Goal: Task Accomplishment & Management: Use online tool/utility

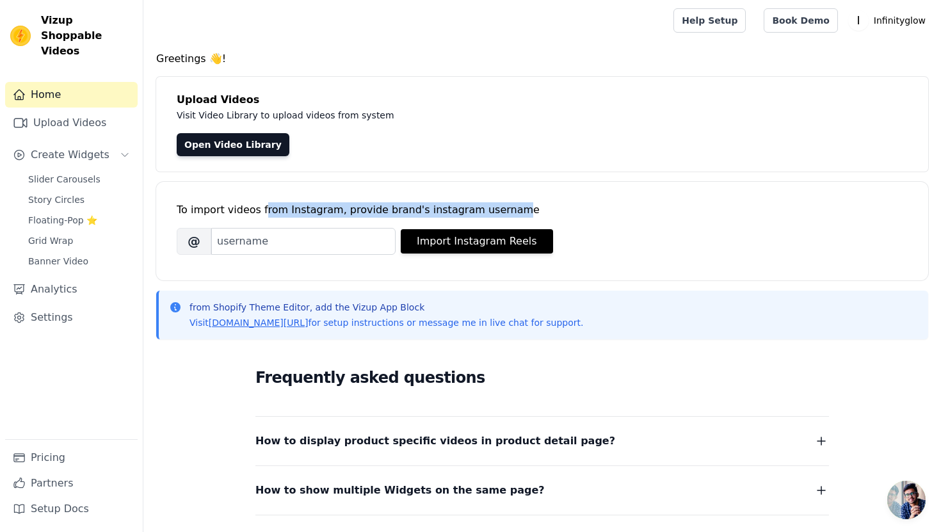
drag, startPoint x: 259, startPoint y: 213, endPoint x: 493, endPoint y: 206, distance: 234.4
click at [493, 206] on div "To import videos from Instagram, provide brand's instagram username" at bounding box center [542, 209] width 731 height 15
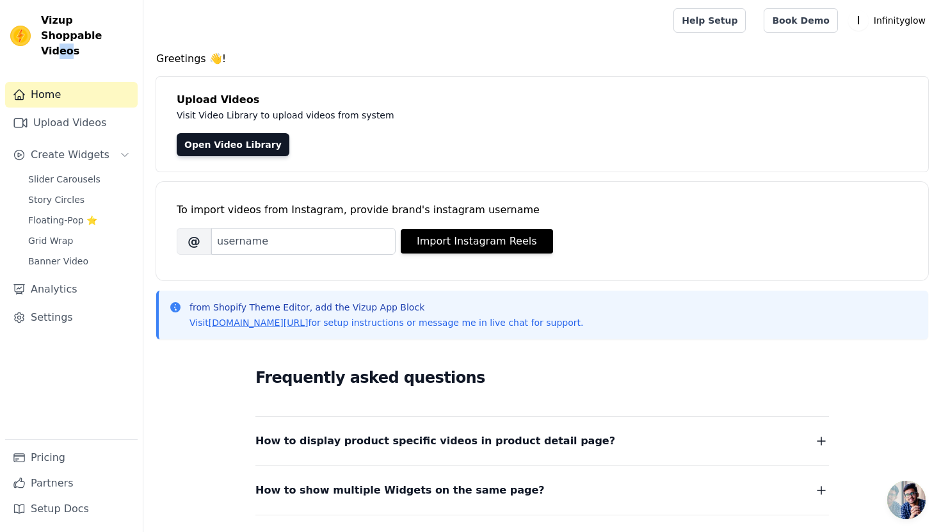
drag, startPoint x: 69, startPoint y: 35, endPoint x: 54, endPoint y: 31, distance: 15.2
click at [55, 31] on span "Vizup Shoppable Videos" at bounding box center [87, 36] width 92 height 46
click at [56, 34] on span "Vizup Shoppable Videos" at bounding box center [87, 36] width 92 height 46
click at [61, 173] on span "Slider Carousels" at bounding box center [64, 179] width 72 height 13
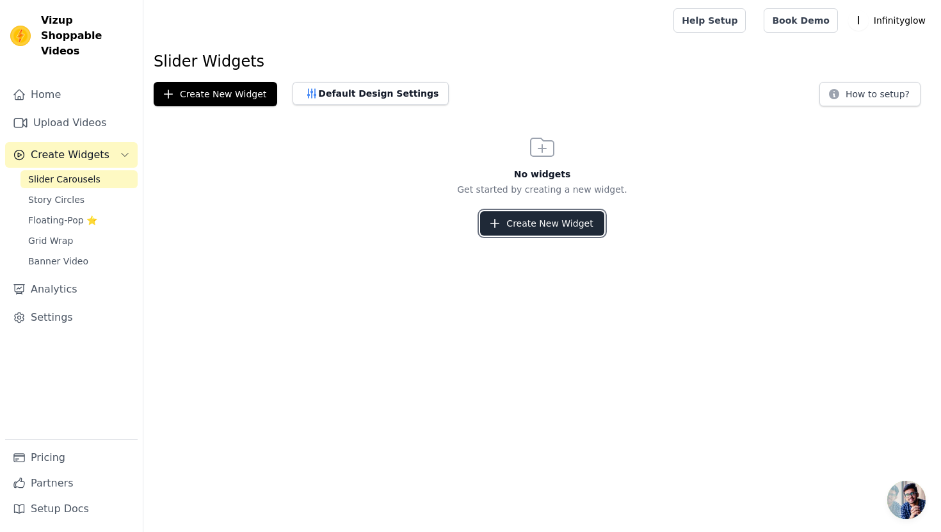
click at [564, 226] on button "Create New Widget" at bounding box center [542, 223] width 124 height 24
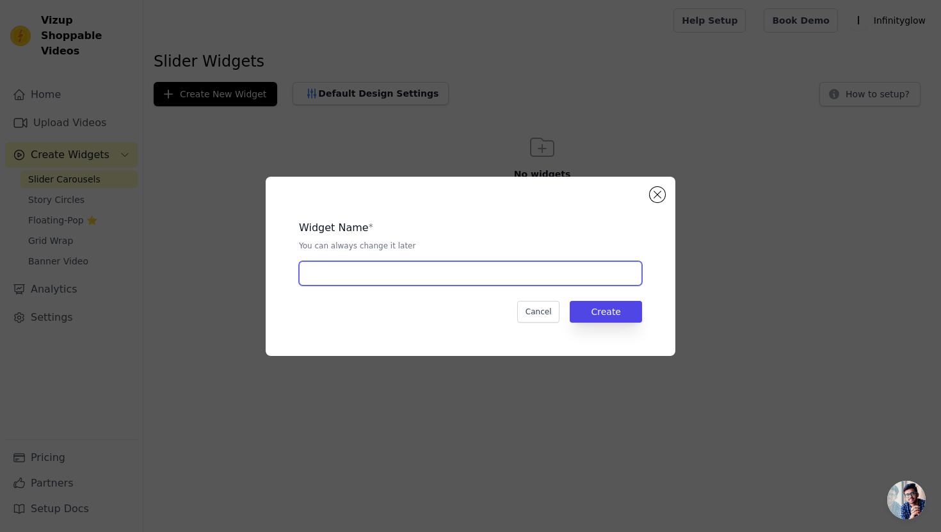
click at [515, 262] on input "text" at bounding box center [470, 273] width 343 height 24
type input "b"
type input "carrucel 1"
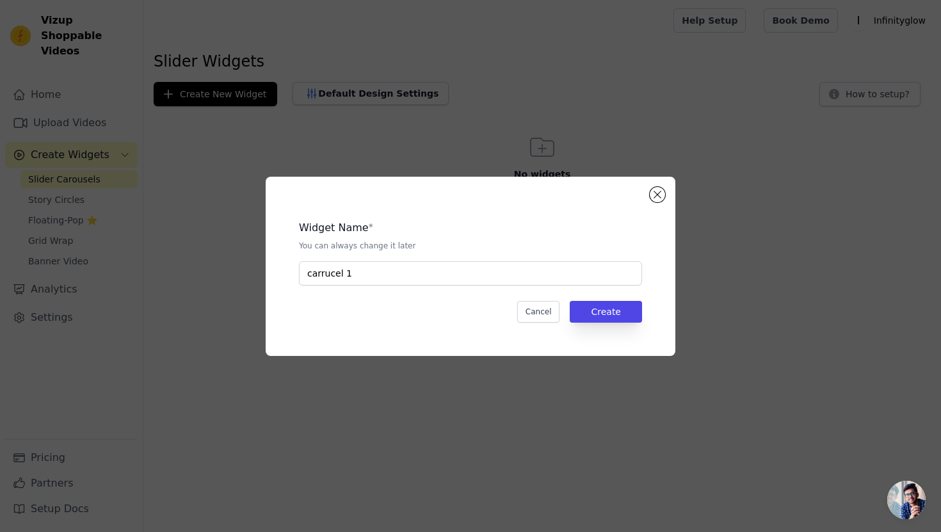
click at [617, 300] on div "Widget Name * You can always change it later carrucel 1 Cancel Create" at bounding box center [470, 266] width 369 height 138
click at [617, 303] on button "Create" at bounding box center [606, 312] width 72 height 22
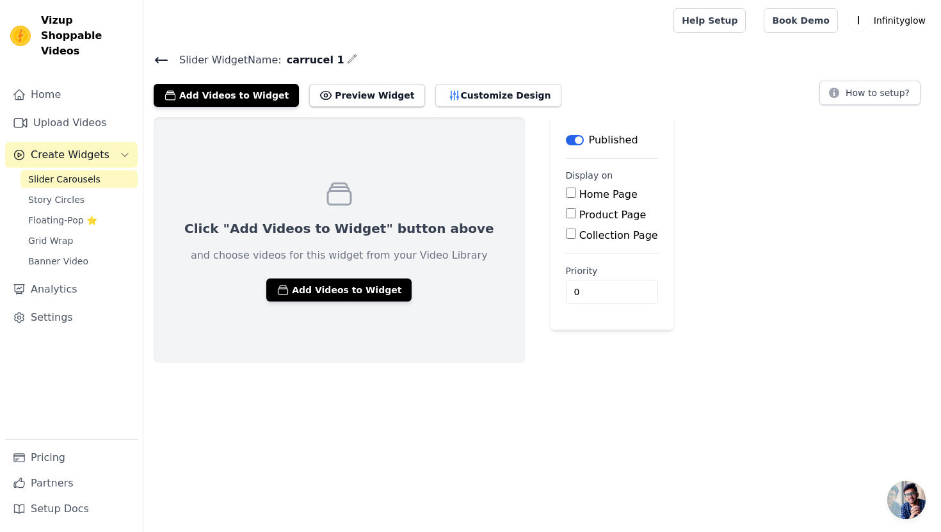
click at [579, 214] on label "Product Page" at bounding box center [612, 215] width 67 height 12
click at [566, 214] on input "Product Page" at bounding box center [571, 213] width 10 height 10
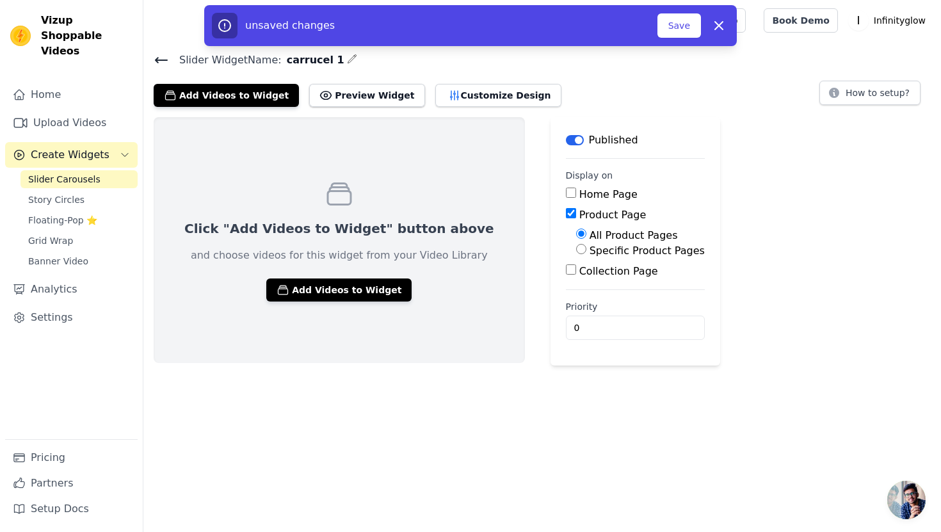
click at [566, 218] on div "Product Page" at bounding box center [635, 214] width 139 height 15
click at [566, 220] on div "Product Page" at bounding box center [635, 214] width 139 height 15
click at [566, 217] on input "Product Page" at bounding box center [571, 213] width 10 height 10
checkbox input "false"
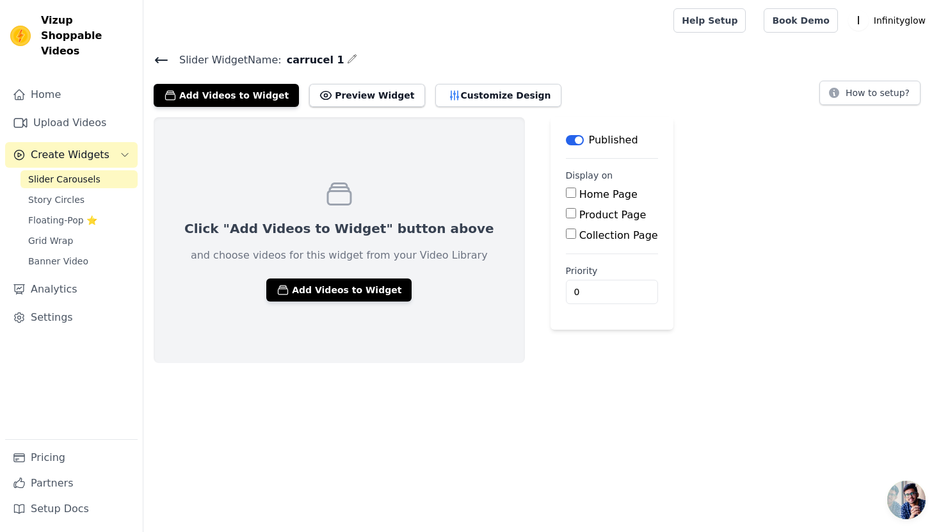
click at [551, 148] on main "Label Published Display on Home Page Product Page Collection Page Priority 0" at bounding box center [612, 223] width 123 height 213
click at [566, 144] on button "Label" at bounding box center [575, 140] width 18 height 10
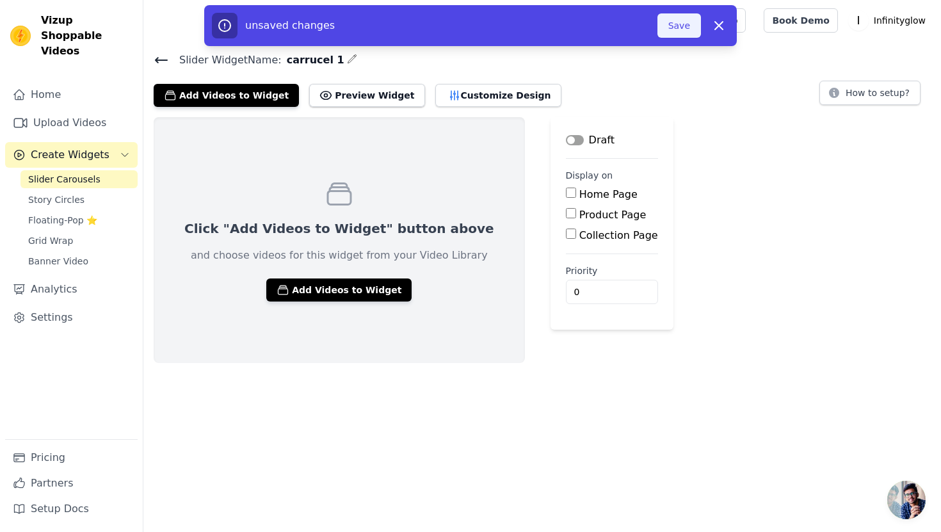
click at [679, 29] on button "Save" at bounding box center [679, 25] width 44 height 24
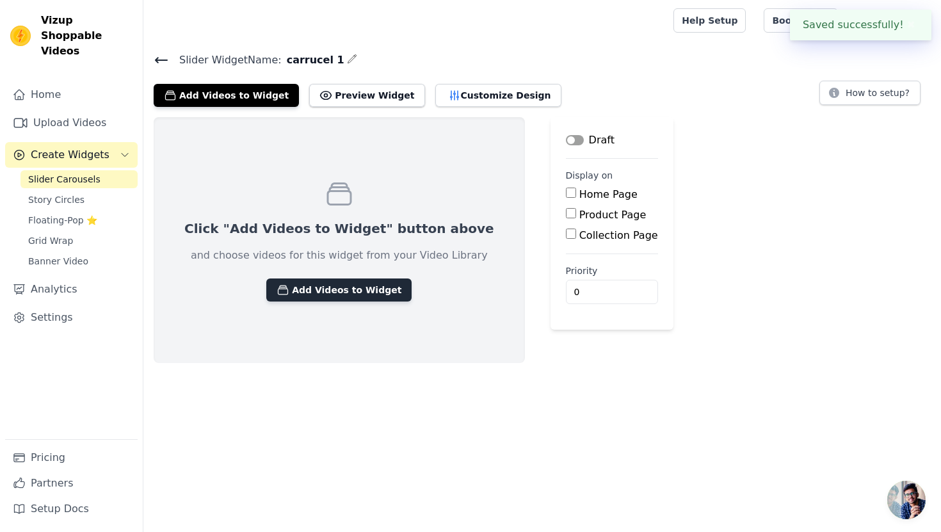
click at [319, 292] on button "Add Videos to Widget" at bounding box center [338, 289] width 145 height 23
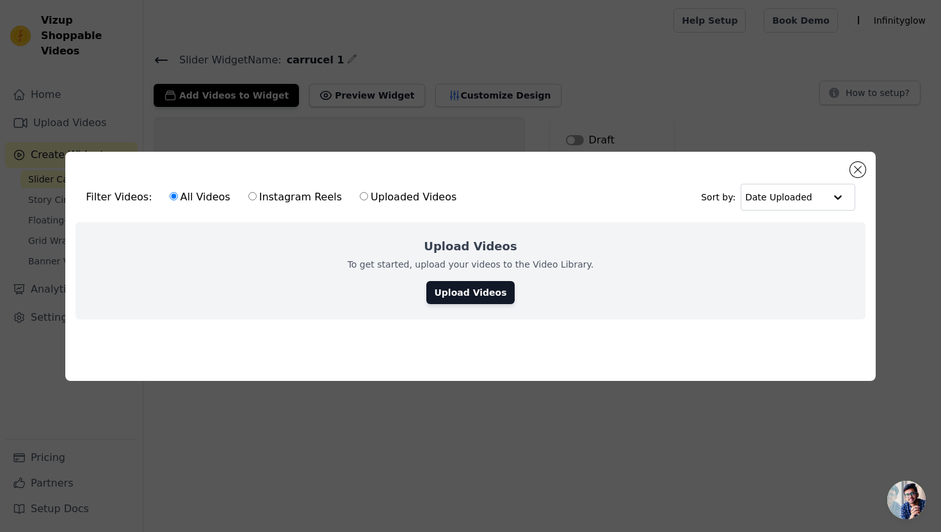
click at [360, 198] on input "Uploaded Videos" at bounding box center [364, 196] width 8 height 8
radio input "true"
click at [198, 191] on label "All Videos" at bounding box center [200, 197] width 62 height 17
click at [178, 192] on input "All Videos" at bounding box center [174, 196] width 8 height 8
radio input "true"
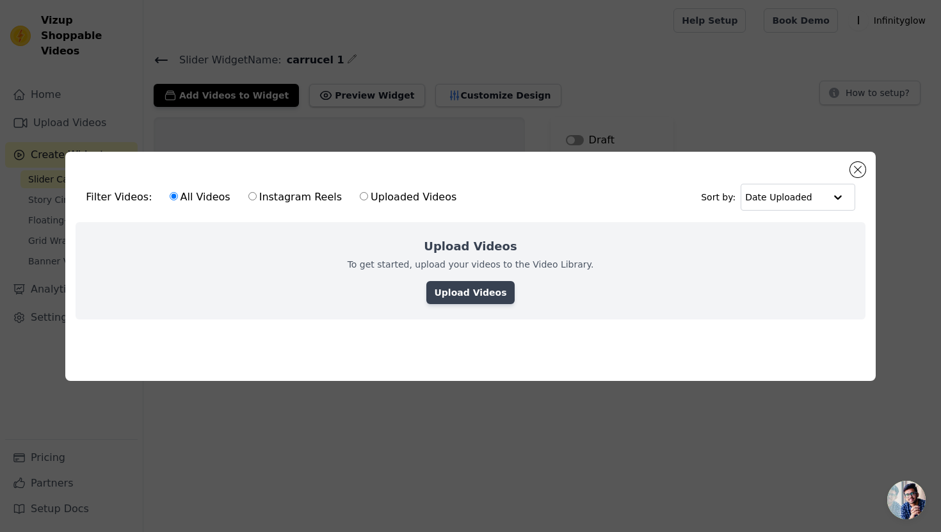
click at [462, 283] on link "Upload Videos" at bounding box center [470, 292] width 88 height 23
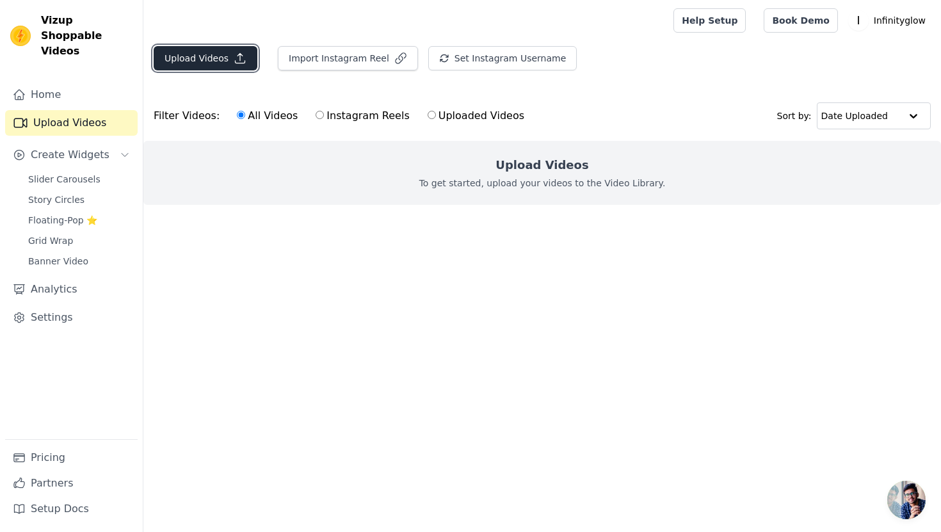
click at [223, 60] on button "Upload Videos" at bounding box center [206, 58] width 104 height 24
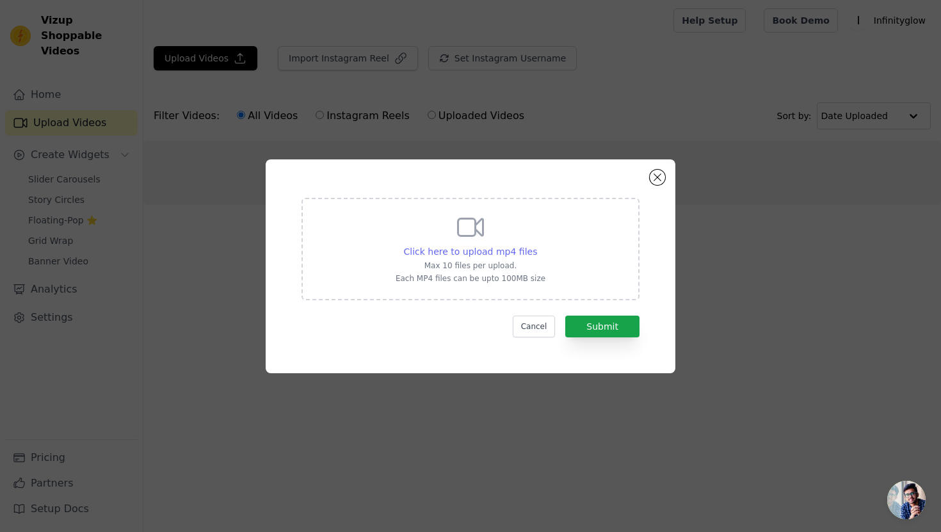
click at [474, 253] on span "Click here to upload mp4 files" at bounding box center [471, 251] width 134 height 10
click at [536, 245] on input "Click here to upload mp4 files Max 10 files per upload. Each MP4 files can be u…" at bounding box center [536, 245] width 1 height 1
click at [463, 257] on div "Click here to upload mp4 files" at bounding box center [471, 251] width 134 height 13
click at [536, 245] on input "Click here to upload mp4 files Max 10 files per upload. Each MP4 files can be u…" at bounding box center [536, 245] width 1 height 1
click at [442, 252] on span "Click here to upload mp4 files" at bounding box center [471, 251] width 134 height 10
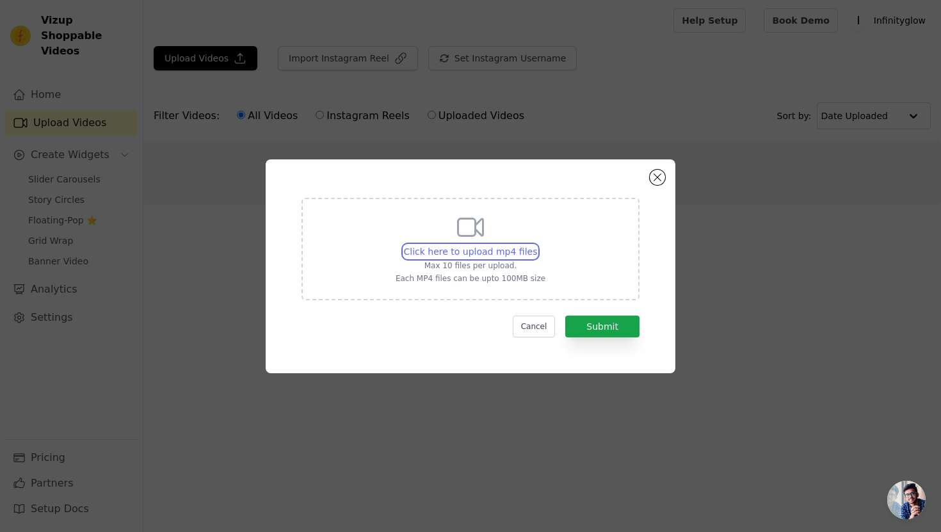
click at [536, 245] on input "Click here to upload mp4 files Max 10 files per upload. Each MP4 files can be u…" at bounding box center [536, 245] width 1 height 1
click at [481, 250] on span "Click here to upload mp4 files" at bounding box center [471, 251] width 134 height 10
click at [536, 245] on input "Click here to upload mp4 files Max 10 files per upload. Each MP4 files can be u…" at bounding box center [536, 245] width 1 height 1
type input "C:\fakepath\copy_8E3A1125-3C15-437E-9240-A20693855DAF.MP4"
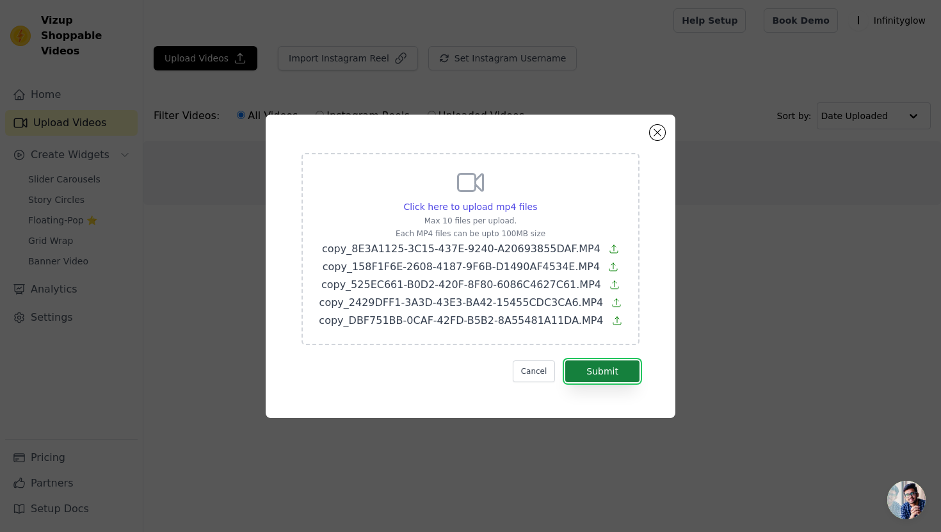
click at [597, 374] on button "Submit" at bounding box center [602, 371] width 74 height 22
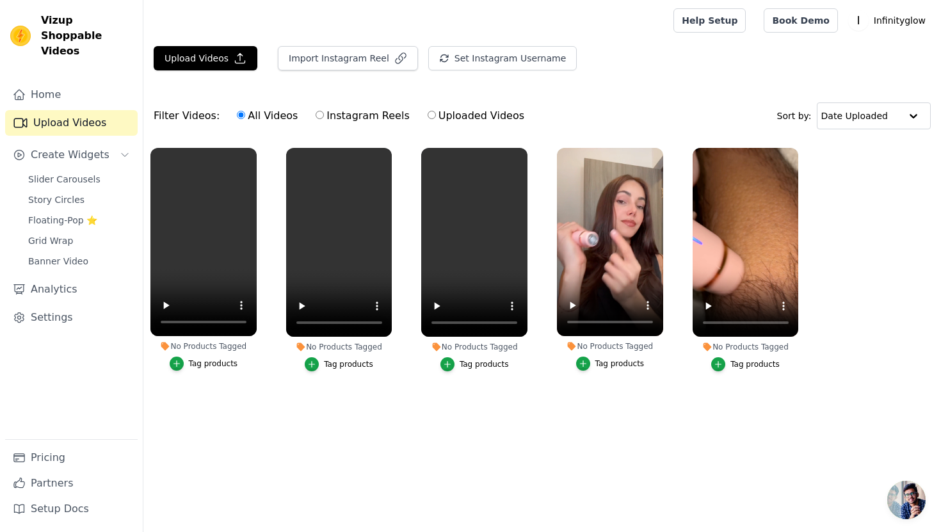
click at [202, 367] on div "Tag products" at bounding box center [213, 363] width 49 height 10
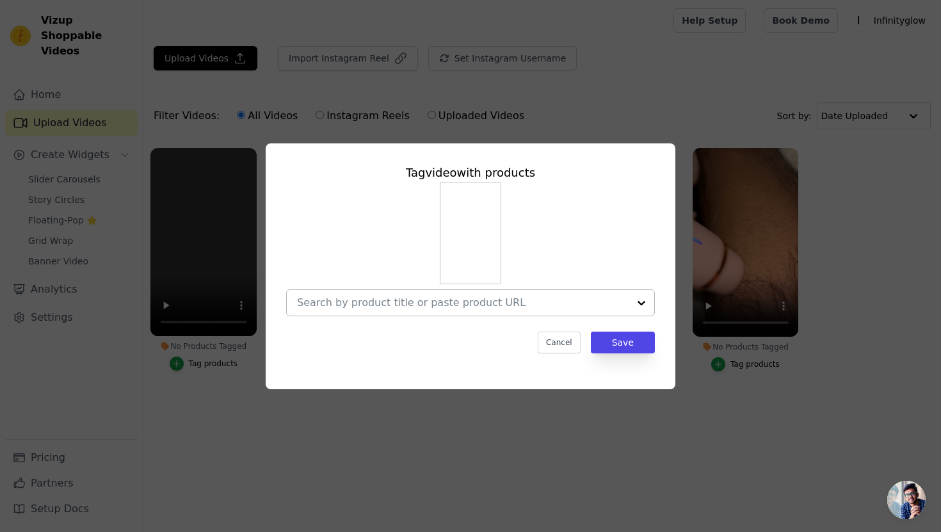
click at [524, 315] on div at bounding box center [463, 303] width 332 height 26
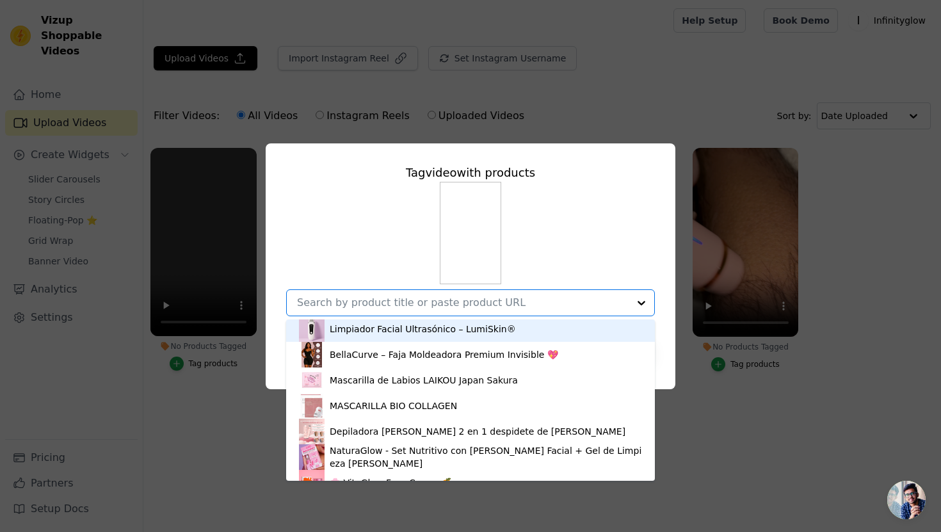
scroll to position [103, 0]
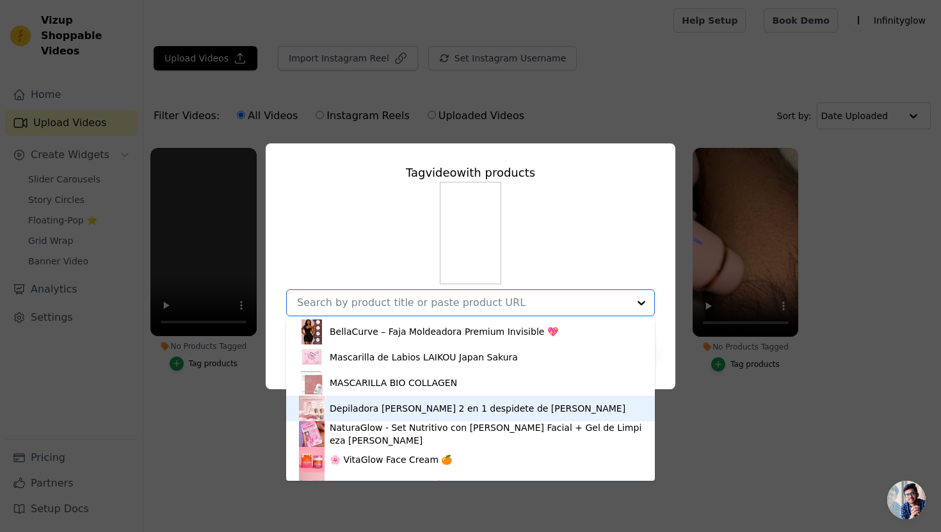
click at [380, 414] on div "Depiladora Shaver 2 en 1 despidete de dolores" at bounding box center [478, 408] width 296 height 13
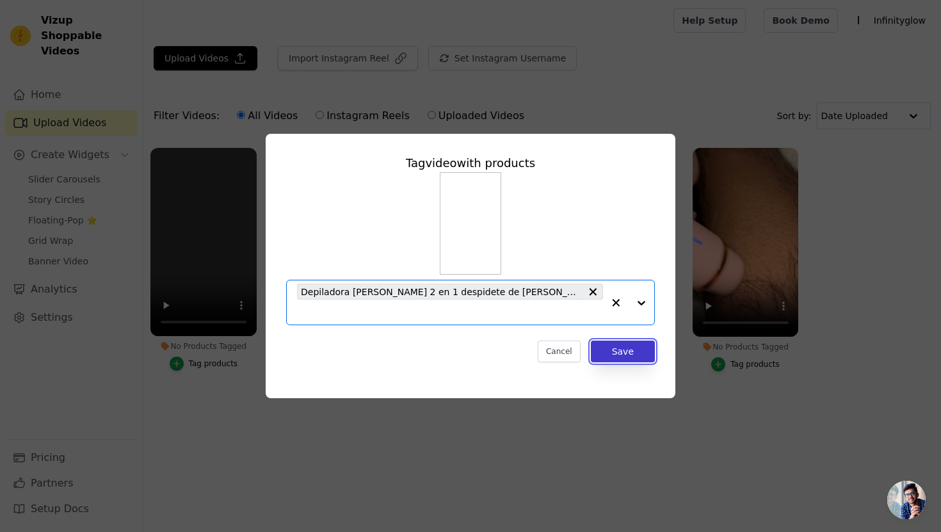
click at [631, 346] on button "Save" at bounding box center [623, 352] width 64 height 22
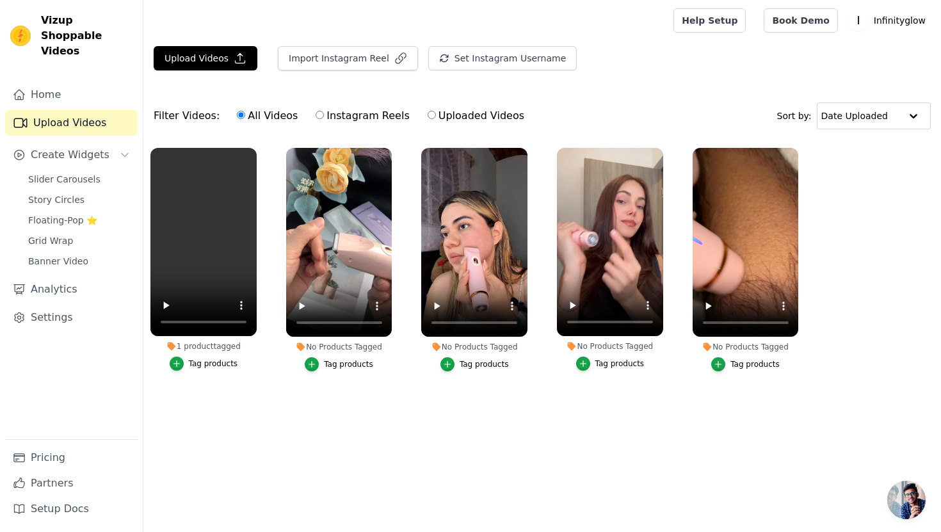
click at [336, 366] on div "Tag products" at bounding box center [348, 364] width 49 height 10
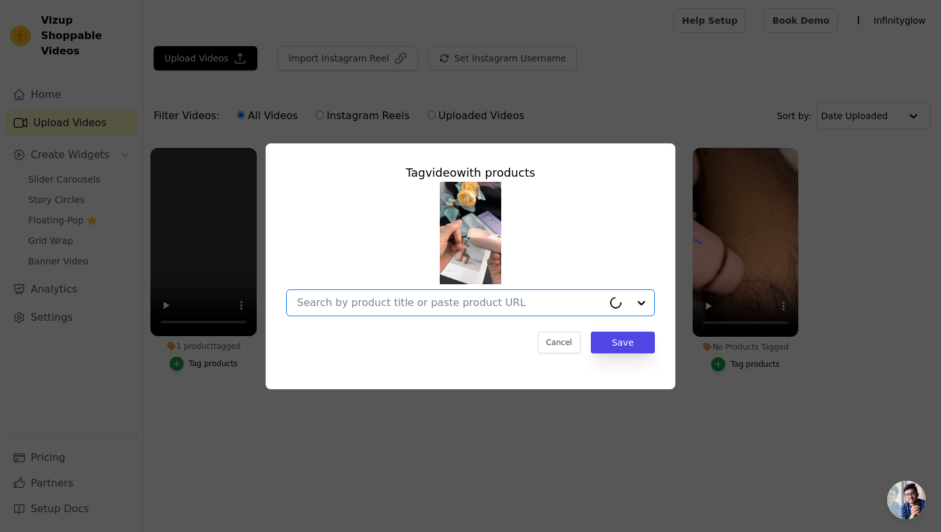
click at [416, 305] on input "No Products Tagged Tag video with products Option undefined, selected. Cancel S…" at bounding box center [450, 302] width 306 height 12
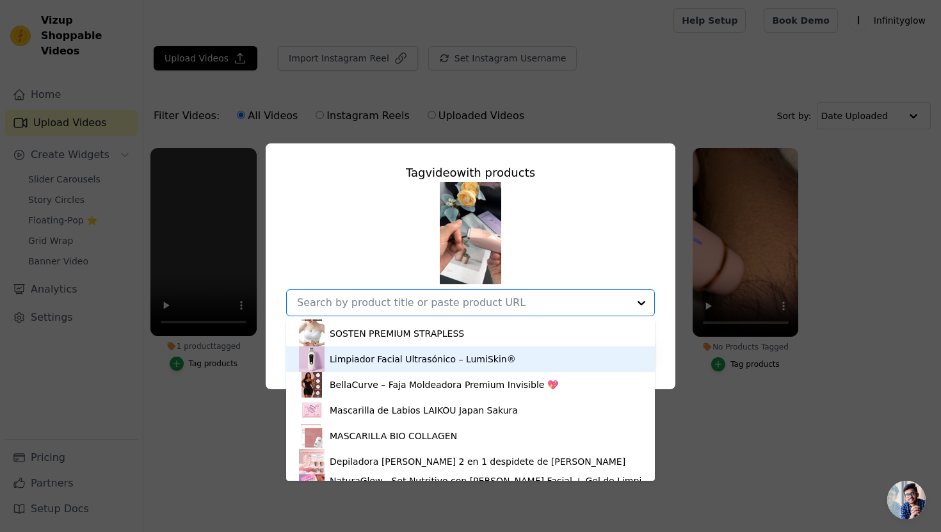
scroll to position [146, 0]
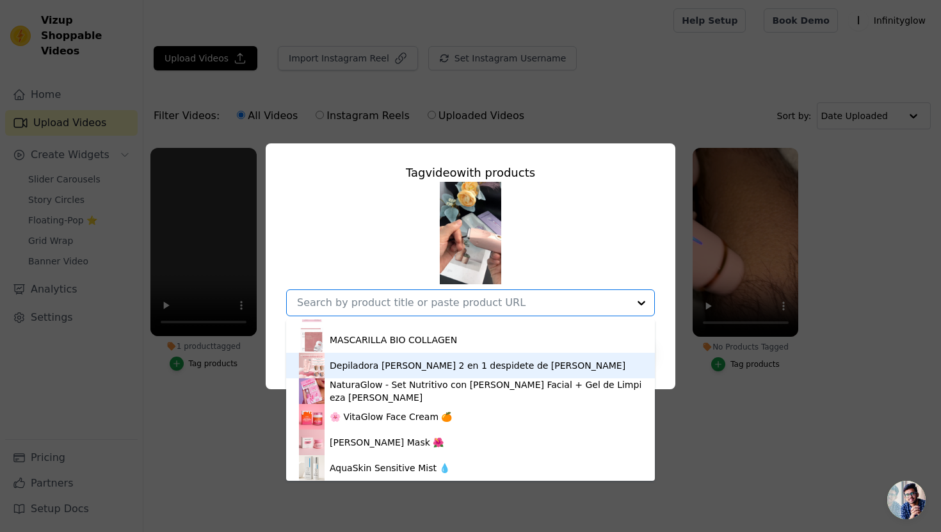
click at [349, 372] on div "Depiladora Shaver 2 en 1 despidete de dolores" at bounding box center [470, 366] width 343 height 26
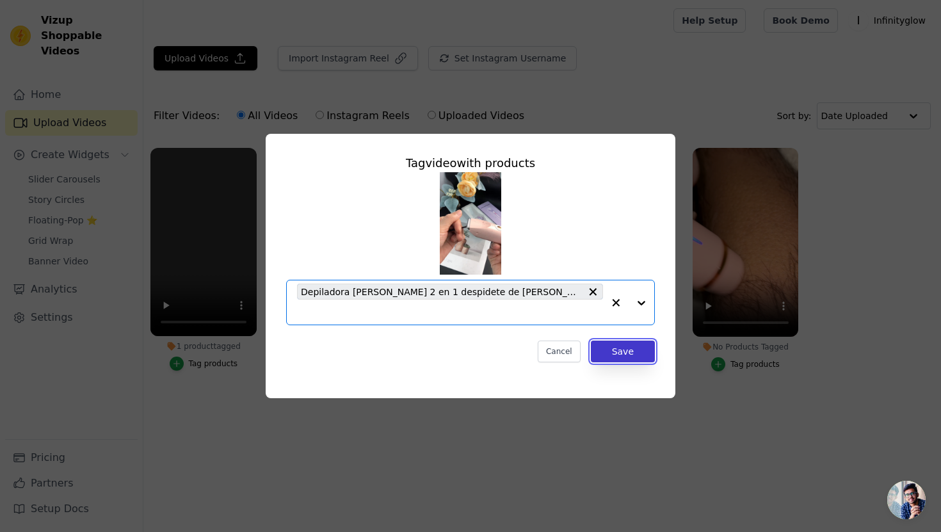
click at [615, 341] on button "Save" at bounding box center [623, 352] width 64 height 22
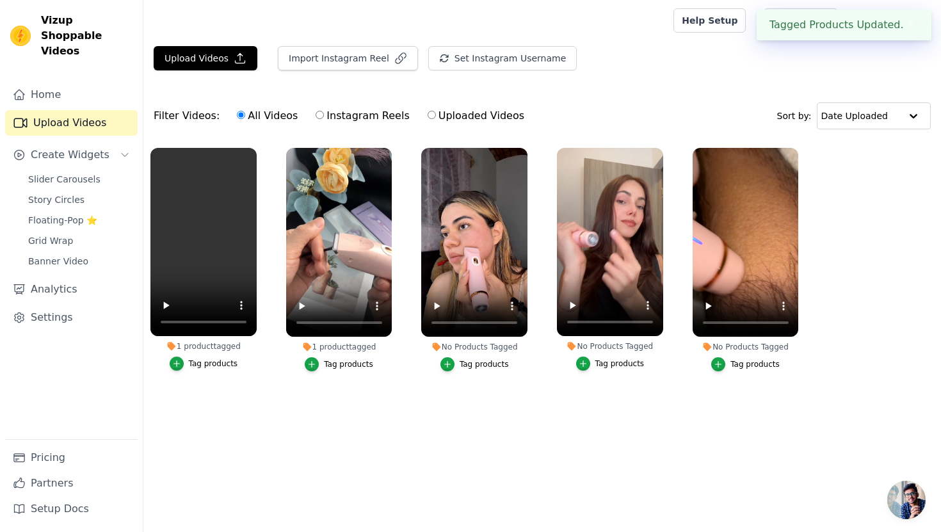
click at [487, 362] on div "Tag products" at bounding box center [484, 364] width 49 height 10
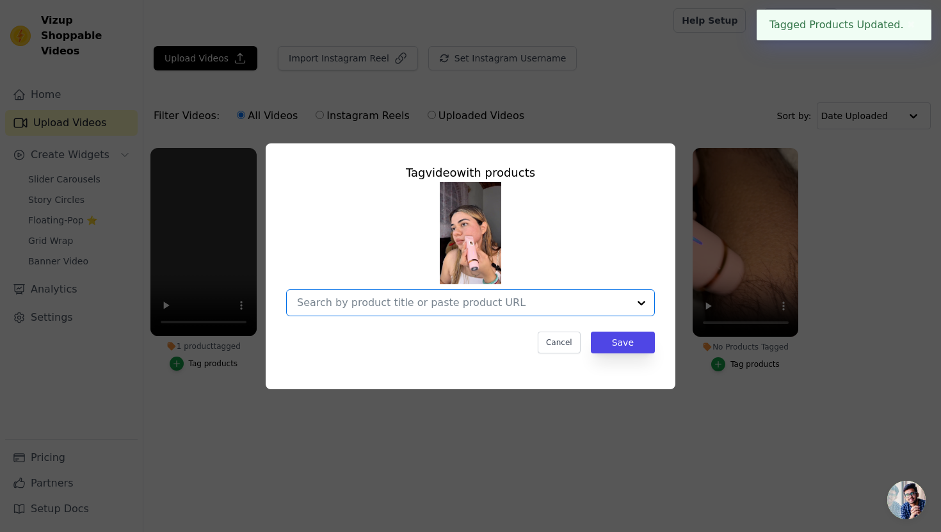
click at [485, 302] on input "No Products Tagged Tag video with products Option undefined, selected. Select i…" at bounding box center [463, 302] width 332 height 12
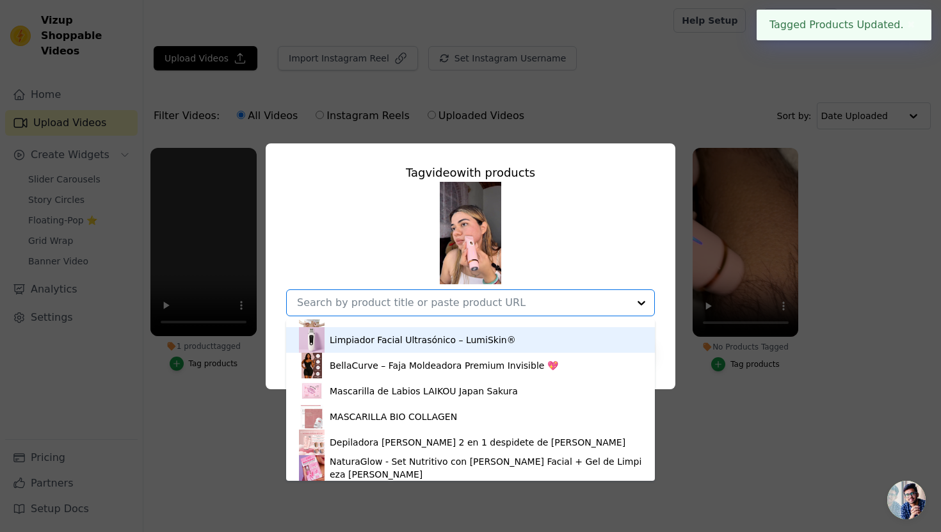
scroll to position [76, 0]
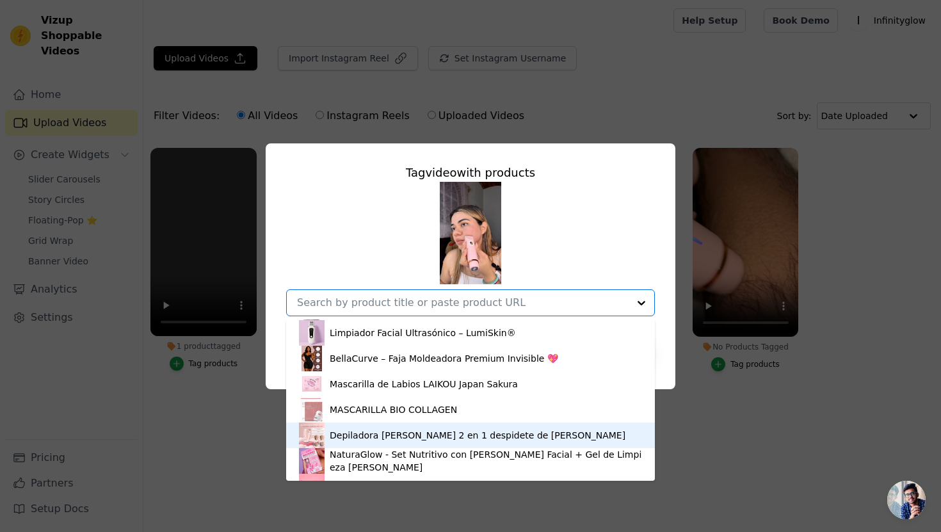
click at [363, 439] on div "Depiladora Shaver 2 en 1 despidete de dolores" at bounding box center [478, 435] width 296 height 13
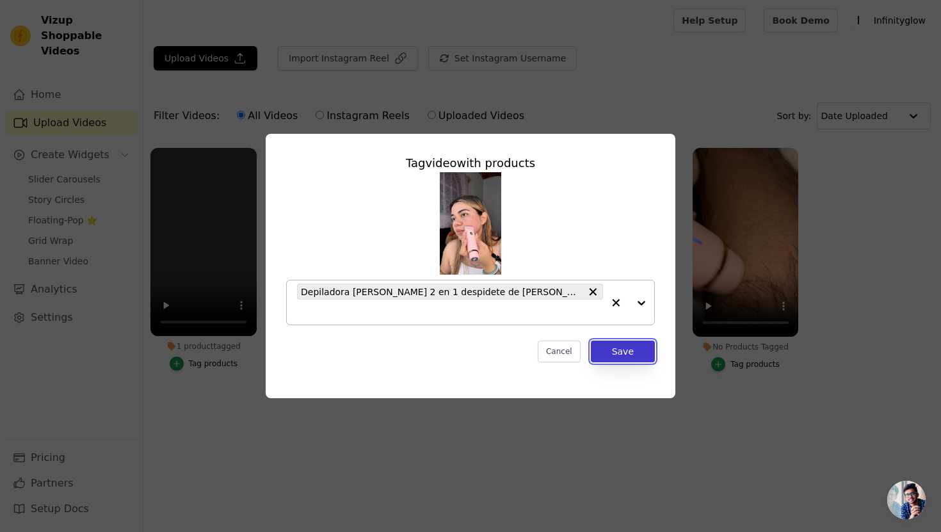
click at [618, 341] on button "Save" at bounding box center [623, 352] width 64 height 22
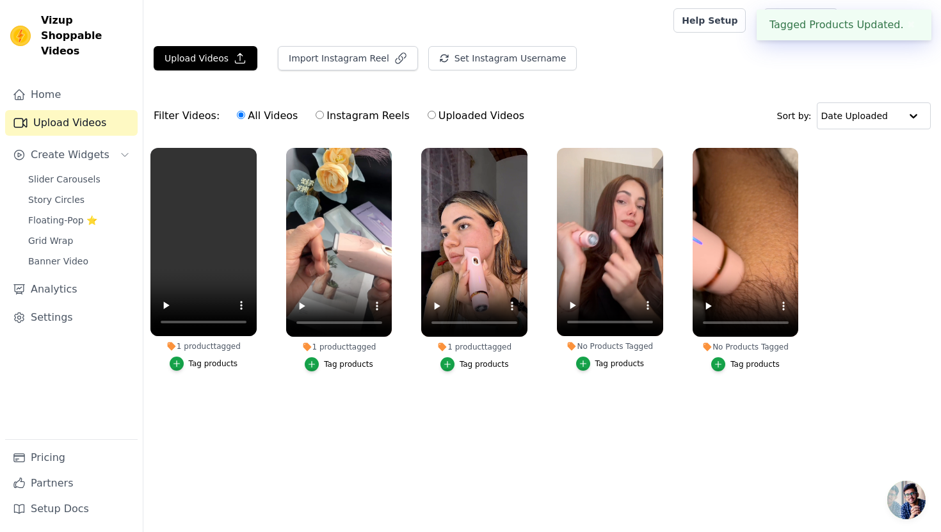
click at [609, 364] on div "Tag products" at bounding box center [619, 363] width 49 height 10
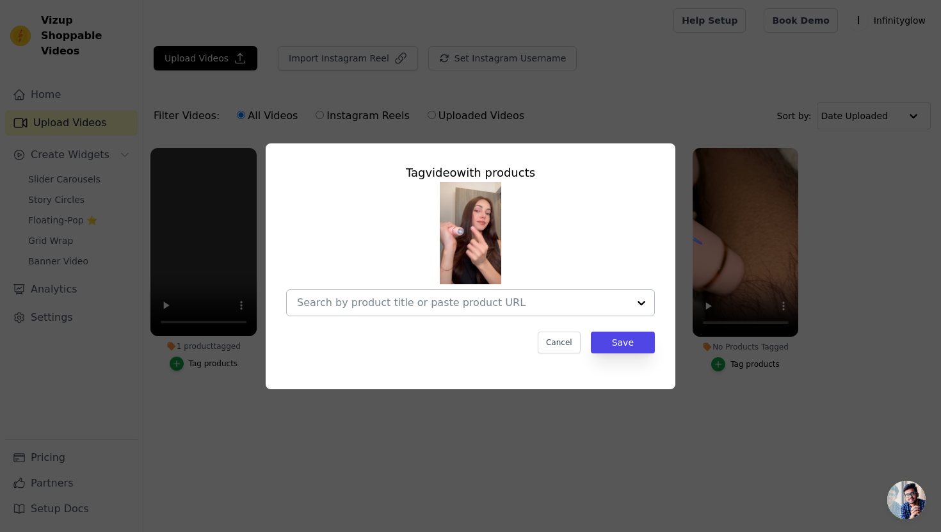
click at [579, 312] on div at bounding box center [463, 303] width 332 height 26
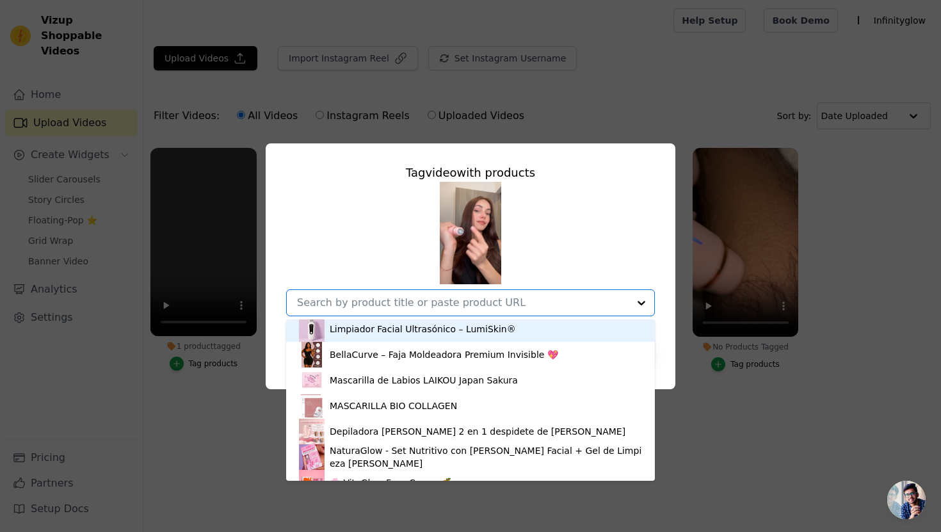
scroll to position [86, 0]
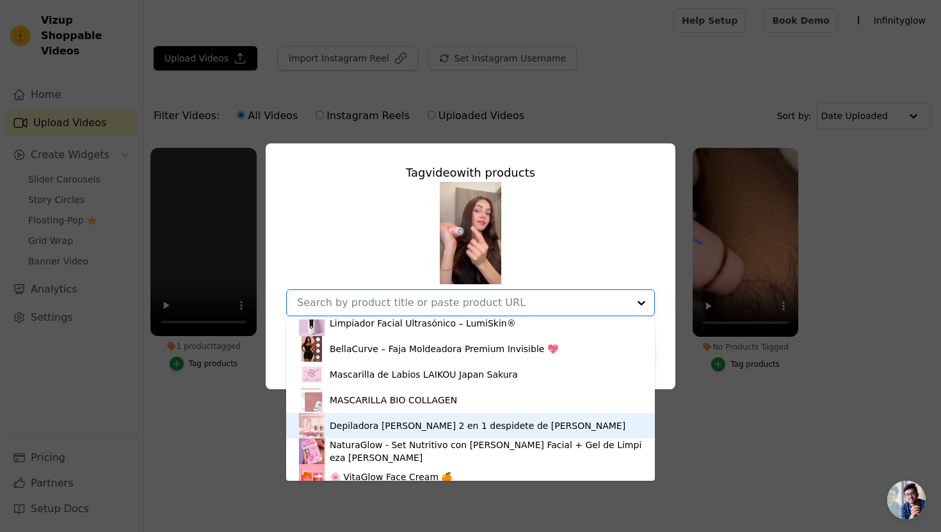
click at [409, 417] on div "Depiladora Shaver 2 en 1 despidete de dolores" at bounding box center [470, 426] width 343 height 26
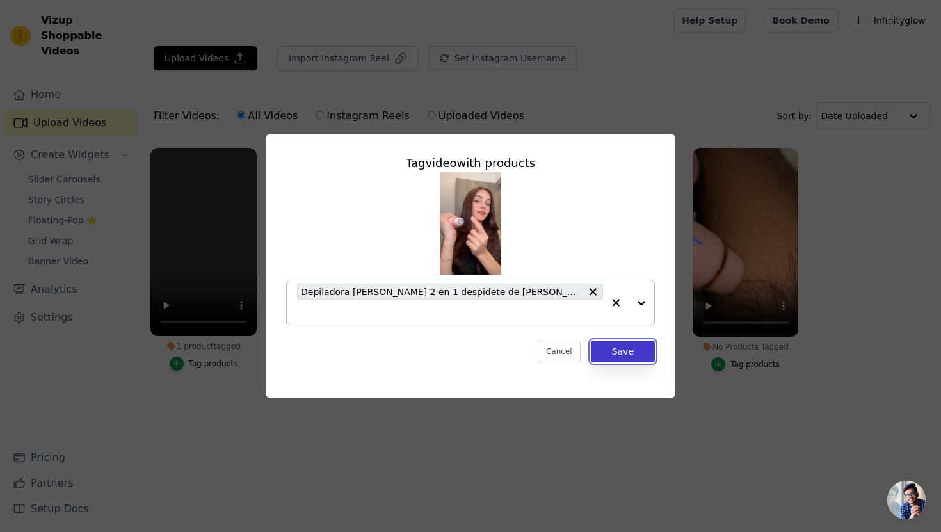
click at [622, 341] on button "Save" at bounding box center [623, 352] width 64 height 22
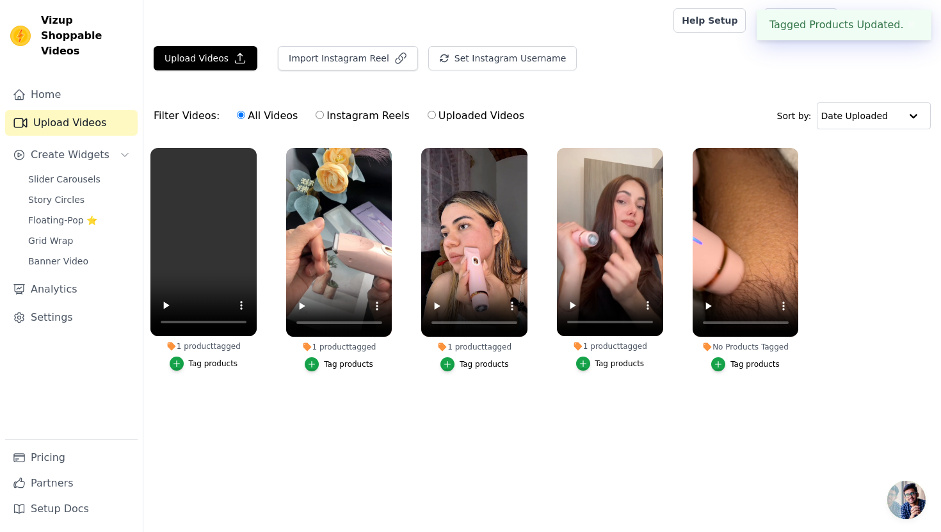
click at [748, 365] on div "Tag products" at bounding box center [754, 364] width 49 height 10
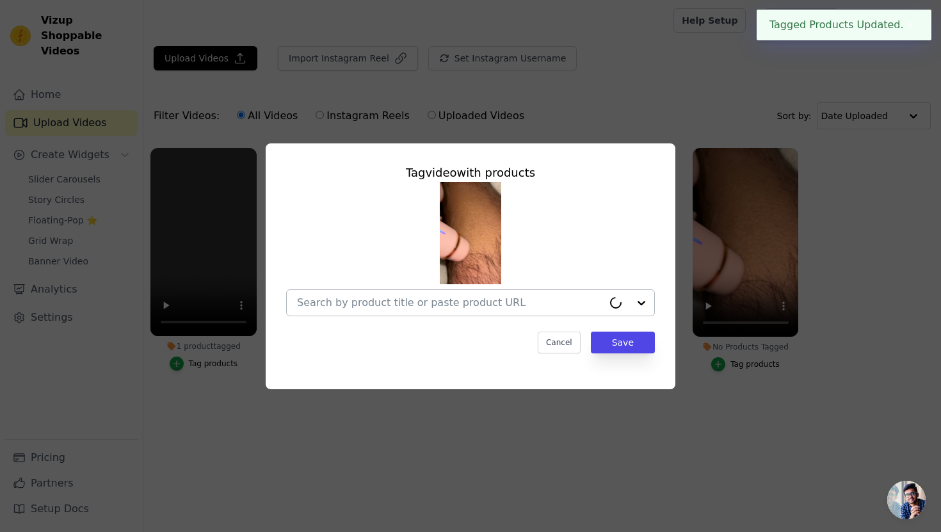
click at [543, 311] on div at bounding box center [450, 303] width 306 height 26
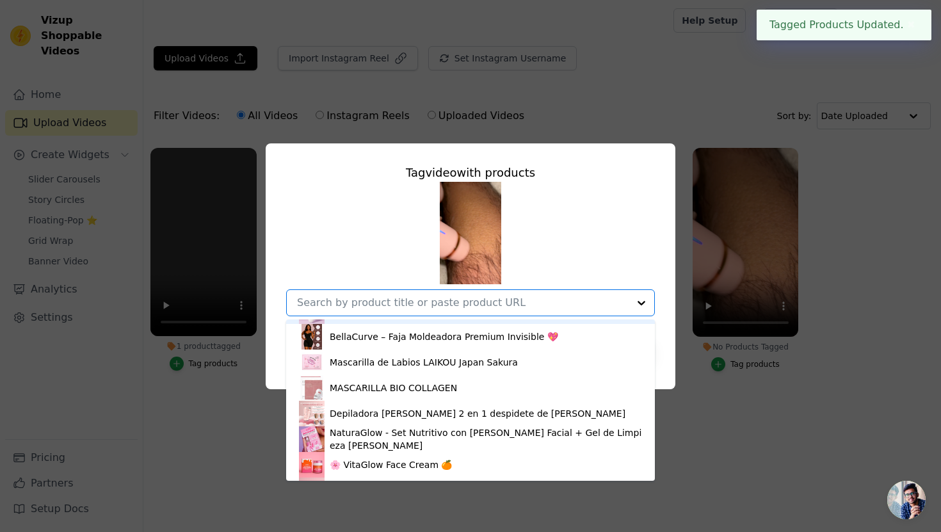
scroll to position [100, 0]
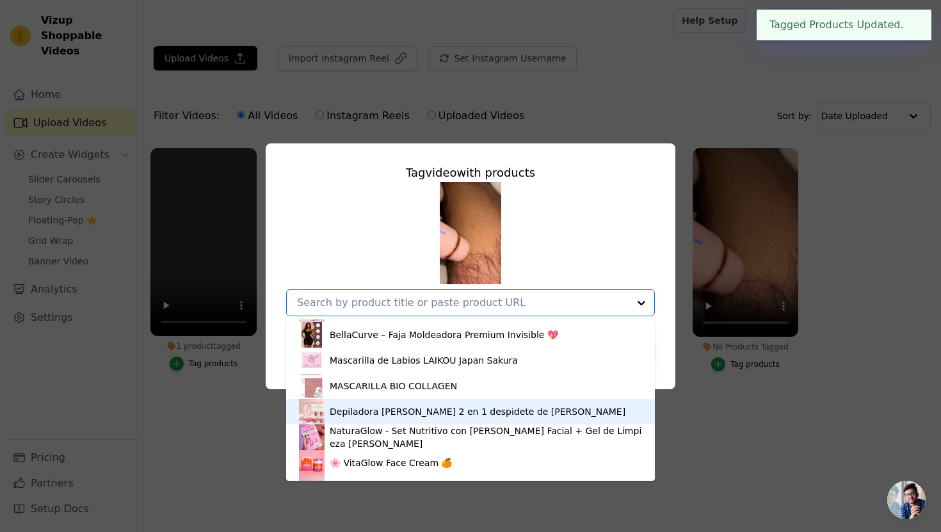
click at [386, 417] on div "Depiladora Shaver 2 en 1 despidete de dolores" at bounding box center [478, 411] width 296 height 13
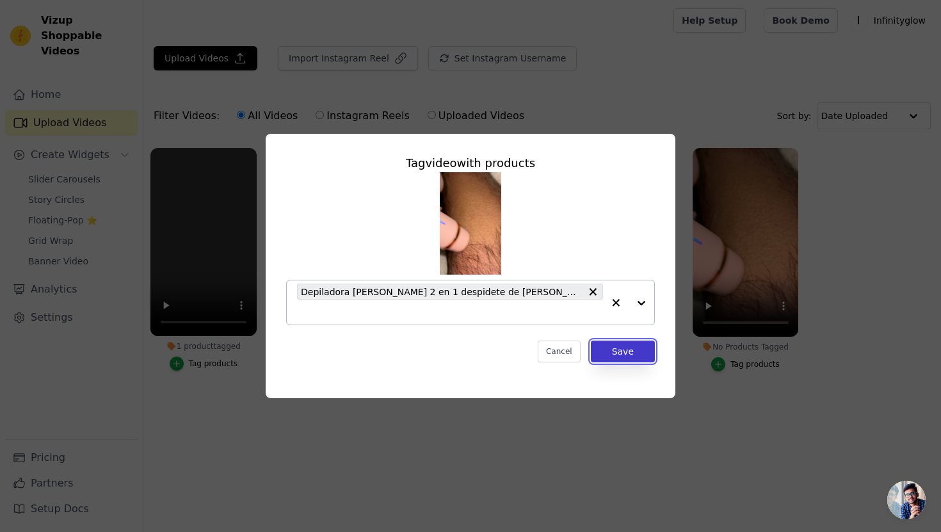
click at [629, 342] on button "Save" at bounding box center [623, 352] width 64 height 22
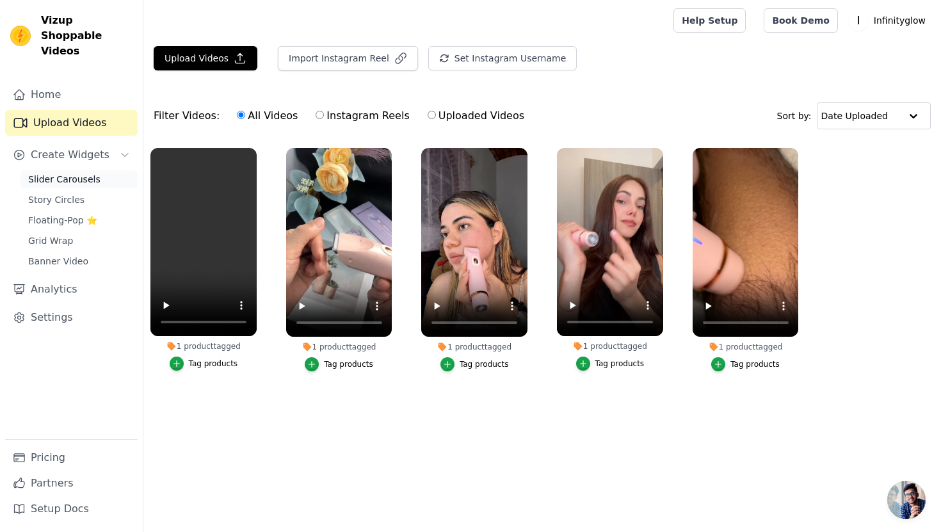
click at [62, 173] on span "Slider Carousels" at bounding box center [64, 179] width 72 height 13
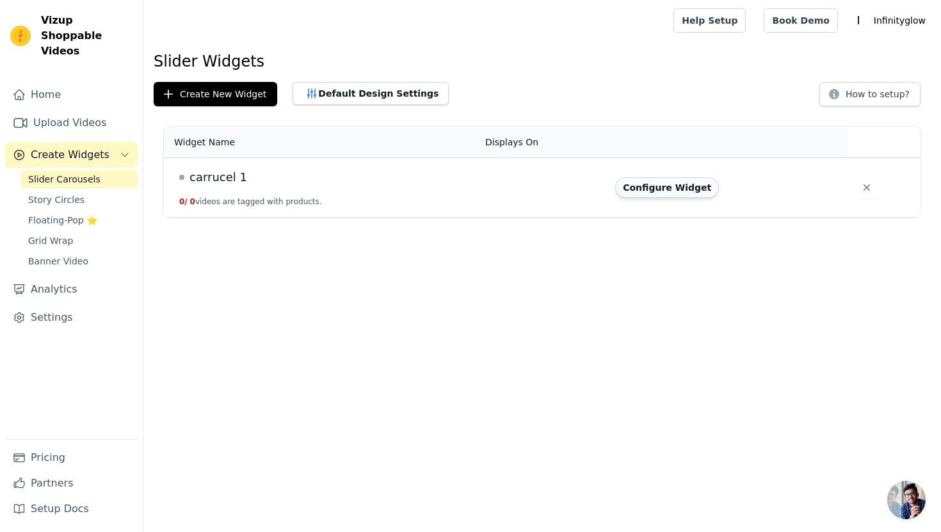
click at [656, 187] on button "Configure Widget" at bounding box center [667, 187] width 104 height 20
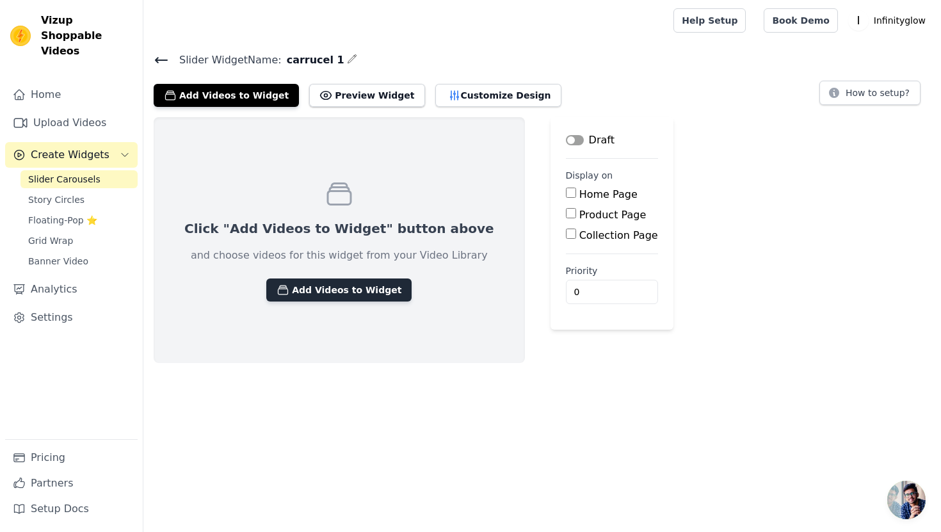
click at [319, 292] on button "Add Videos to Widget" at bounding box center [338, 289] width 145 height 23
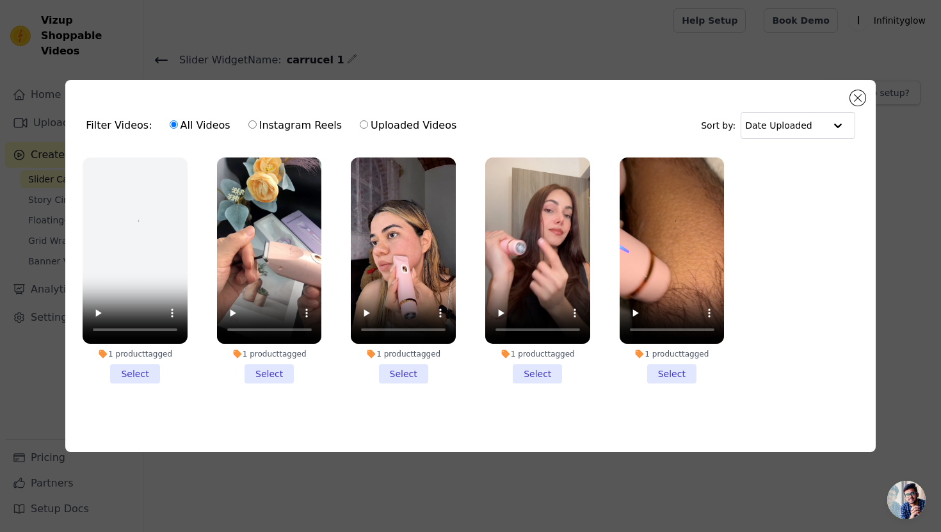
click at [144, 373] on li "1 product tagged Select" at bounding box center [135, 270] width 105 height 226
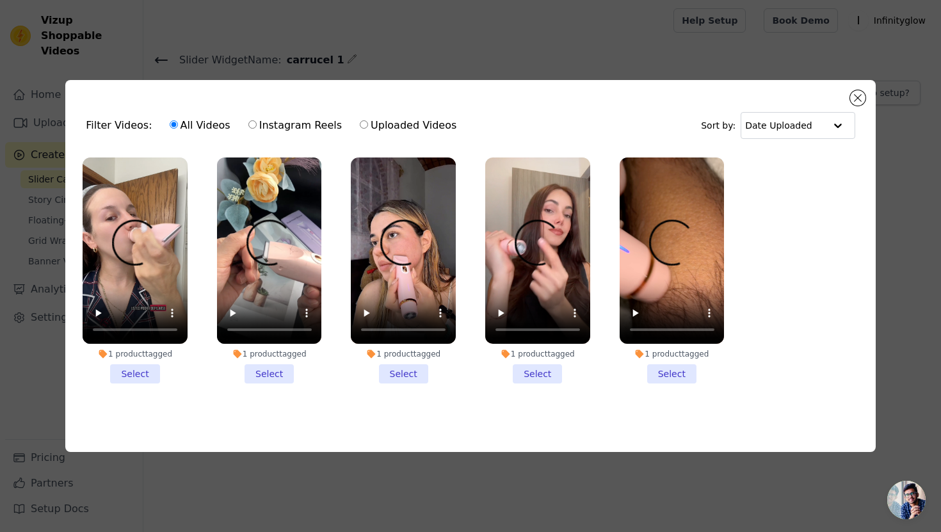
click at [0, 0] on input "1 product tagged Select" at bounding box center [0, 0] width 0 height 0
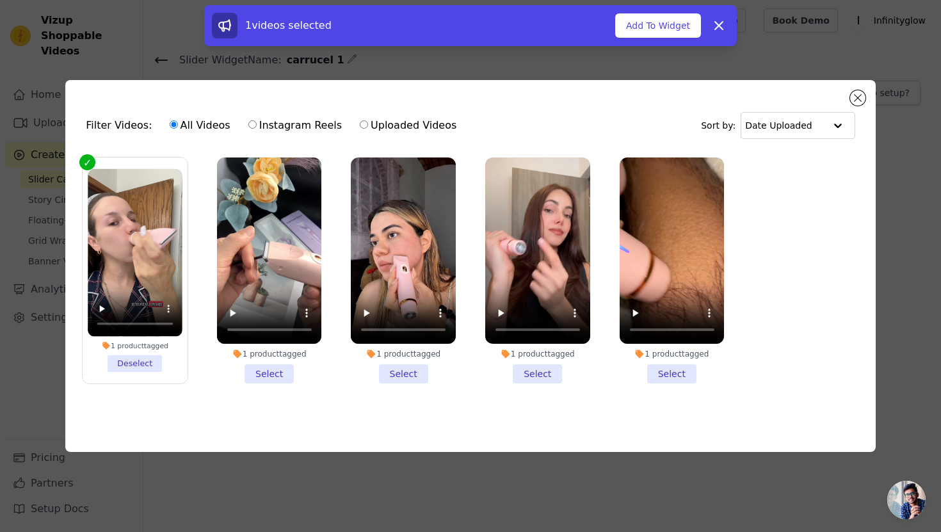
click at [272, 374] on li "1 product tagged Select" at bounding box center [269, 270] width 105 height 226
click at [0, 0] on input "1 product tagged Select" at bounding box center [0, 0] width 0 height 0
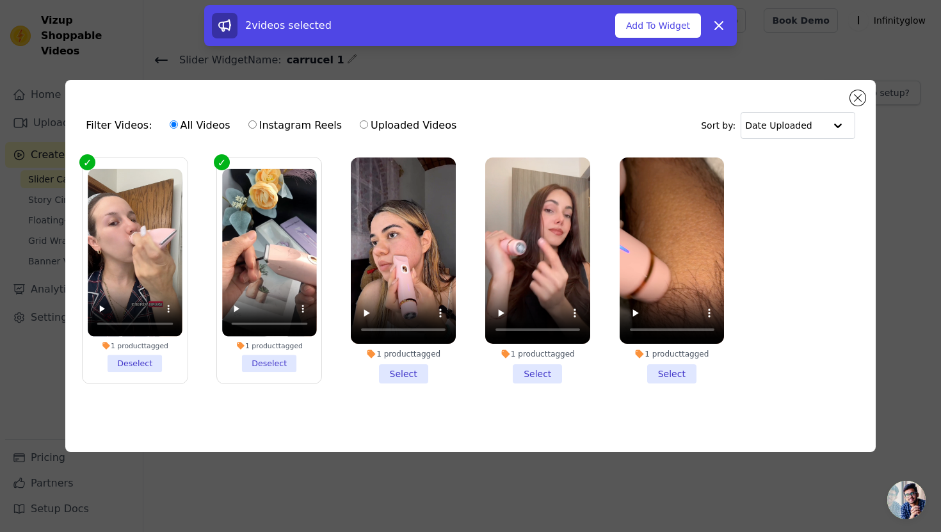
click at [415, 373] on li "1 product tagged Select" at bounding box center [403, 270] width 105 height 226
click at [0, 0] on input "1 product tagged Select" at bounding box center [0, 0] width 0 height 0
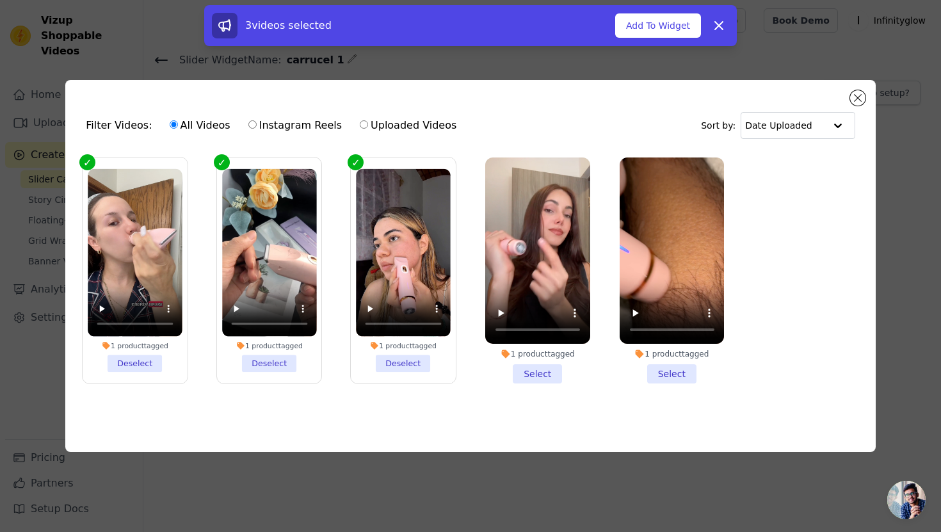
click at [529, 369] on li "1 product tagged Select" at bounding box center [537, 270] width 105 height 226
click at [0, 0] on input "1 product tagged Select" at bounding box center [0, 0] width 0 height 0
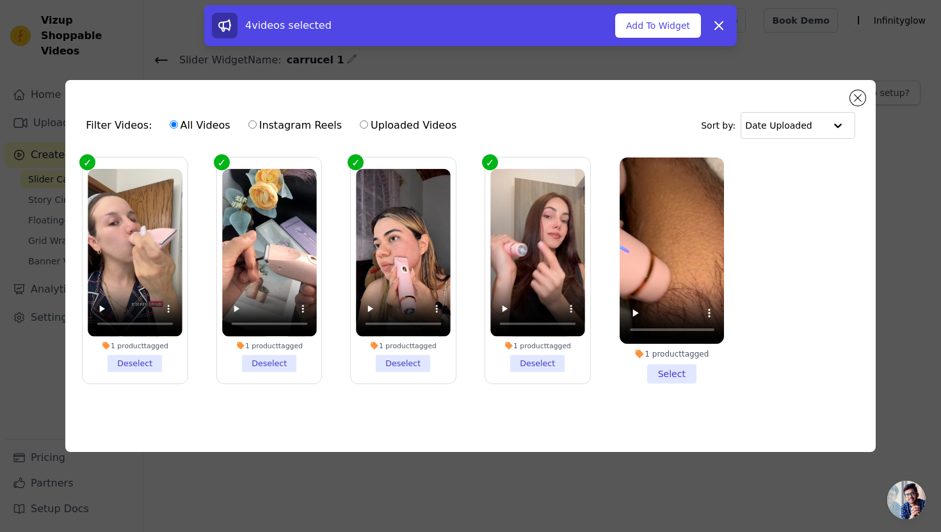
click at [669, 376] on li "1 product tagged Select" at bounding box center [672, 270] width 105 height 226
click at [0, 0] on input "1 product tagged Select" at bounding box center [0, 0] width 0 height 0
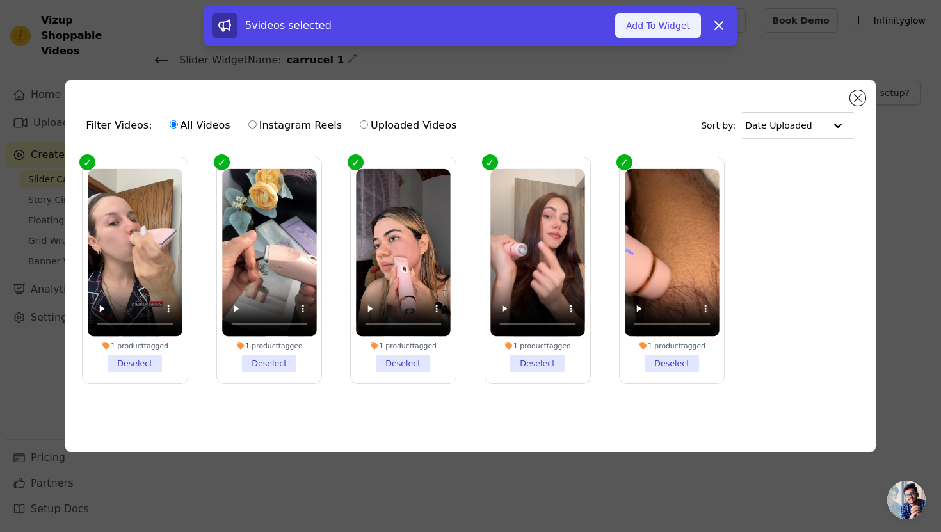
click at [655, 28] on button "Add To Widget" at bounding box center [658, 25] width 86 height 24
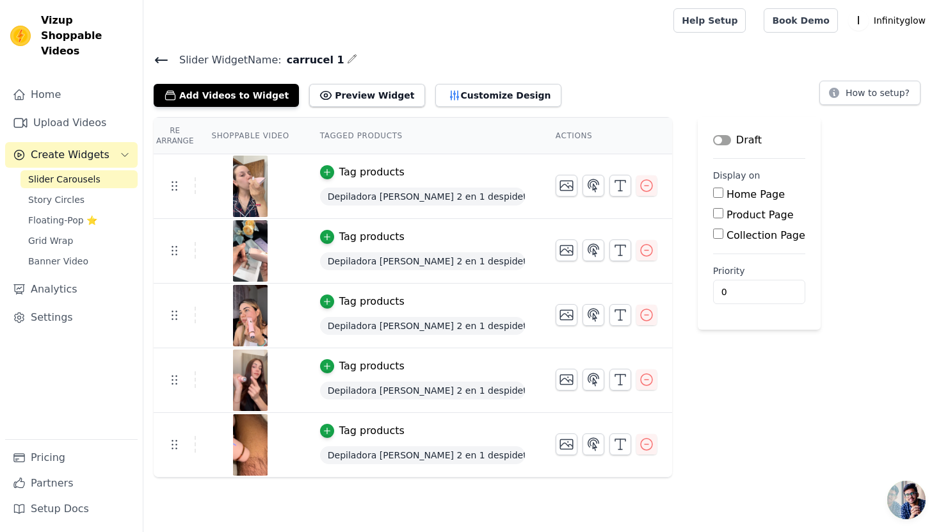
click at [753, 216] on label "Product Page" at bounding box center [760, 215] width 67 height 12
click at [723, 216] on input "Product Page" at bounding box center [718, 213] width 10 height 10
checkbox input "true"
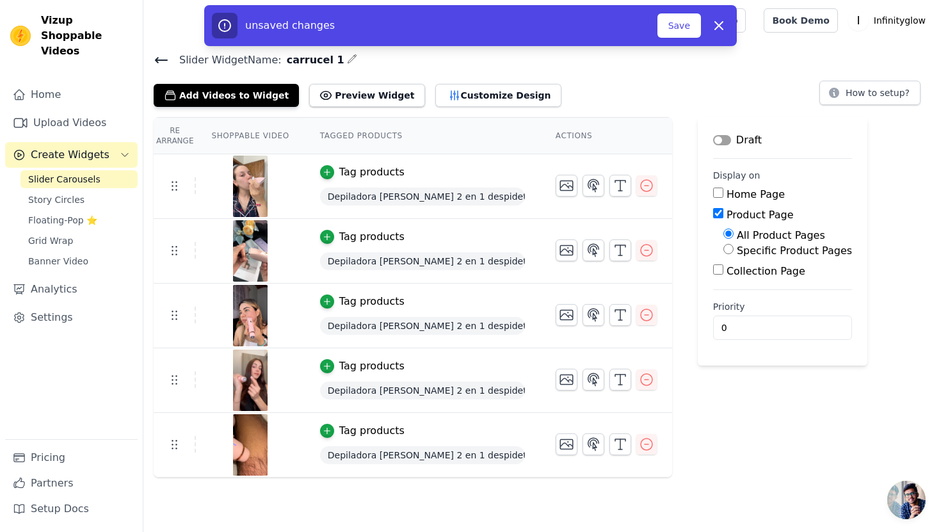
click at [724, 141] on button "Label" at bounding box center [722, 140] width 18 height 10
click at [680, 29] on button "Save" at bounding box center [679, 25] width 44 height 24
click at [677, 28] on button "Save" at bounding box center [679, 25] width 44 height 24
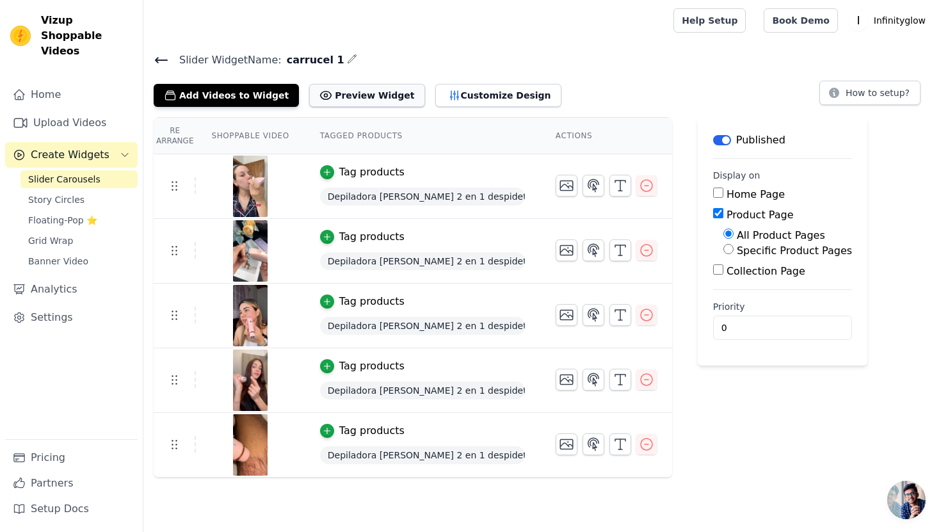
click at [347, 101] on button "Preview Widget" at bounding box center [366, 95] width 115 height 23
click at [61, 193] on span "Story Circles" at bounding box center [56, 199] width 56 height 13
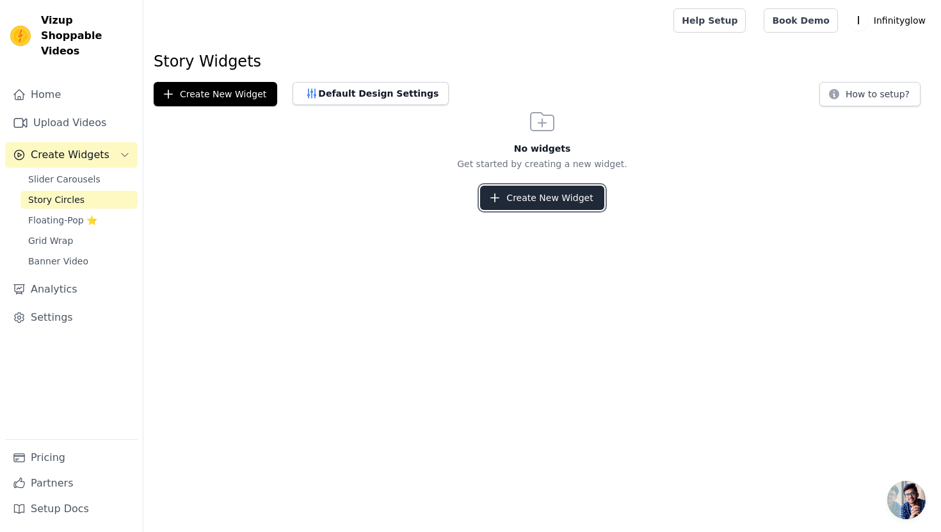
click at [543, 200] on button "Create New Widget" at bounding box center [542, 198] width 124 height 24
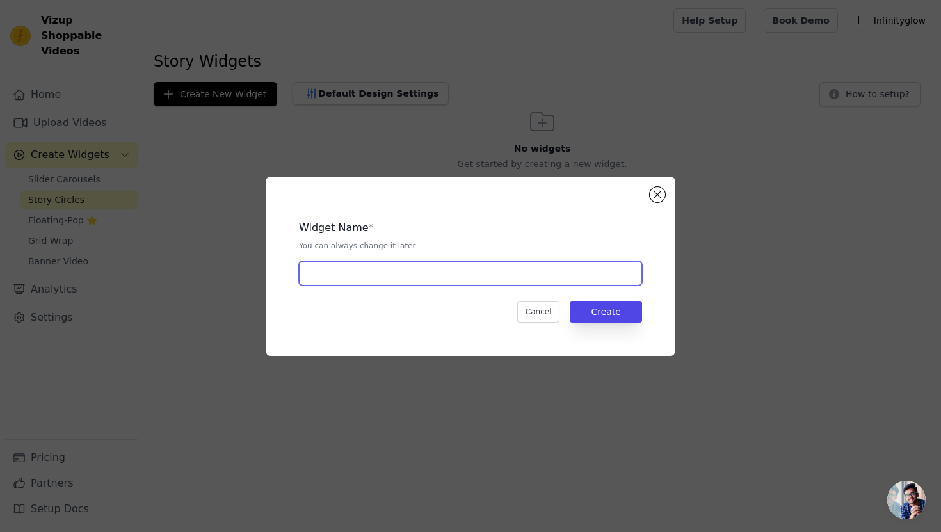
click at [423, 277] on input "text" at bounding box center [470, 273] width 343 height 24
type input "1"
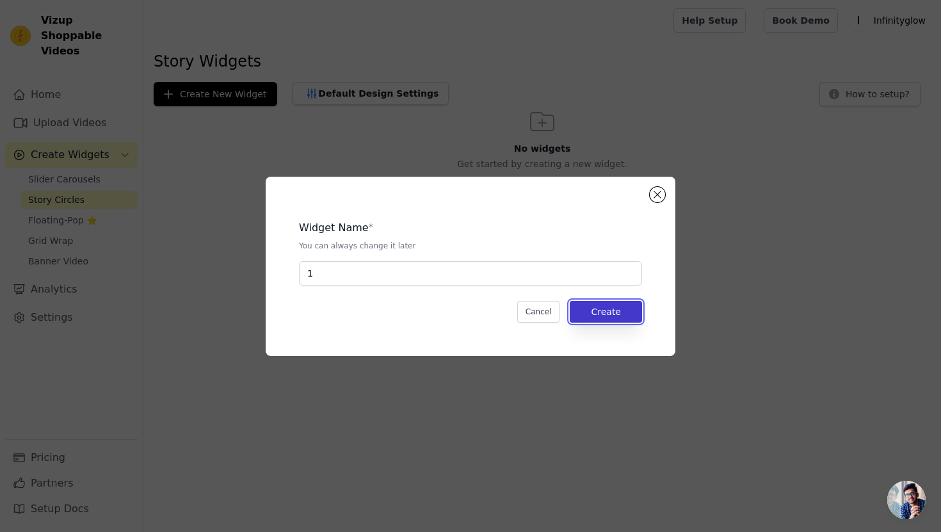
click at [595, 319] on button "Create" at bounding box center [606, 312] width 72 height 22
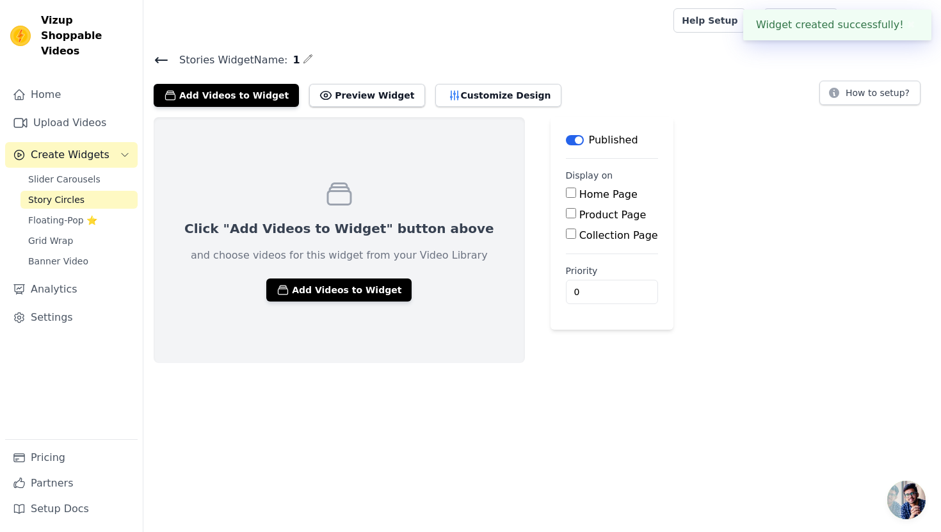
click at [566, 216] on div "Product Page" at bounding box center [612, 214] width 92 height 15
click at [566, 216] on input "Product Page" at bounding box center [571, 213] width 10 height 10
checkbox input "true"
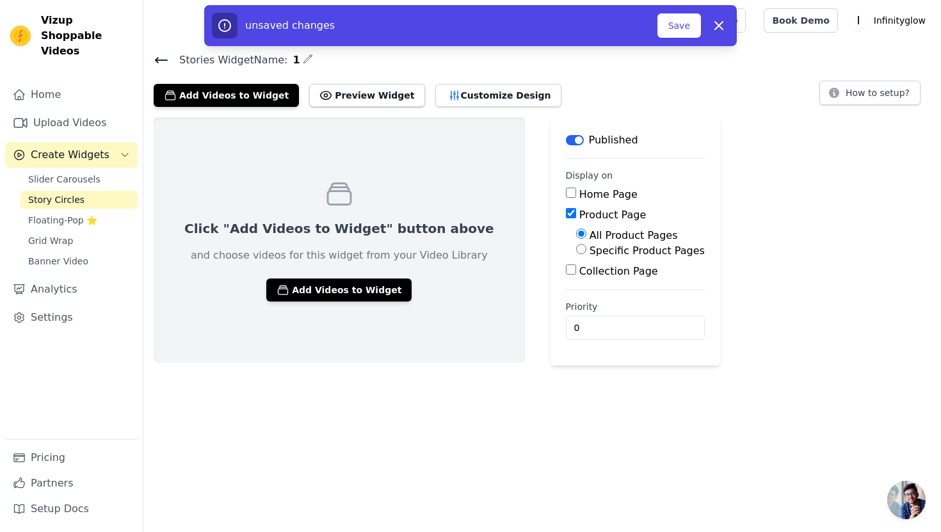
click at [590, 250] on label "Specific Product Pages" at bounding box center [647, 251] width 115 height 12
click at [576, 250] on input "Specific Product Pages" at bounding box center [581, 249] width 10 height 10
radio input "true"
click at [576, 284] on button "Select Products" at bounding box center [619, 280] width 86 height 22
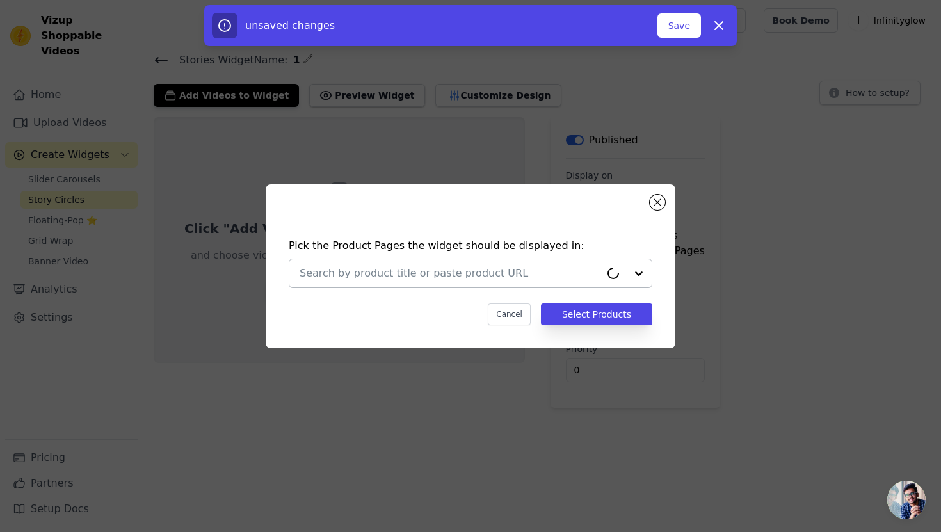
click at [465, 273] on input "text" at bounding box center [450, 273] width 301 height 15
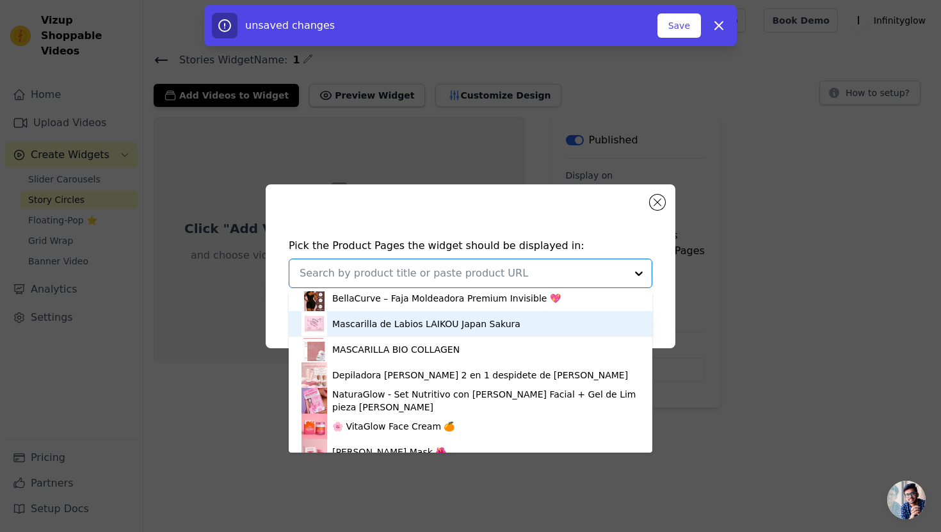
scroll to position [113, 0]
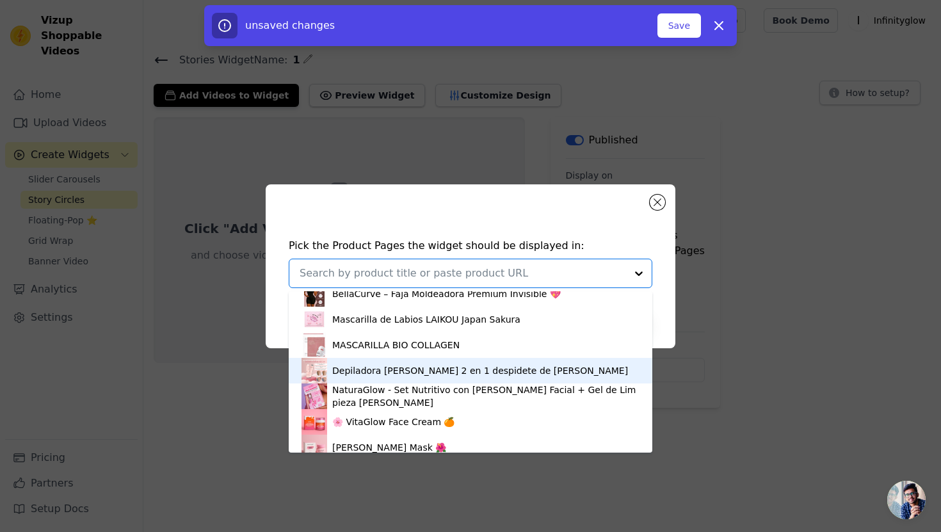
click at [357, 378] on div "Depiladora Shaver 2 en 1 despidete de dolores" at bounding box center [471, 371] width 338 height 26
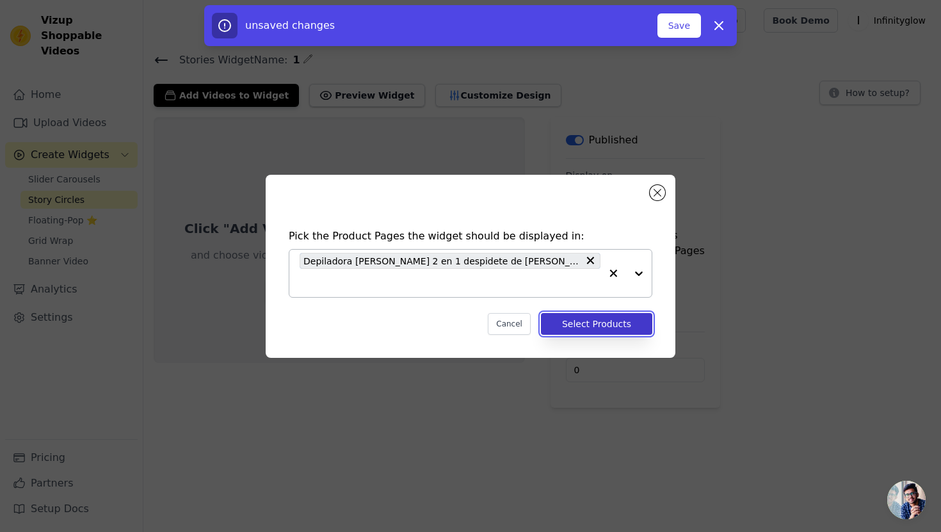
click at [597, 316] on button "Select Products" at bounding box center [596, 324] width 111 height 22
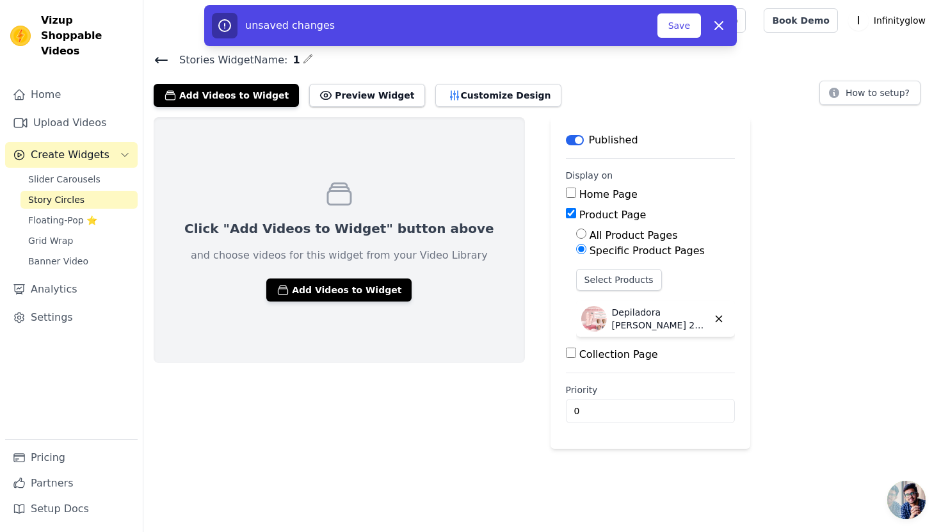
click at [369, 309] on div "Click "Add Videos to Widget" button above and choose videos for this widget fro…" at bounding box center [339, 240] width 371 height 246
click at [367, 292] on button "Add Videos to Widget" at bounding box center [338, 289] width 145 height 23
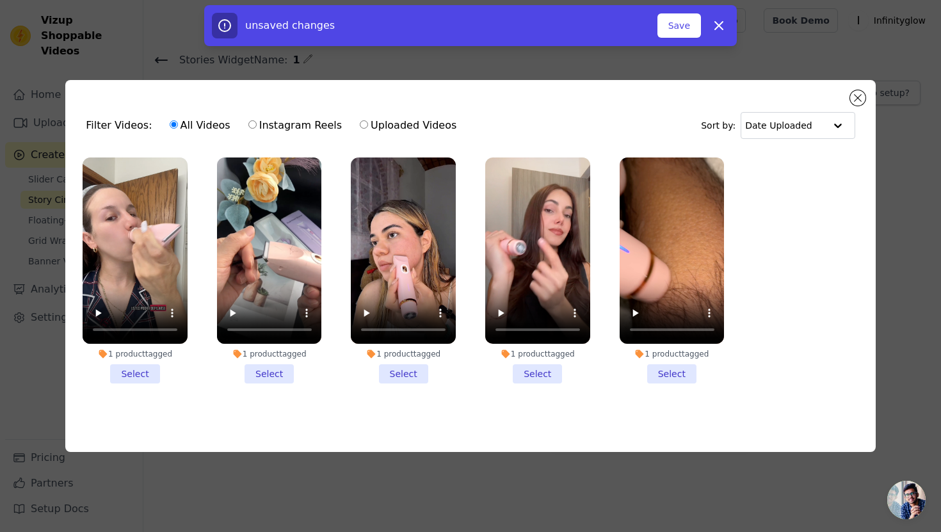
click at [147, 375] on li "1 product tagged Select" at bounding box center [135, 270] width 105 height 226
click at [0, 0] on input "1 product tagged Select" at bounding box center [0, 0] width 0 height 0
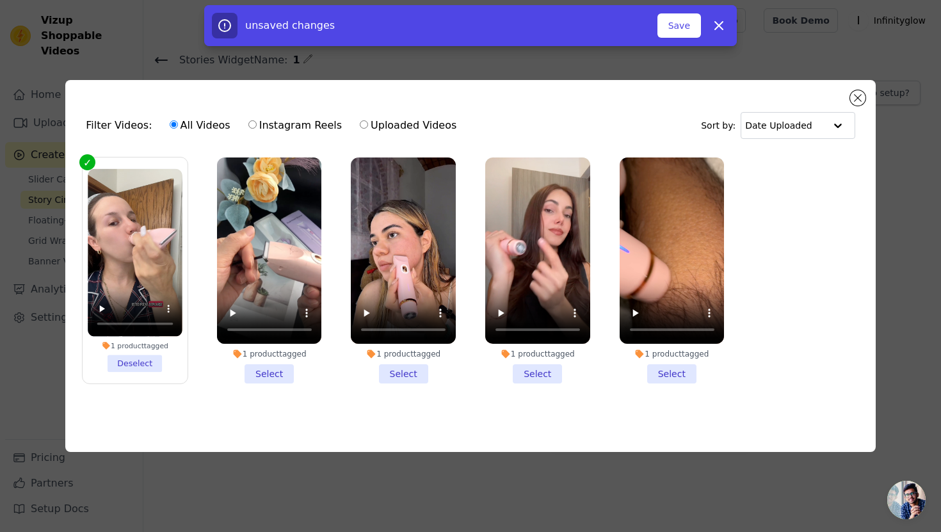
click at [259, 364] on li "1 product tagged Select" at bounding box center [269, 270] width 105 height 226
click at [0, 0] on input "1 product tagged Select" at bounding box center [0, 0] width 0 height 0
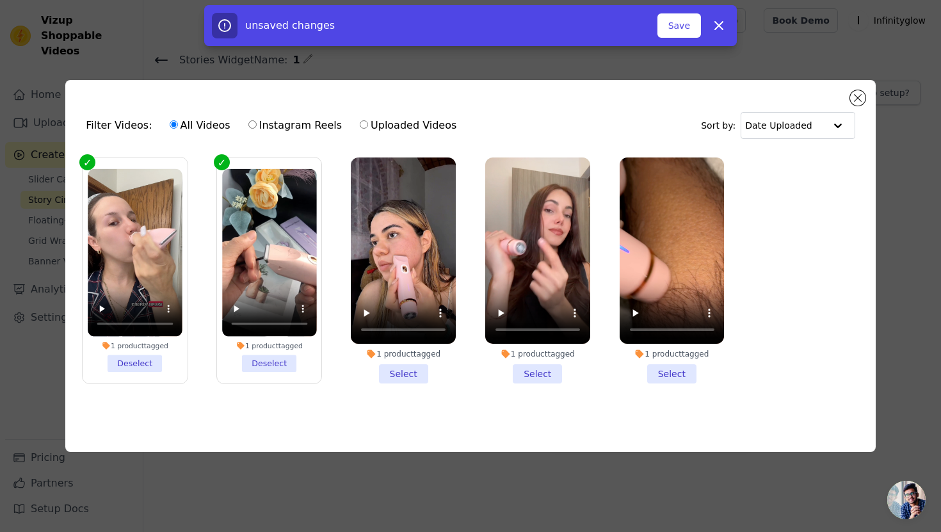
click at [398, 373] on li "1 product tagged Select" at bounding box center [403, 270] width 105 height 226
click at [0, 0] on input "1 product tagged Select" at bounding box center [0, 0] width 0 height 0
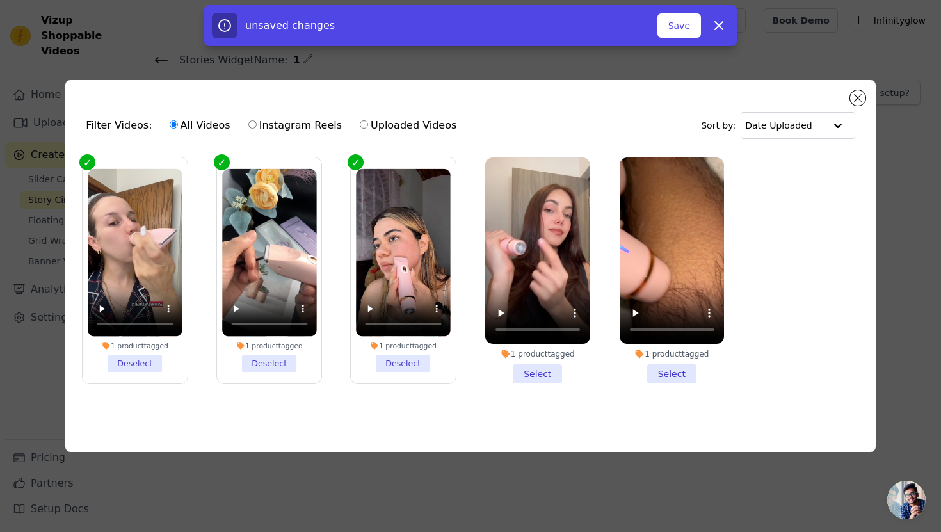
click at [538, 375] on li "1 product tagged Select" at bounding box center [537, 270] width 105 height 226
click at [0, 0] on input "1 product tagged Select" at bounding box center [0, 0] width 0 height 0
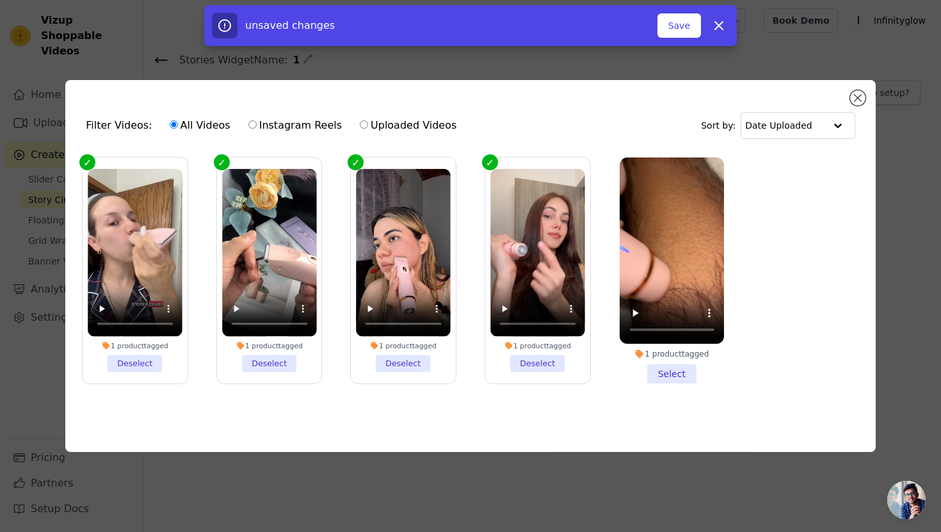
click at [651, 373] on li "1 product tagged Select" at bounding box center [672, 270] width 105 height 226
click at [0, 0] on input "1 product tagged Select" at bounding box center [0, 0] width 0 height 0
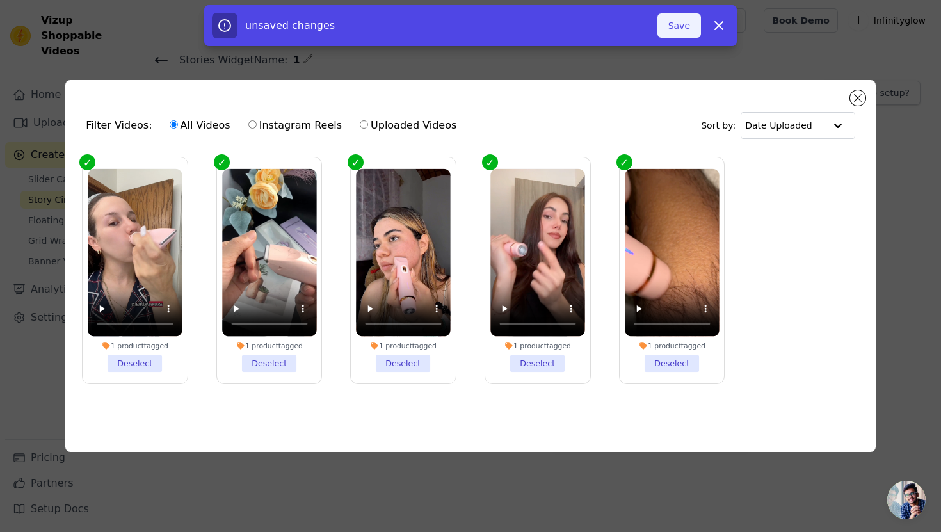
click at [661, 31] on button "Save" at bounding box center [679, 25] width 44 height 24
click at [668, 24] on button "Add To Widget" at bounding box center [658, 25] width 86 height 24
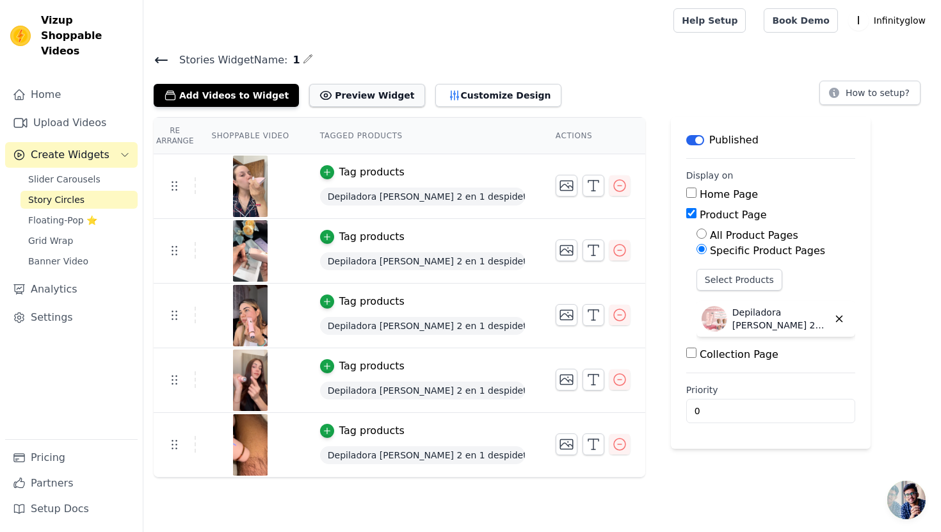
click at [345, 99] on button "Preview Widget" at bounding box center [366, 95] width 115 height 23
click at [51, 234] on span "Grid Wrap" at bounding box center [50, 240] width 45 height 13
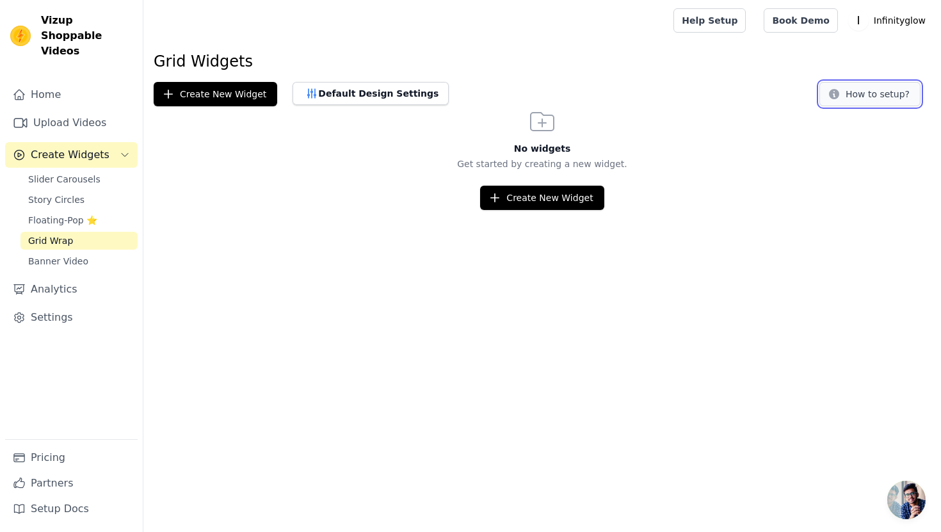
click at [877, 95] on button "How to setup?" at bounding box center [869, 94] width 101 height 24
click at [45, 255] on span "Banner Video" at bounding box center [58, 261] width 60 height 13
click at [901, 95] on button "How to setup?" at bounding box center [869, 94] width 101 height 24
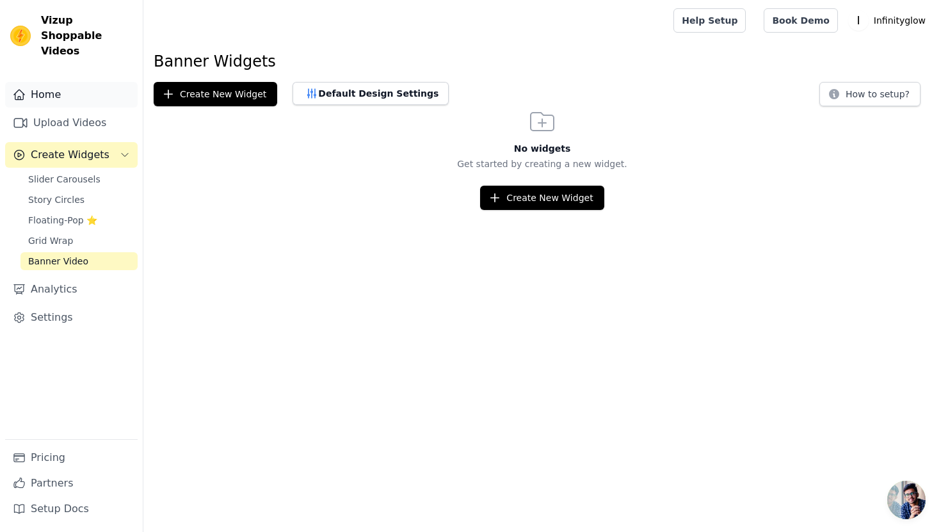
click at [51, 82] on link "Home" at bounding box center [71, 95] width 133 height 26
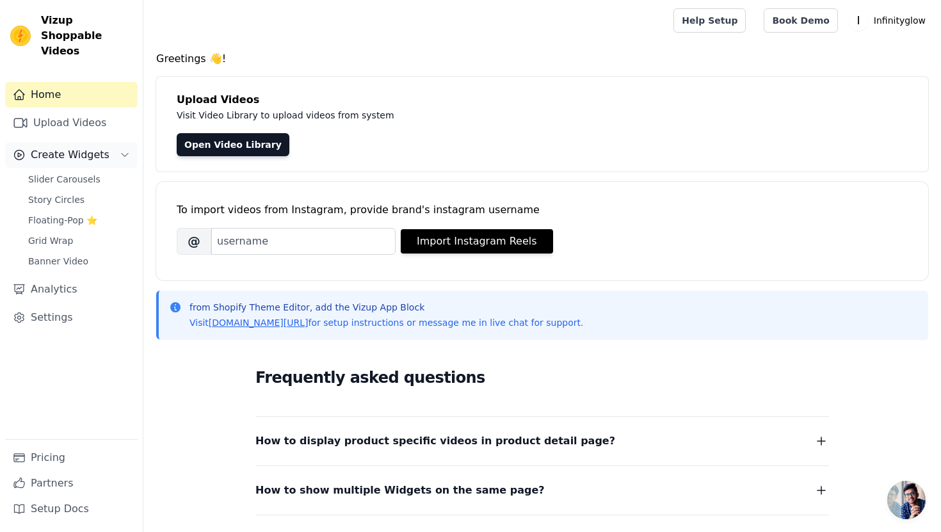
click at [79, 147] on span "Create Widgets" at bounding box center [70, 154] width 79 height 15
click at [56, 173] on span "Slider Carousels" at bounding box center [64, 179] width 72 height 13
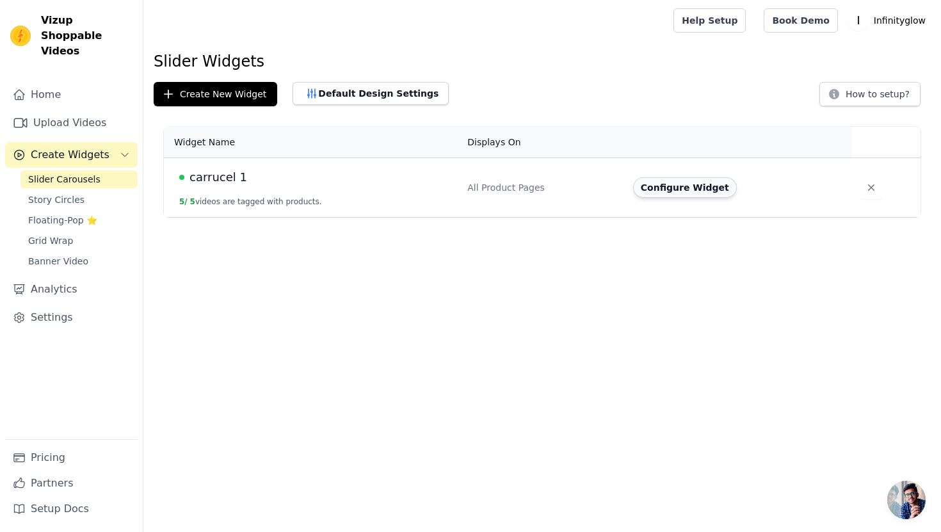
click at [712, 183] on button "Configure Widget" at bounding box center [685, 187] width 104 height 20
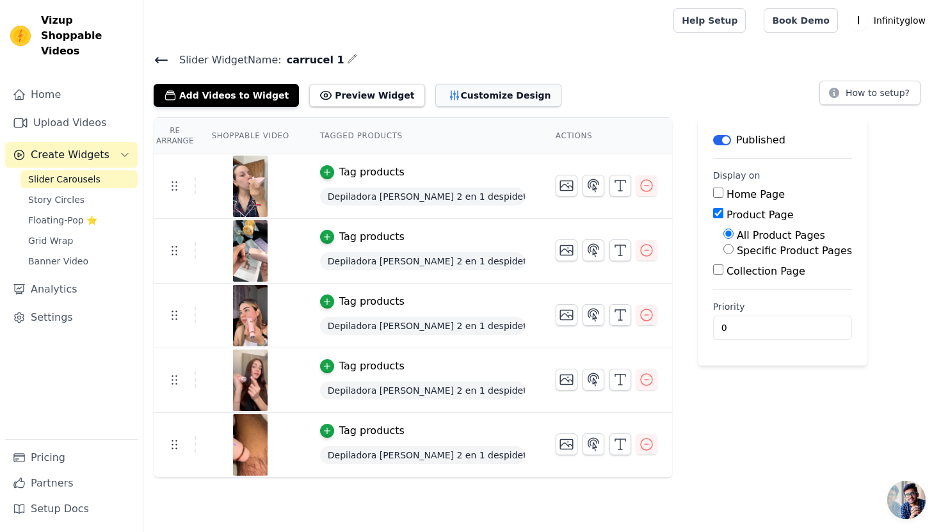
click at [472, 98] on button "Customize Design" at bounding box center [498, 95] width 126 height 23
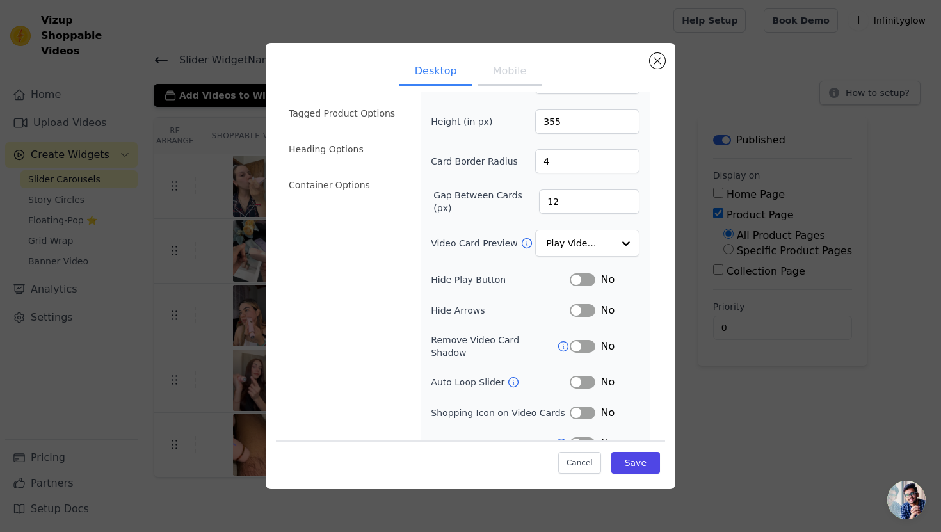
scroll to position [51, 0]
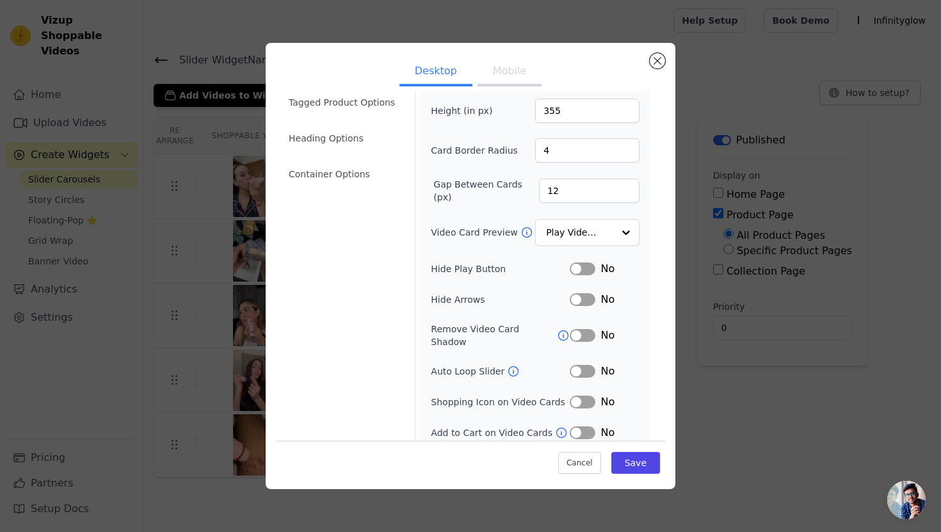
click at [579, 271] on button "Label" at bounding box center [583, 268] width 26 height 13
click at [583, 365] on button "Label" at bounding box center [583, 371] width 26 height 13
click at [584, 426] on button "Label" at bounding box center [583, 432] width 26 height 13
click at [511, 77] on button "Mobile" at bounding box center [510, 72] width 64 height 28
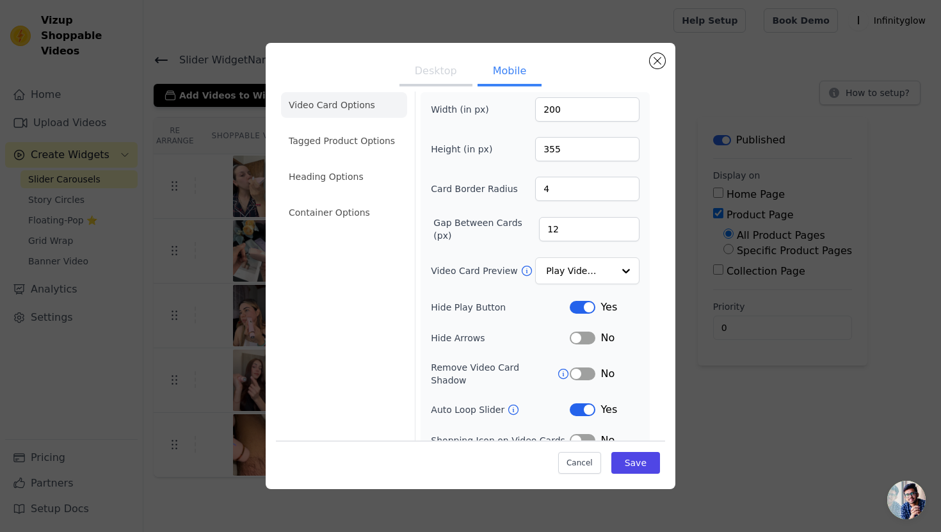
scroll to position [0, 0]
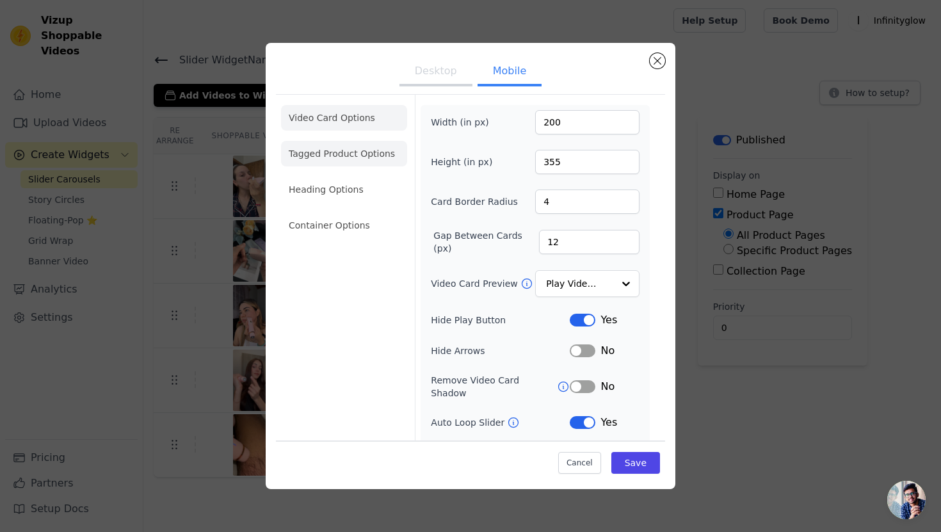
click at [358, 151] on li "Tagged Product Options" at bounding box center [344, 154] width 126 height 26
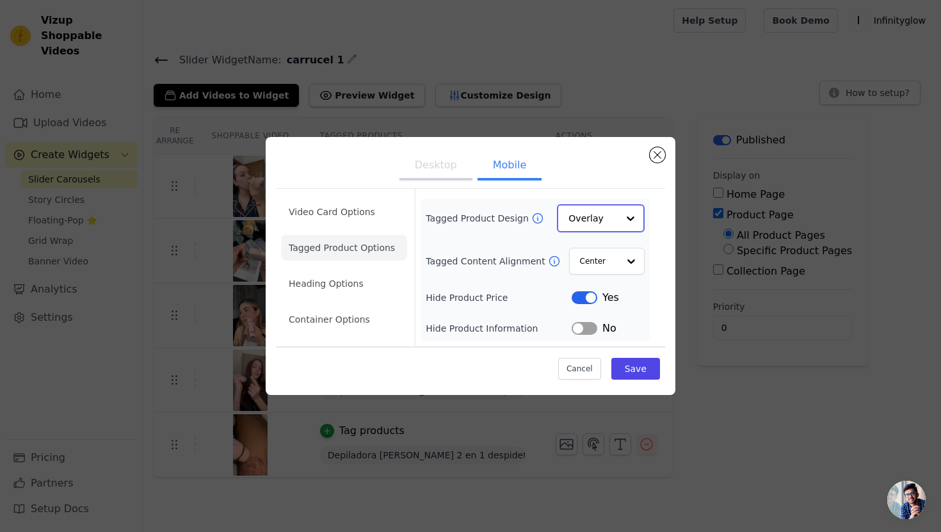
click at [584, 227] on input "Tagged Product Design" at bounding box center [592, 218] width 49 height 26
click at [583, 227] on input "Tagged Product Design" at bounding box center [592, 218] width 49 height 26
click at [627, 257] on div at bounding box center [631, 261] width 26 height 26
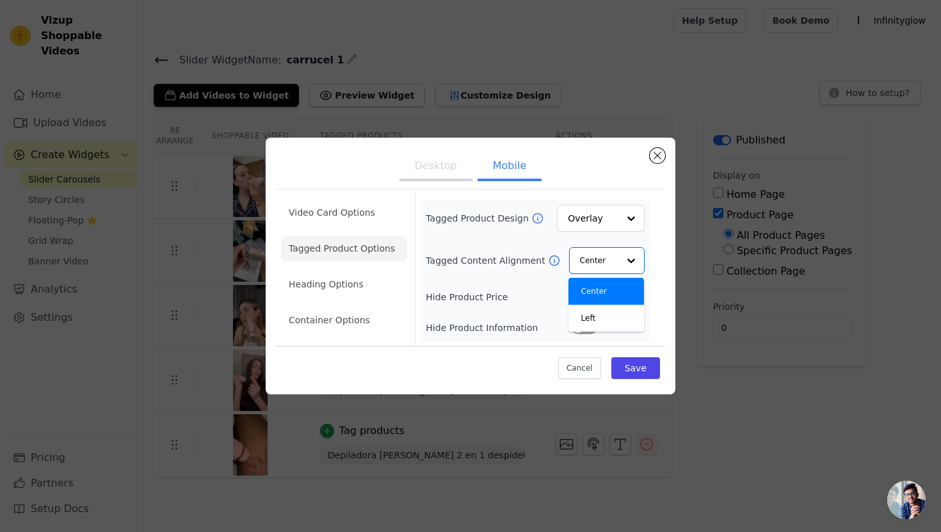
click at [651, 257] on form "Tagged Product Design Overlay Tagged Content Alignment Center Left Option Cente…" at bounding box center [535, 267] width 240 height 156
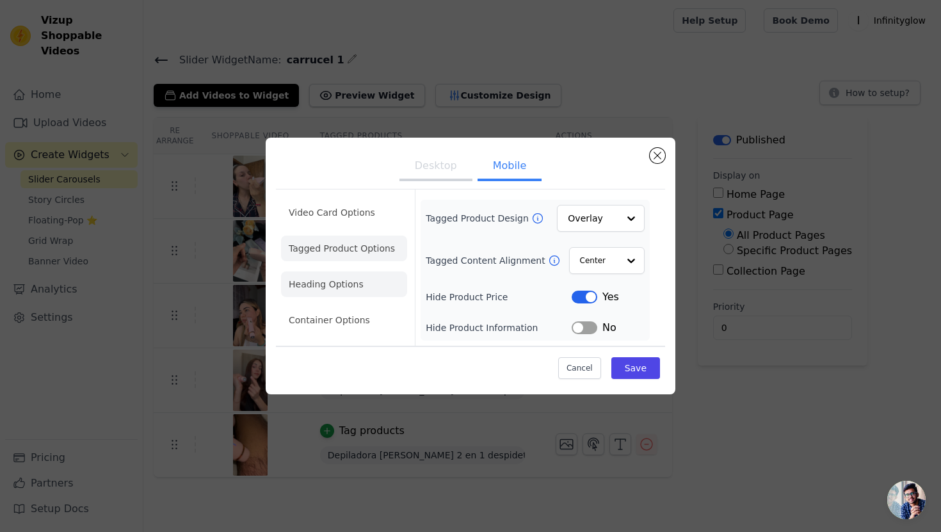
click at [336, 290] on li "Heading Options" at bounding box center [344, 284] width 126 height 26
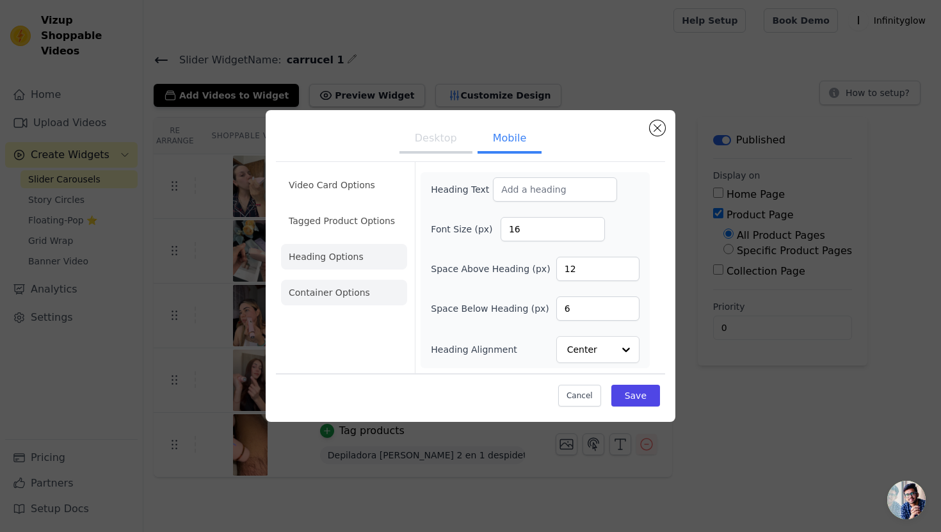
click at [296, 298] on li "Container Options" at bounding box center [344, 293] width 126 height 26
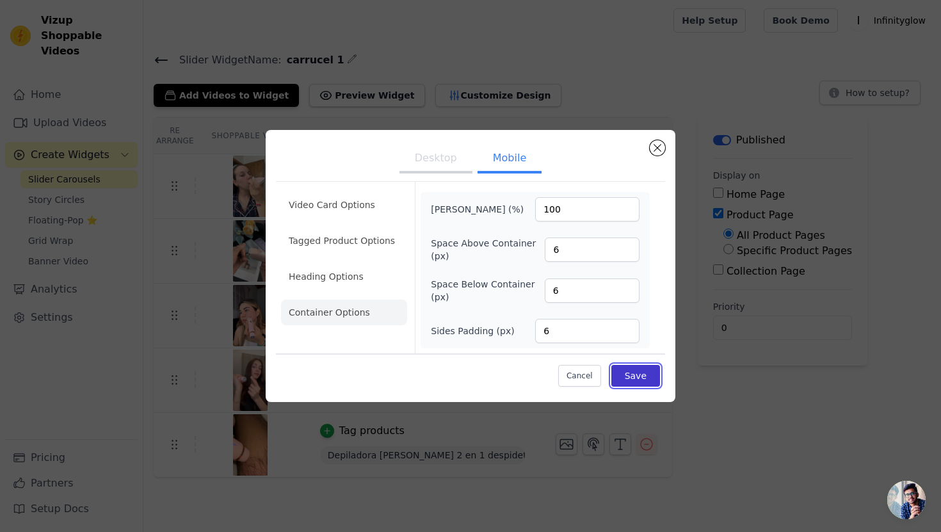
click at [621, 375] on button "Save" at bounding box center [635, 376] width 49 height 22
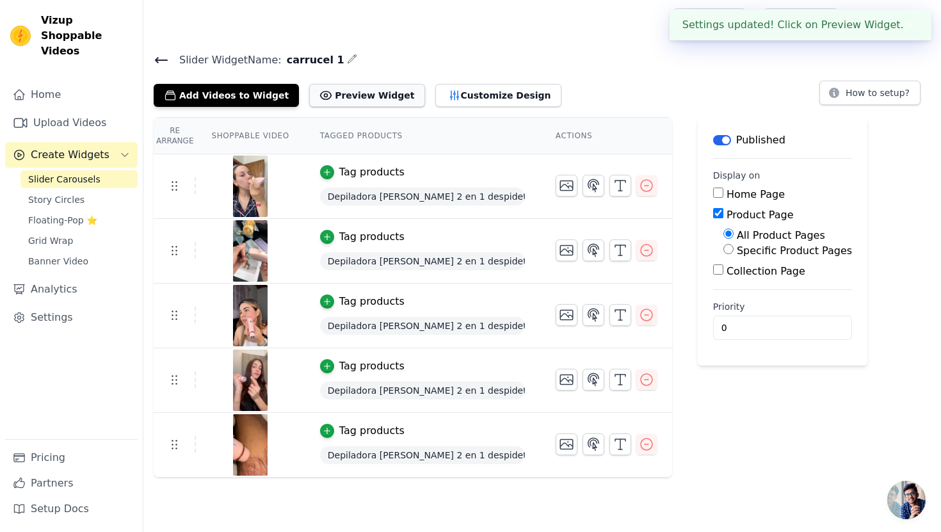
click at [338, 97] on button "Preview Widget" at bounding box center [366, 95] width 115 height 23
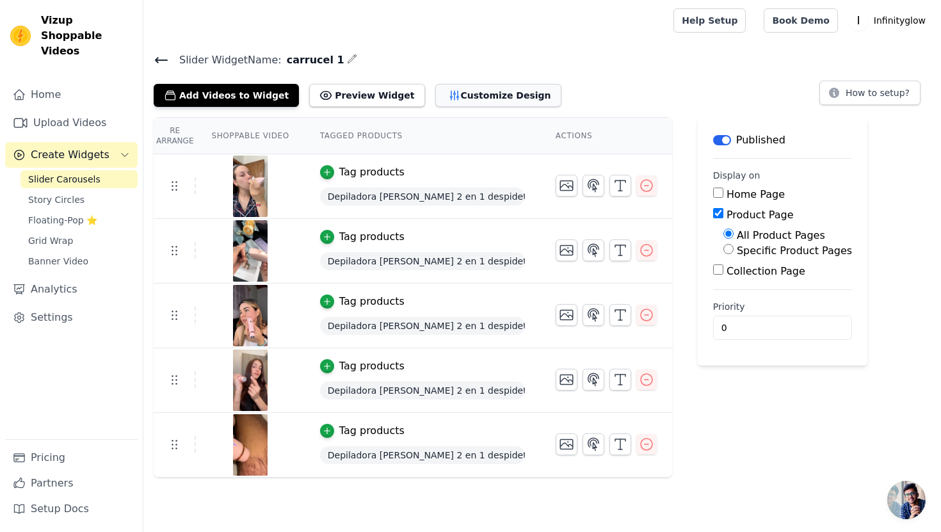
click at [448, 97] on button "Customize Design" at bounding box center [498, 95] width 126 height 23
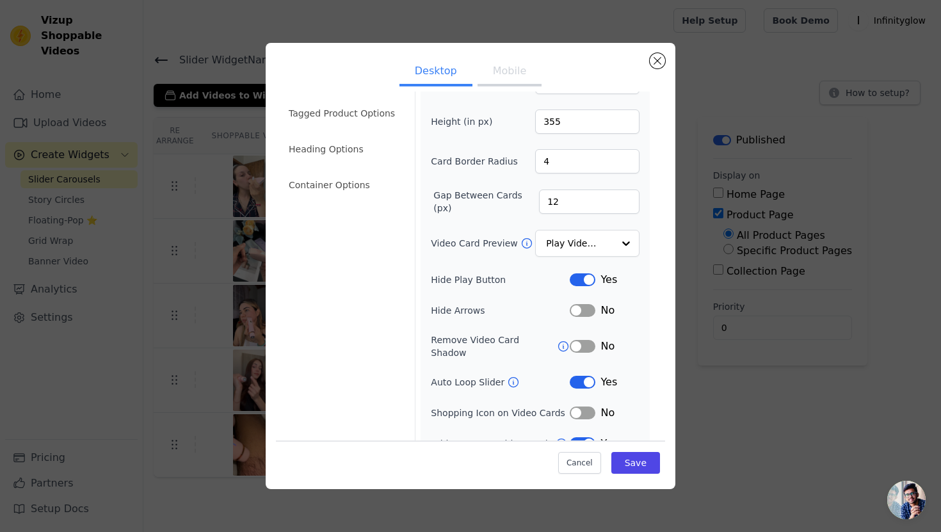
scroll to position [42, 0]
click at [342, 118] on li "Tagged Product Options" at bounding box center [344, 112] width 126 height 26
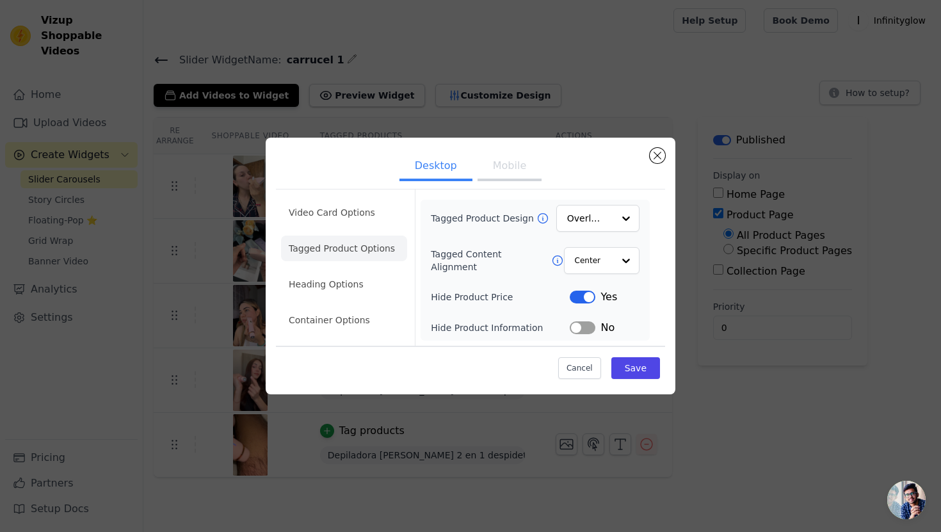
scroll to position [0, 0]
click at [327, 215] on li "Video Card Options" at bounding box center [344, 213] width 126 height 26
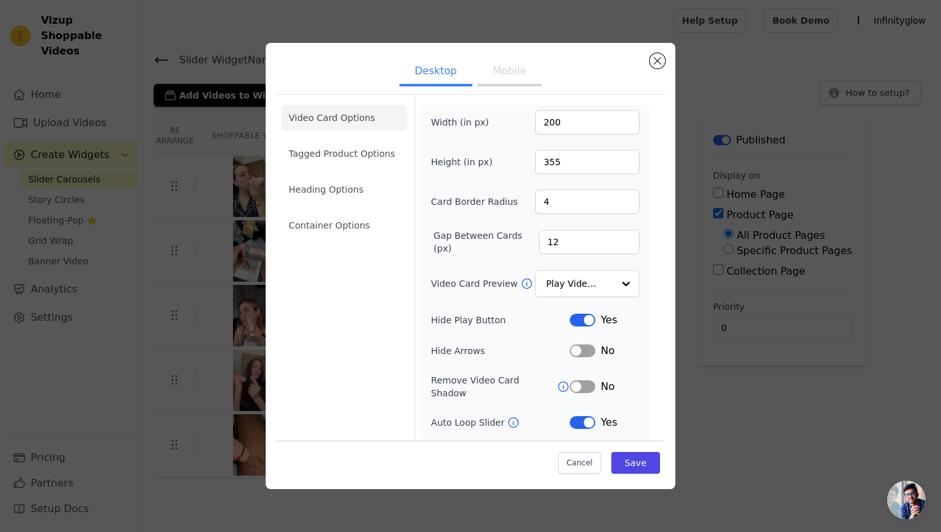
scroll to position [51, 0]
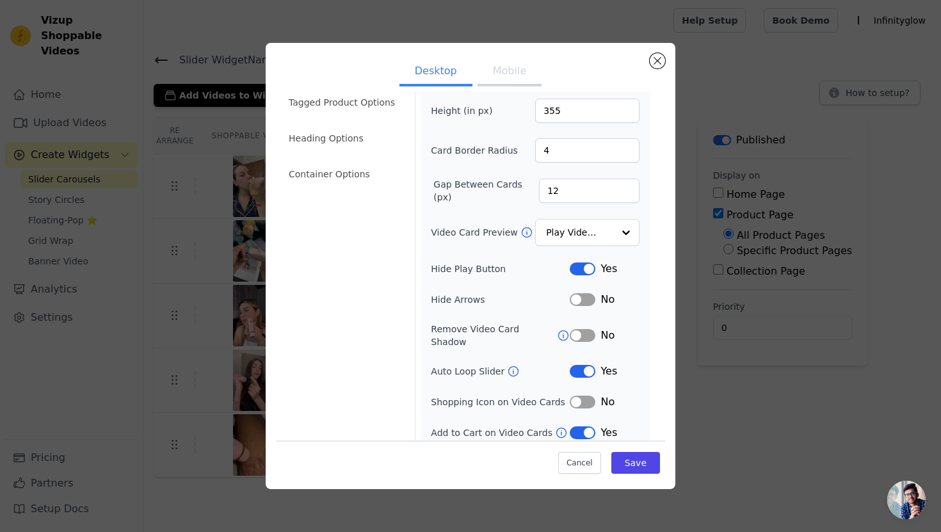
click at [555, 426] on icon at bounding box center [561, 432] width 13 height 13
click at [486, 75] on button "Mobile" at bounding box center [510, 72] width 64 height 28
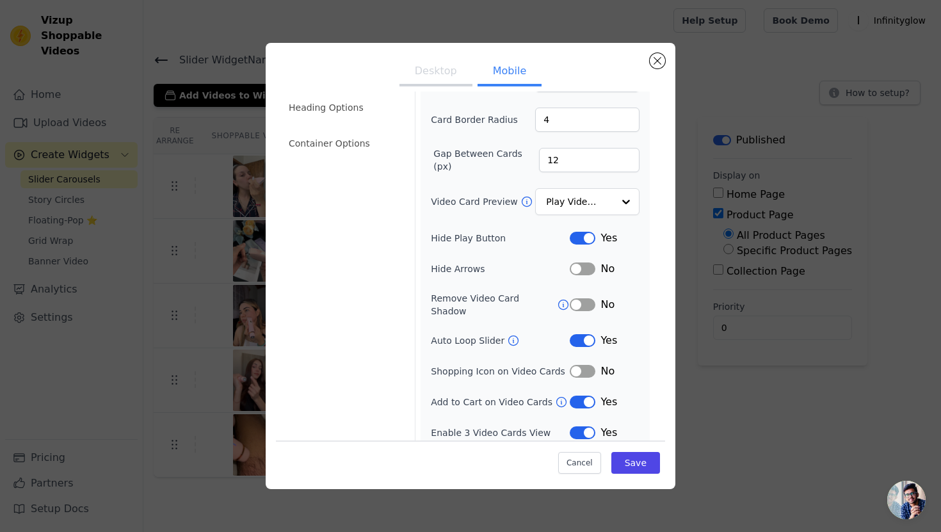
click at [584, 398] on div "Yes" at bounding box center [605, 401] width 70 height 15
click at [584, 397] on button "Label" at bounding box center [583, 402] width 26 height 13
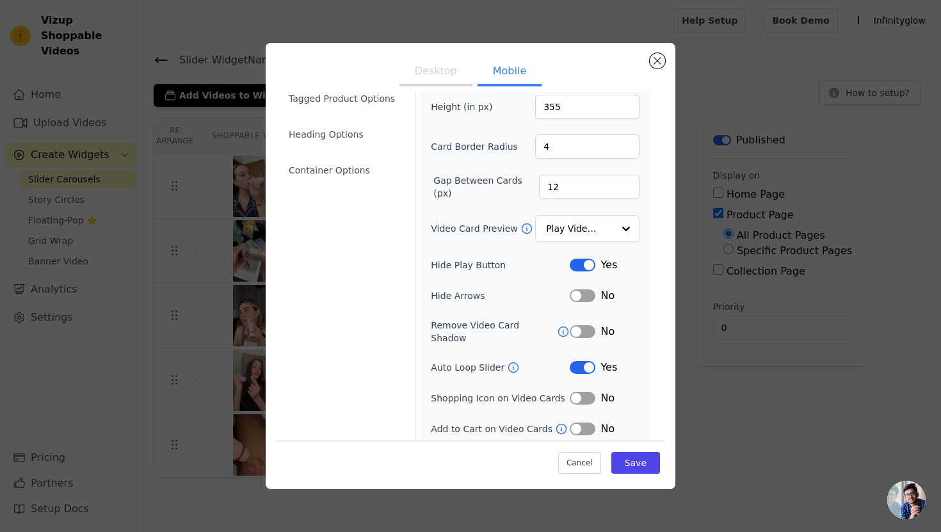
scroll to position [0, 0]
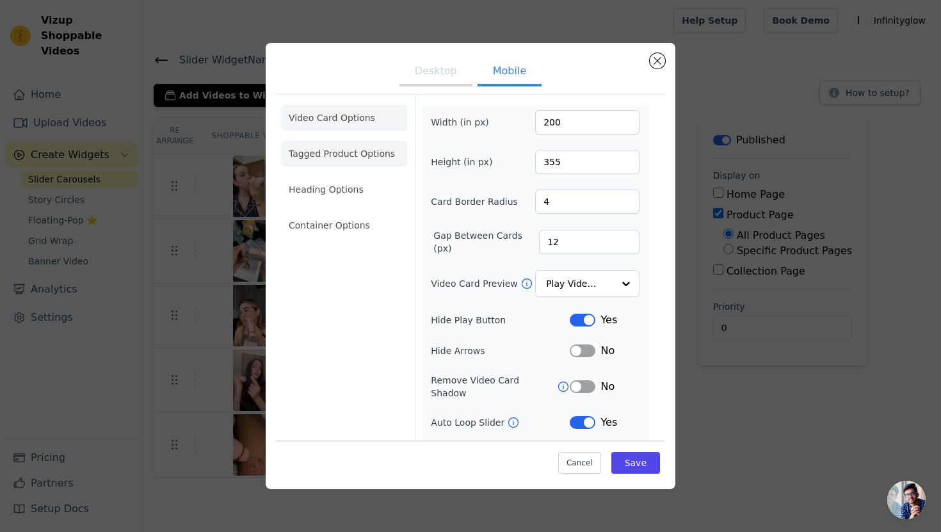
click at [354, 154] on li "Tagged Product Options" at bounding box center [344, 154] width 126 height 26
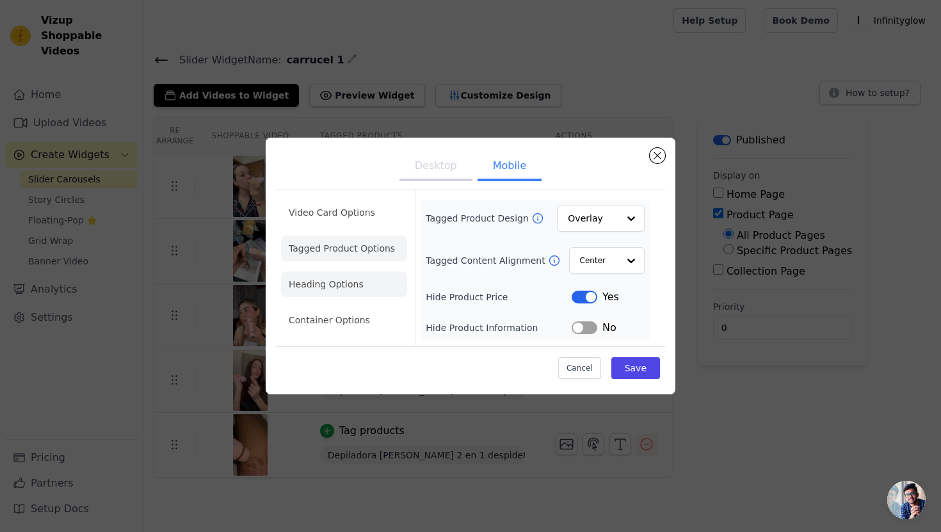
click at [326, 284] on li "Heading Options" at bounding box center [344, 284] width 126 height 26
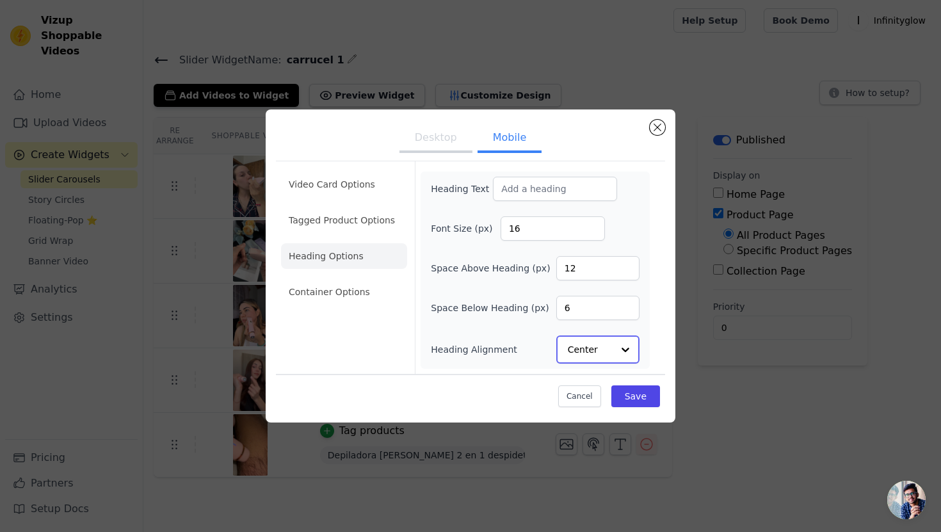
click at [592, 358] on input "Heading Alignment" at bounding box center [590, 350] width 45 height 26
click at [504, 364] on div "Heading Text Font Size (px) 16 Space Above Heading (px) 12 Space Below Heading …" at bounding box center [535, 270] width 229 height 196
click at [321, 284] on li "Container Options" at bounding box center [344, 293] width 126 height 26
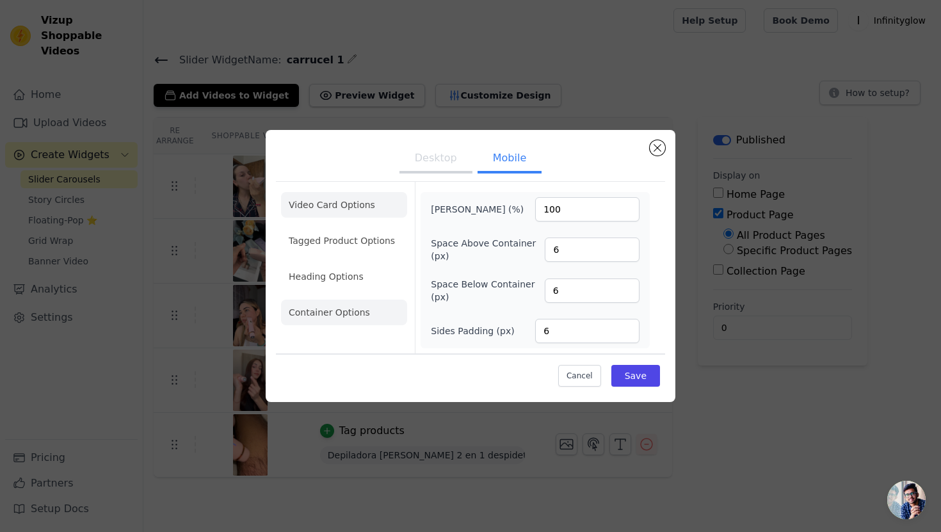
click at [318, 211] on li "Video Card Options" at bounding box center [344, 205] width 126 height 26
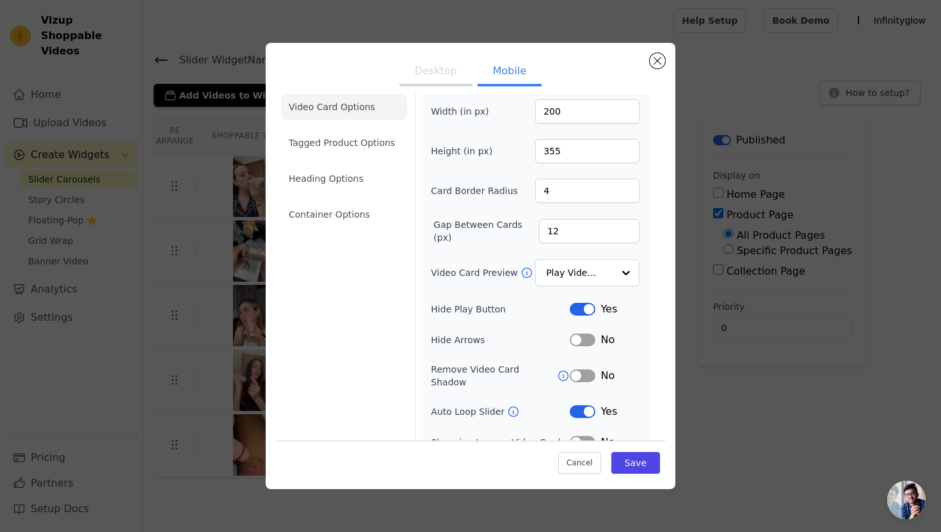
scroll to position [13, 0]
click at [575, 273] on input "Video Card Preview" at bounding box center [580, 272] width 66 height 26
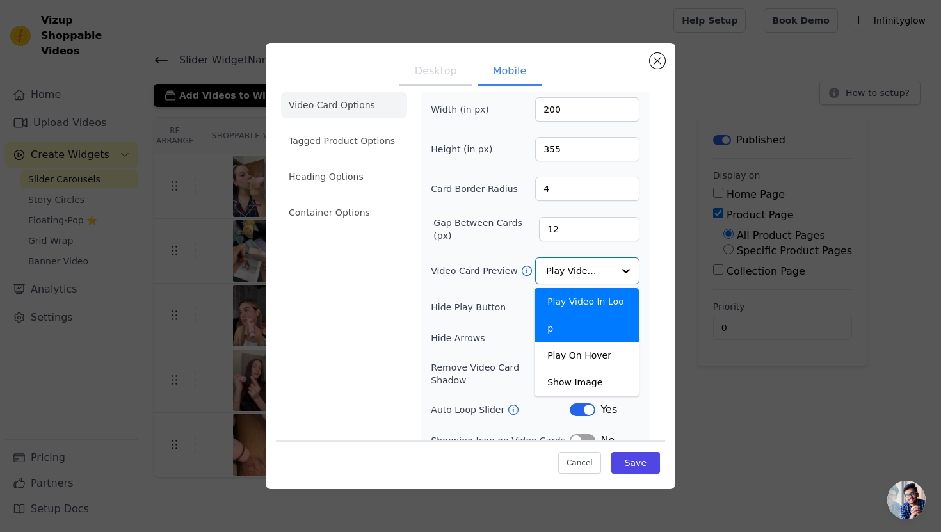
click at [455, 270] on label "Video Card Preview" at bounding box center [475, 270] width 89 height 13
click at [547, 270] on input "Video Card Preview" at bounding box center [580, 272] width 66 height 26
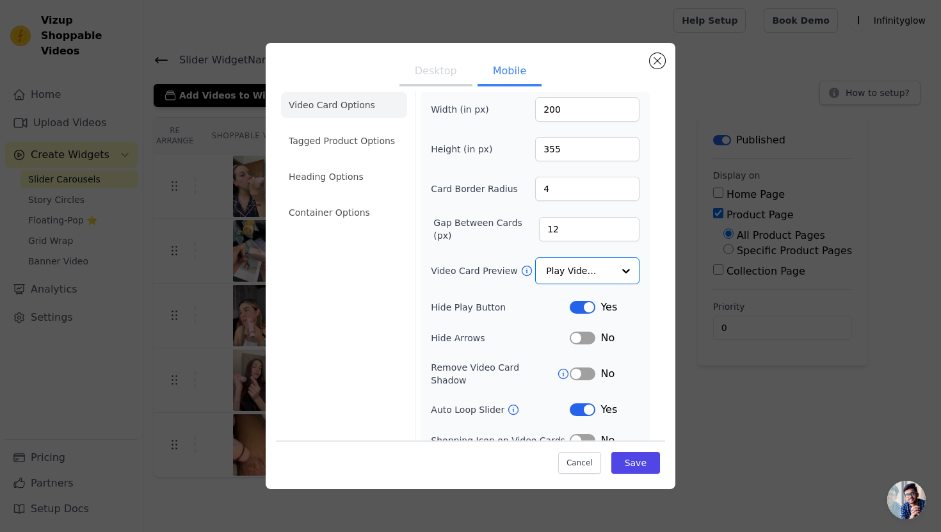
click at [464, 274] on label "Video Card Preview" at bounding box center [475, 270] width 89 height 13
click at [547, 274] on input "Video Card Preview" at bounding box center [580, 272] width 66 height 26
click at [571, 277] on input "Video Card Preview" at bounding box center [580, 272] width 66 height 26
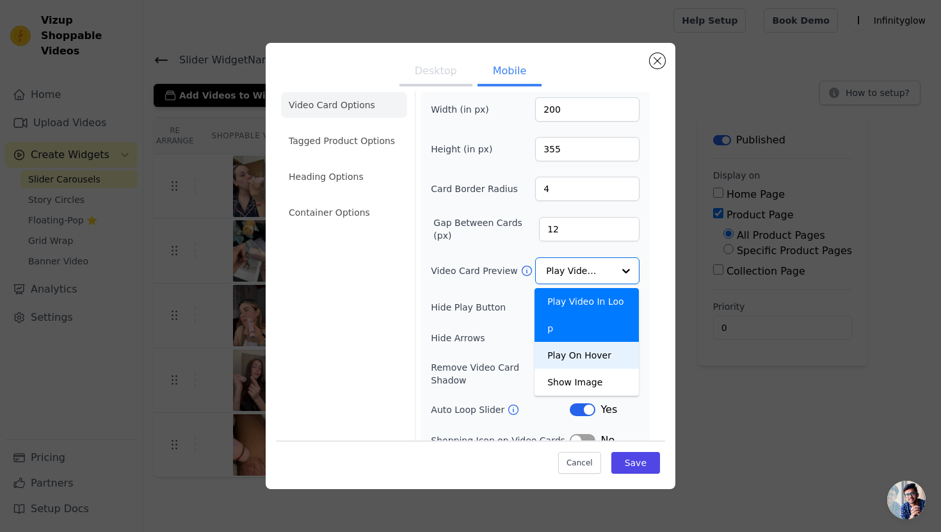
click at [458, 264] on label "Video Card Preview" at bounding box center [475, 270] width 89 height 13
click at [547, 264] on input "Video Card Preview" at bounding box center [580, 272] width 66 height 26
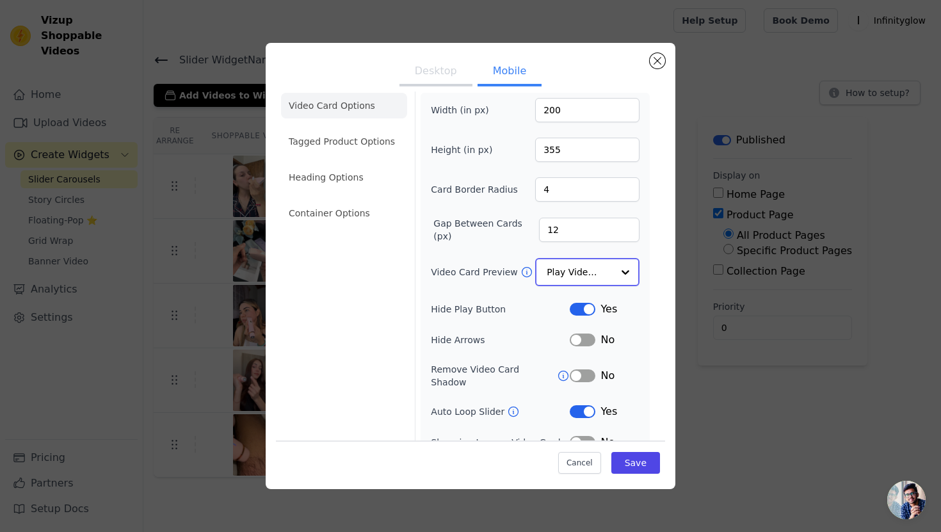
scroll to position [3, 0]
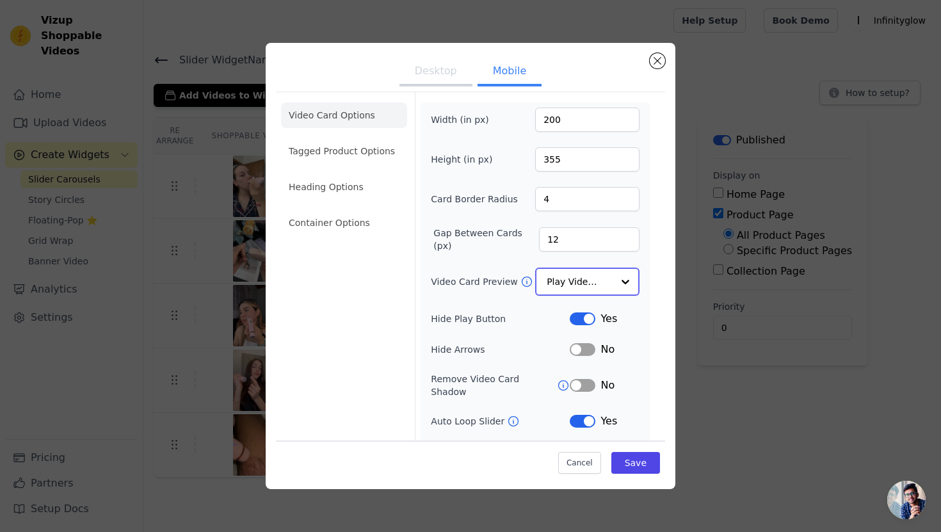
click at [574, 279] on input "Video Card Preview" at bounding box center [580, 282] width 66 height 26
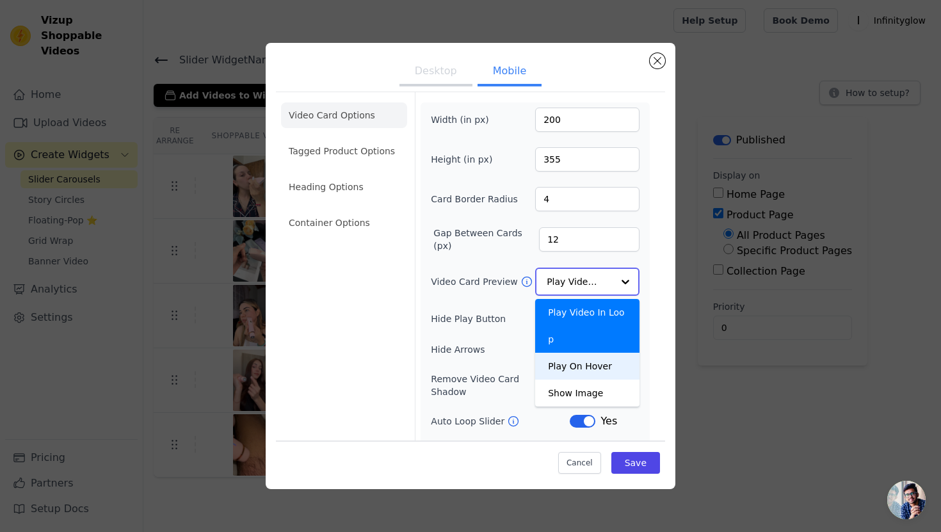
click at [568, 353] on div "Play On Hover" at bounding box center [587, 366] width 104 height 27
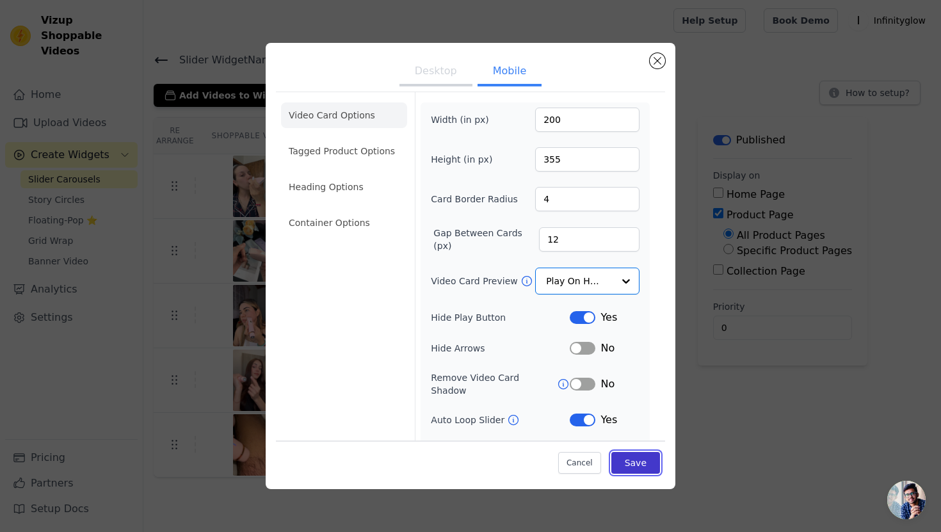
click at [629, 458] on button "Save" at bounding box center [635, 463] width 49 height 22
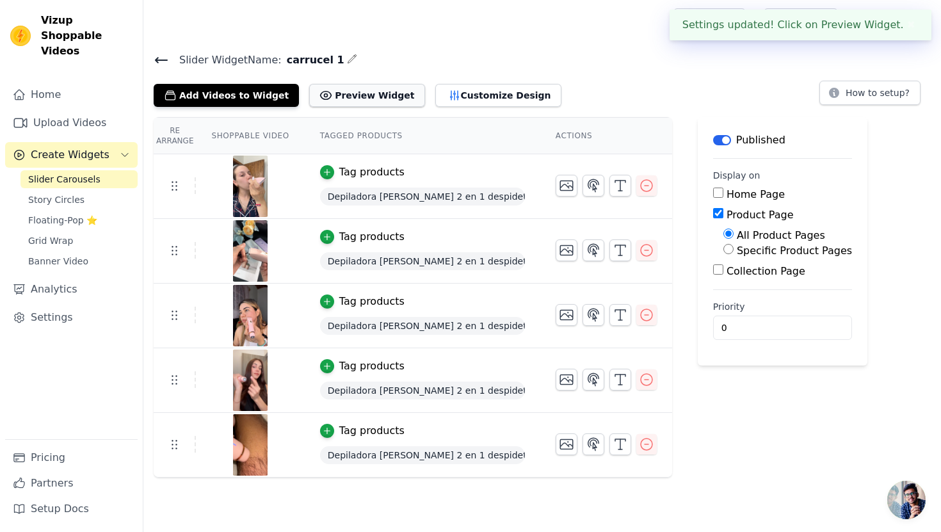
click at [340, 99] on button "Preview Widget" at bounding box center [366, 95] width 115 height 23
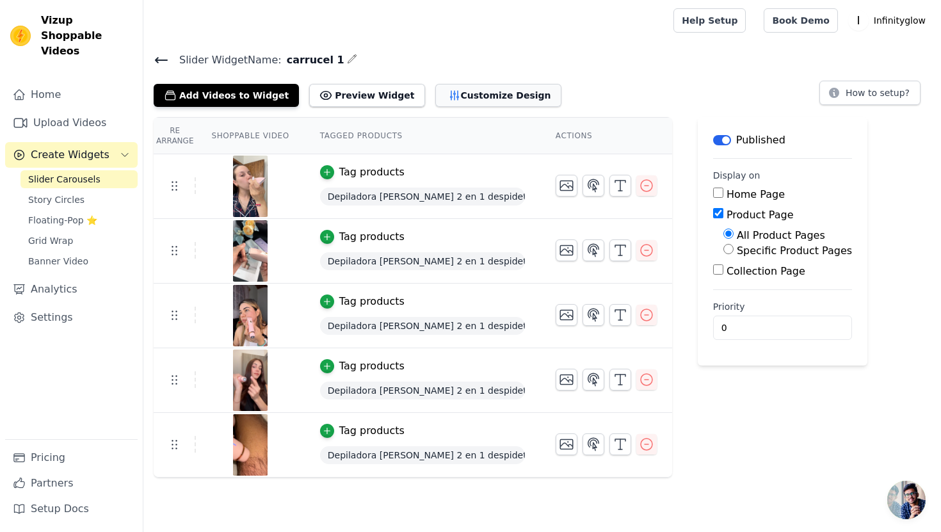
click at [435, 105] on button "Customize Design" at bounding box center [498, 95] width 126 height 23
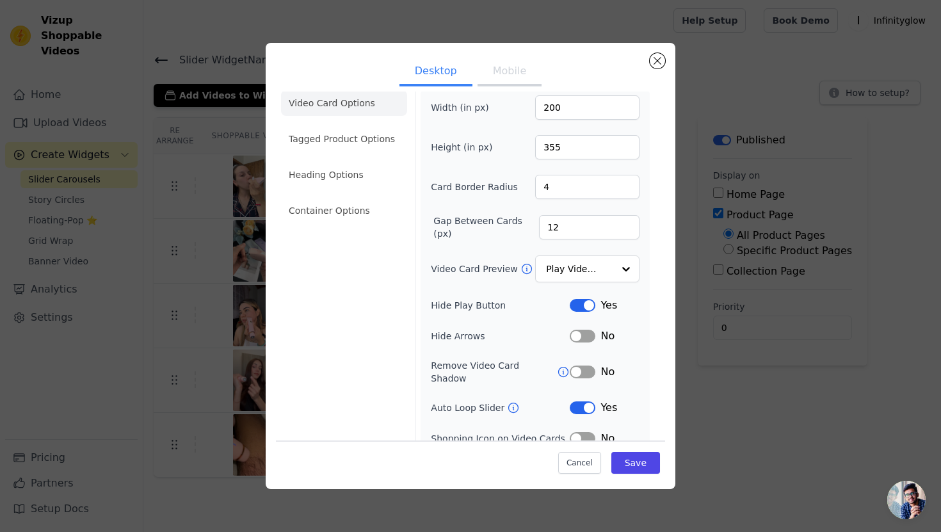
scroll to position [51, 0]
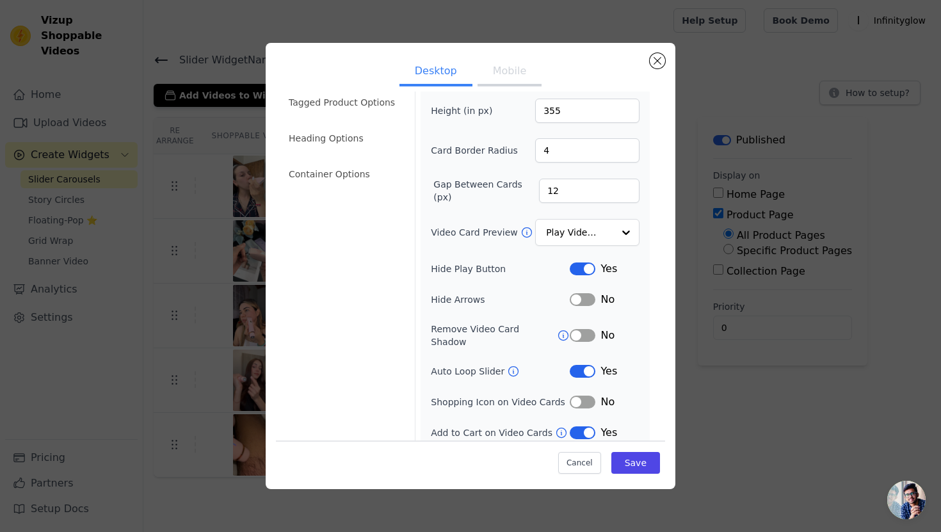
click at [585, 426] on button "Label" at bounding box center [583, 432] width 26 height 13
click at [627, 458] on button "Save" at bounding box center [635, 463] width 49 height 22
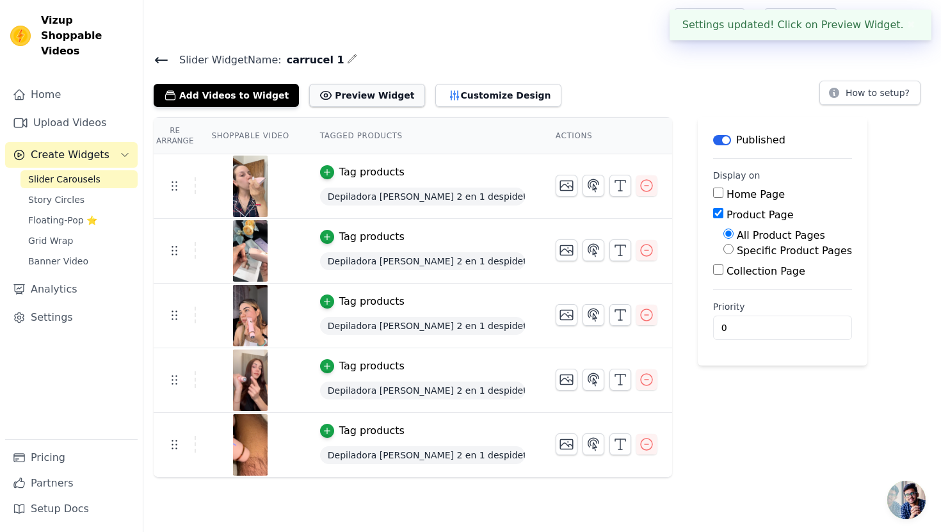
click at [344, 94] on button "Preview Widget" at bounding box center [366, 95] width 115 height 23
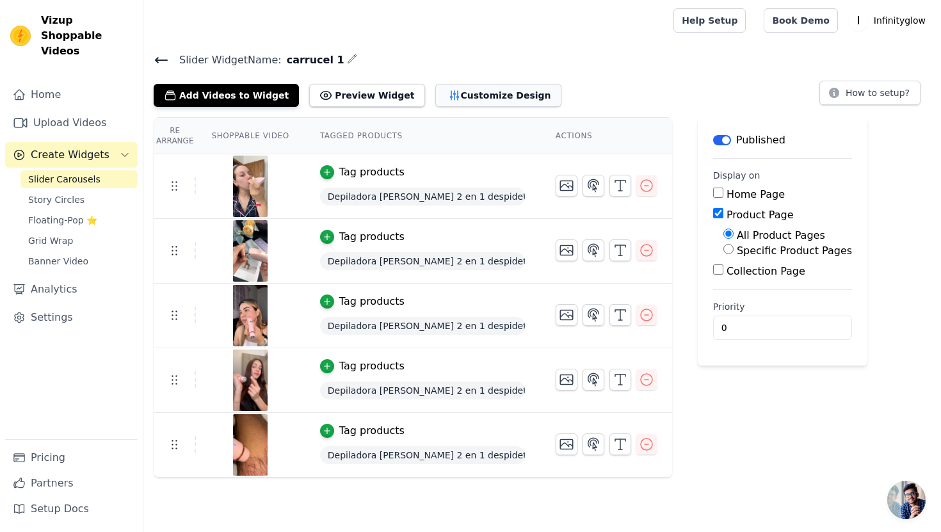
click at [449, 97] on button "Customize Design" at bounding box center [498, 95] width 126 height 23
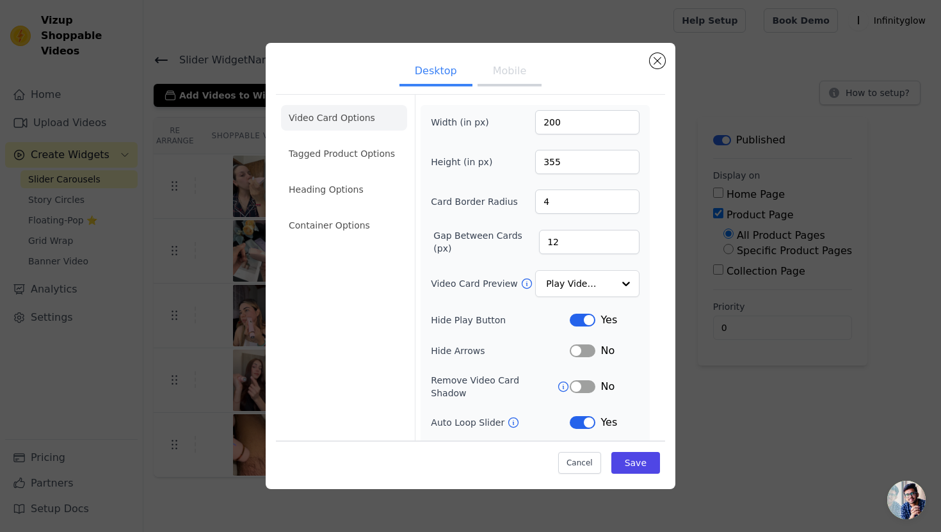
click at [517, 70] on button "Mobile" at bounding box center [510, 72] width 64 height 28
click at [568, 269] on div "Width (in px) 200 Height (in px) 355 Card Border Radius 4 Gap Between Cards (px…" at bounding box center [535, 316] width 209 height 412
click at [570, 287] on input "Video Card Preview" at bounding box center [580, 284] width 66 height 26
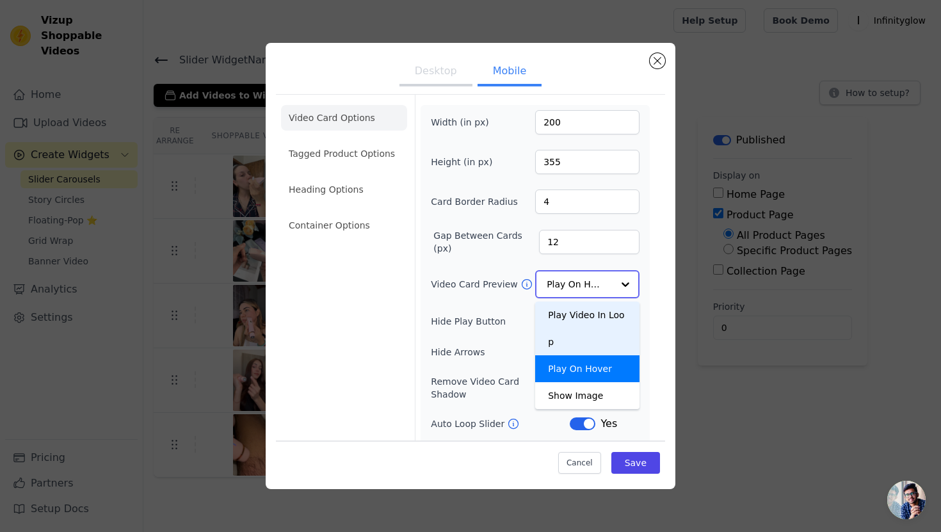
click at [588, 313] on div "Play Video In Loop" at bounding box center [587, 329] width 104 height 54
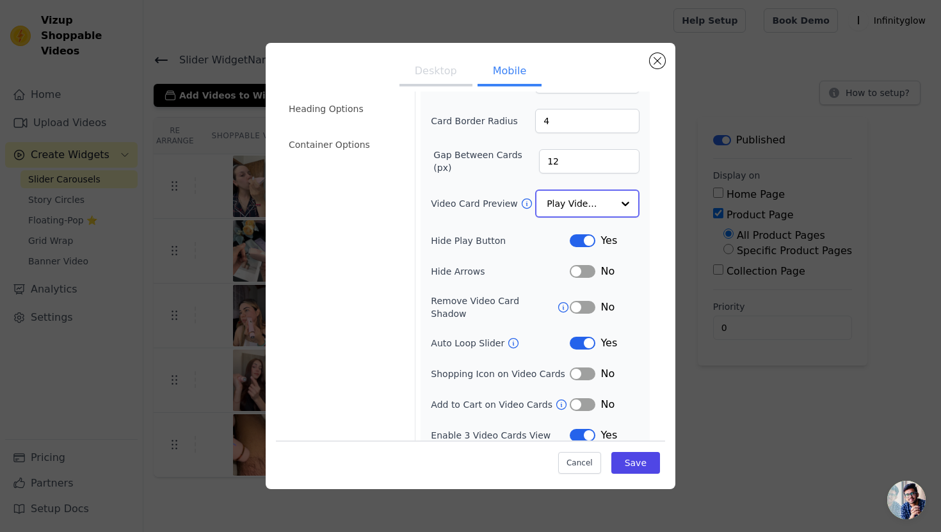
scroll to position [83, 0]
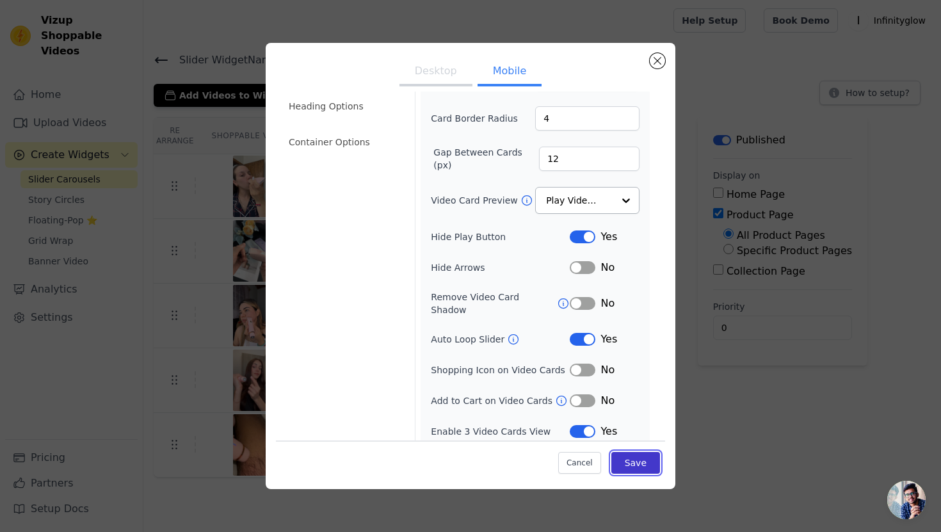
click at [634, 463] on button "Save" at bounding box center [635, 463] width 49 height 22
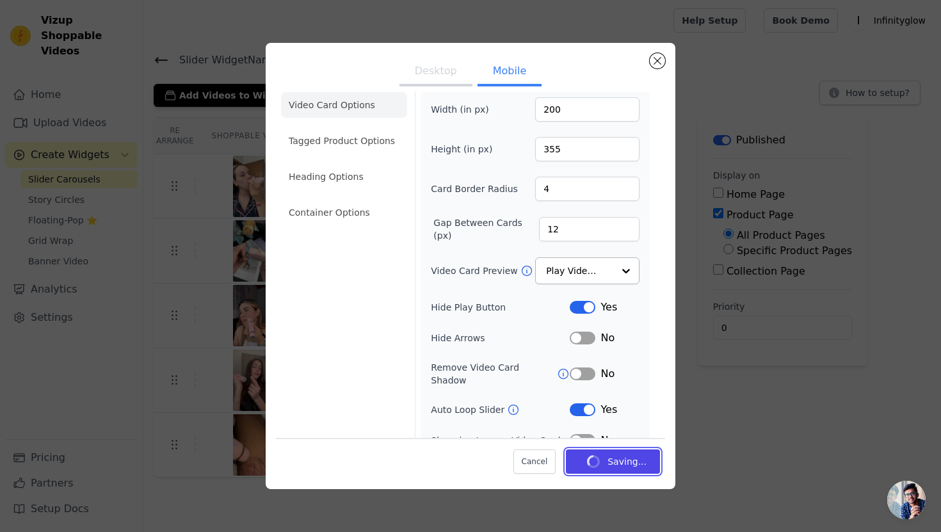
scroll to position [0, 0]
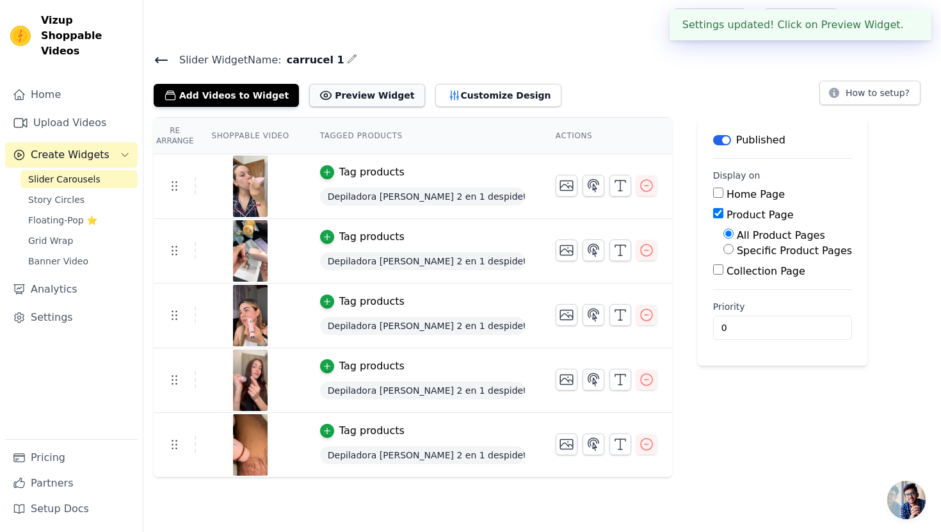
click at [378, 92] on button "Preview Widget" at bounding box center [366, 95] width 115 height 23
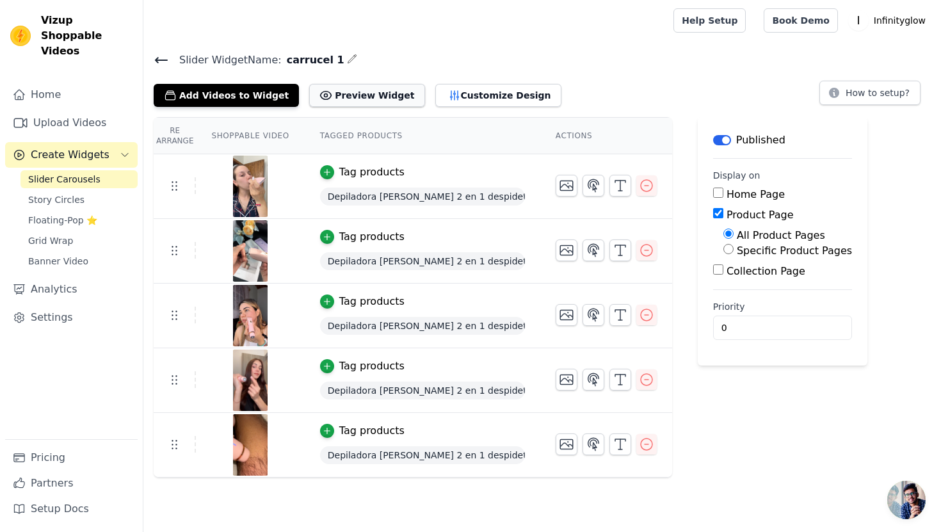
click at [389, 94] on button "Preview Widget" at bounding box center [366, 95] width 115 height 23
click at [460, 91] on button "Customize Design" at bounding box center [498, 95] width 126 height 23
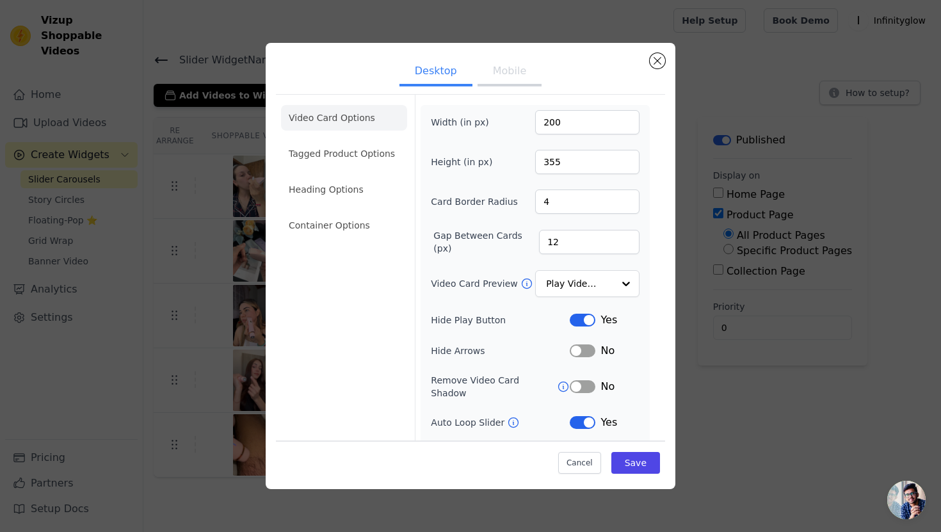
click at [519, 54] on ul "Desktop Mobile" at bounding box center [470, 72] width 389 height 38
click at [516, 58] on button "Mobile" at bounding box center [510, 72] width 64 height 28
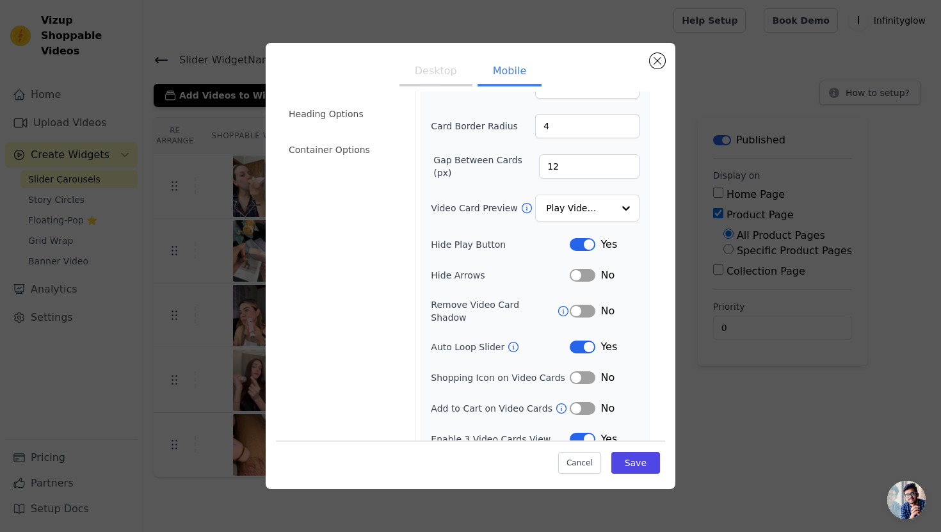
scroll to position [82, 0]
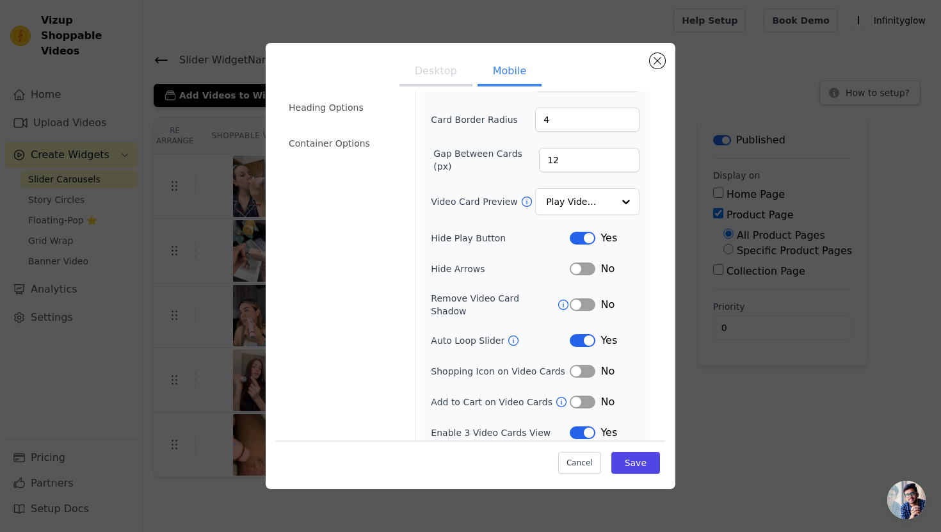
click at [581, 426] on button "Label" at bounding box center [583, 432] width 26 height 13
click at [629, 465] on button "Save" at bounding box center [635, 463] width 49 height 22
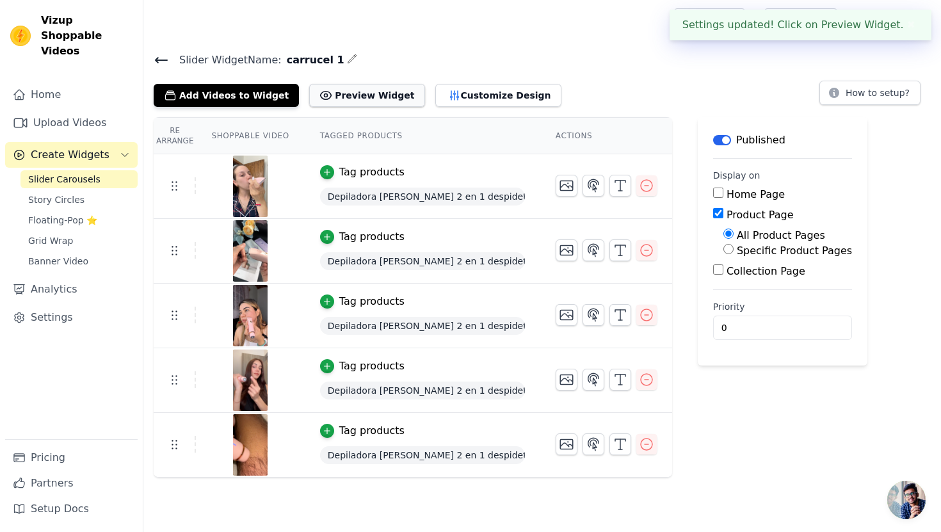
click at [335, 104] on button "Preview Widget" at bounding box center [366, 95] width 115 height 23
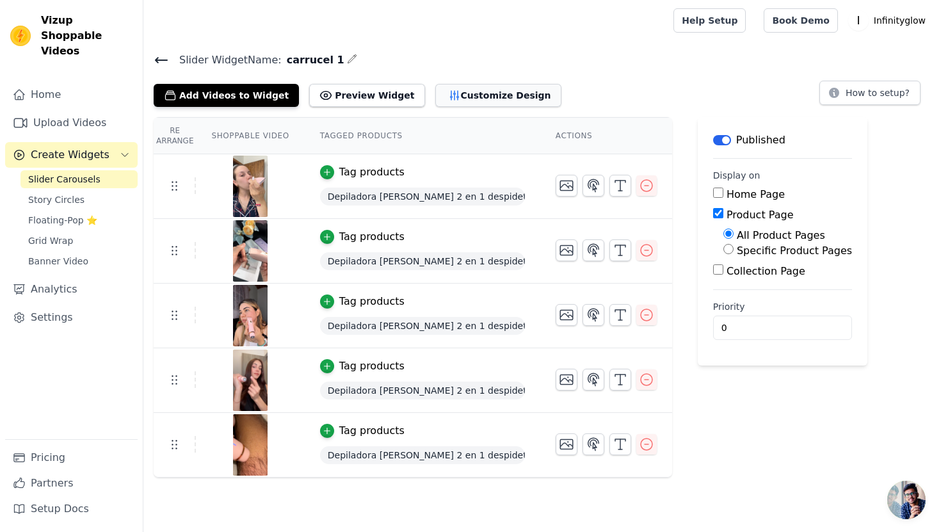
click at [447, 90] on button "Customize Design" at bounding box center [498, 95] width 126 height 23
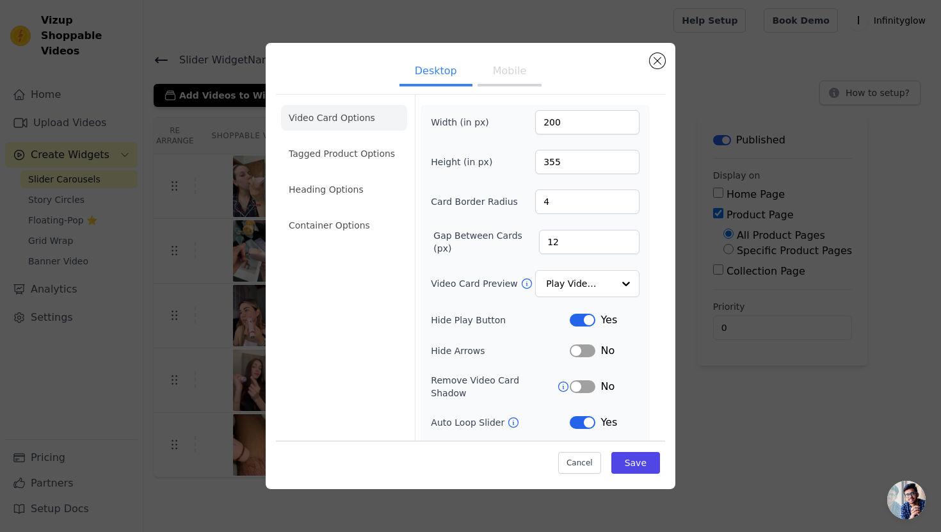
scroll to position [51, 0]
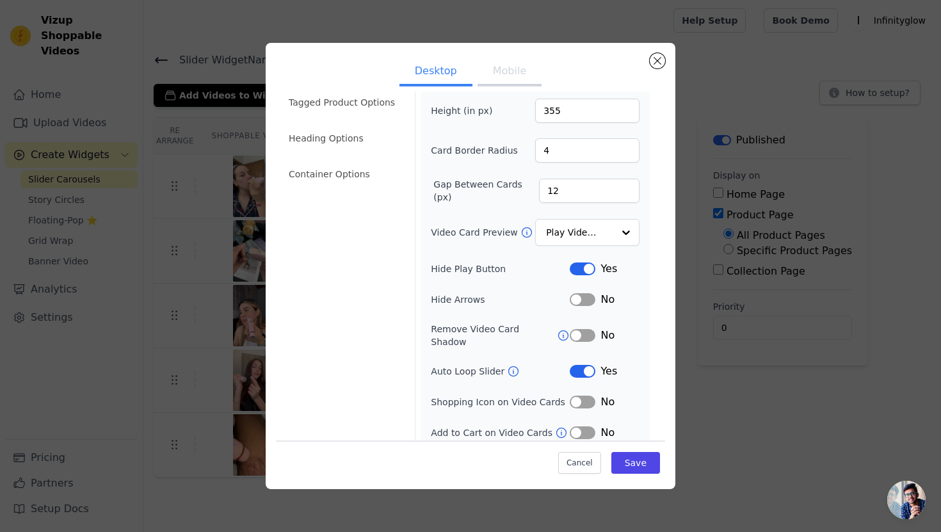
click at [584, 426] on button "Label" at bounding box center [583, 432] width 26 height 13
click at [583, 426] on button "Label" at bounding box center [583, 432] width 26 height 13
click at [503, 76] on button "Mobile" at bounding box center [510, 72] width 64 height 28
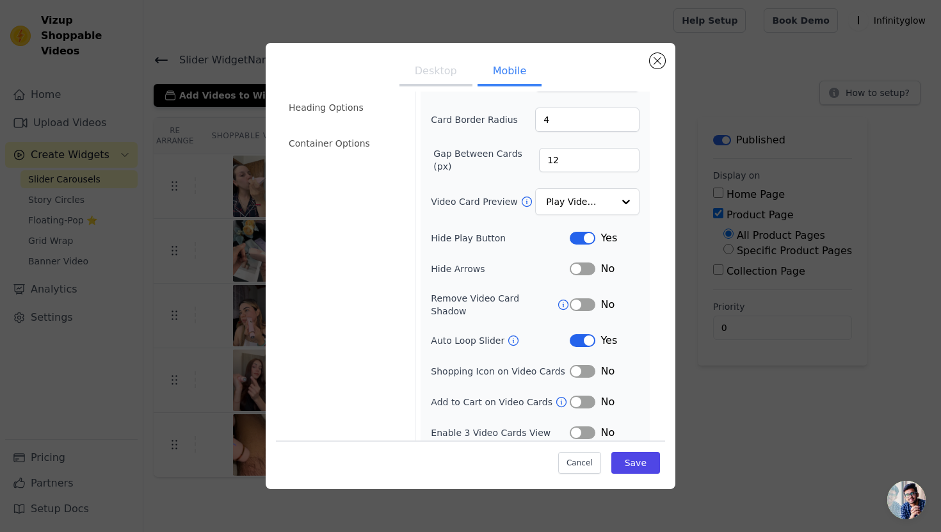
click at [579, 428] on button "Label" at bounding box center [583, 432] width 26 height 13
click at [582, 365] on button "Label" at bounding box center [583, 371] width 26 height 13
click at [629, 462] on button "Save" at bounding box center [635, 463] width 49 height 22
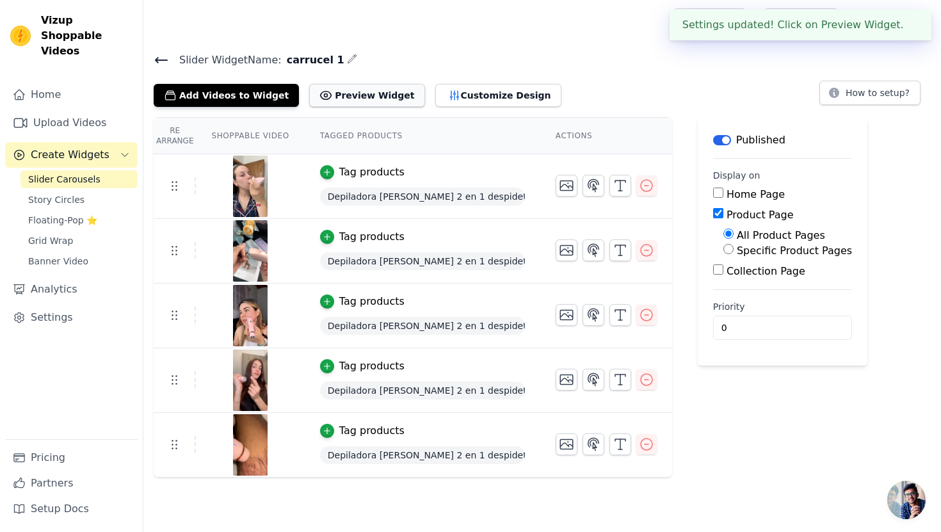
click at [337, 98] on button "Preview Widget" at bounding box center [366, 95] width 115 height 23
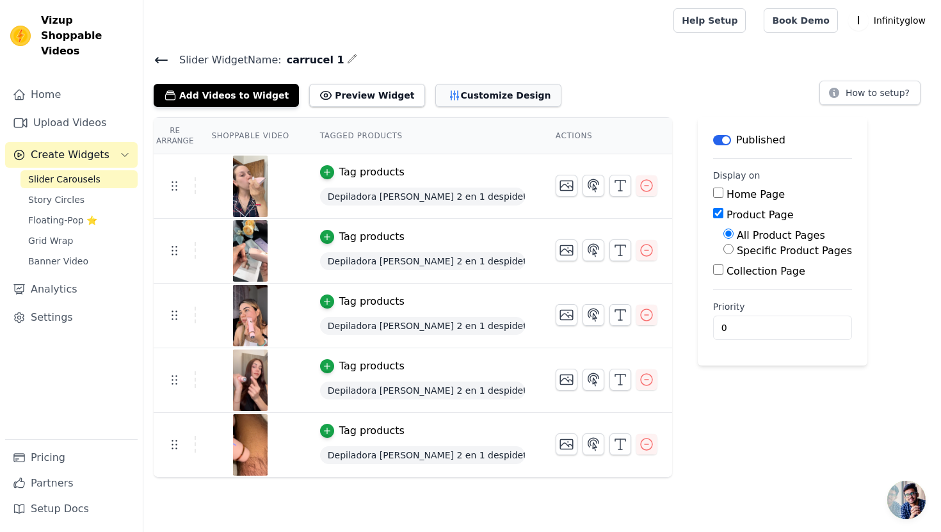
click at [447, 98] on button "Customize Design" at bounding box center [498, 95] width 126 height 23
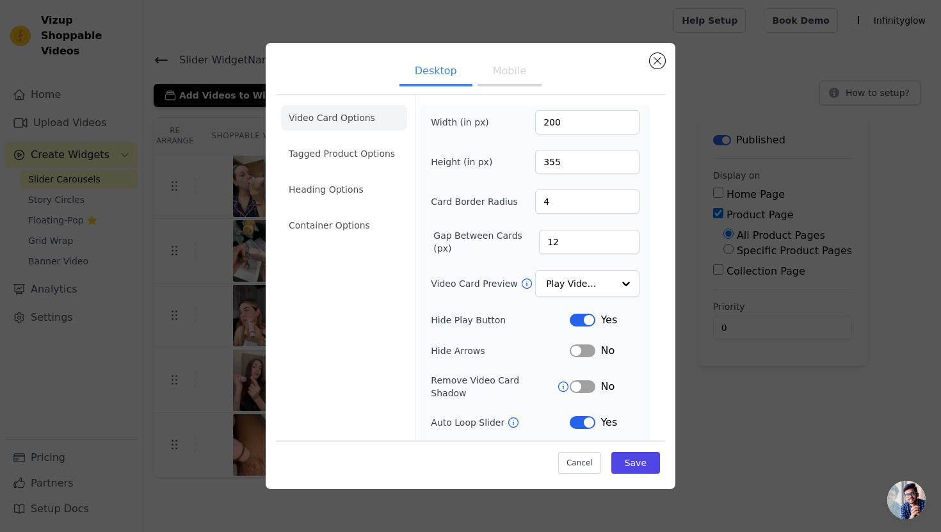
click at [499, 74] on button "Mobile" at bounding box center [510, 72] width 64 height 28
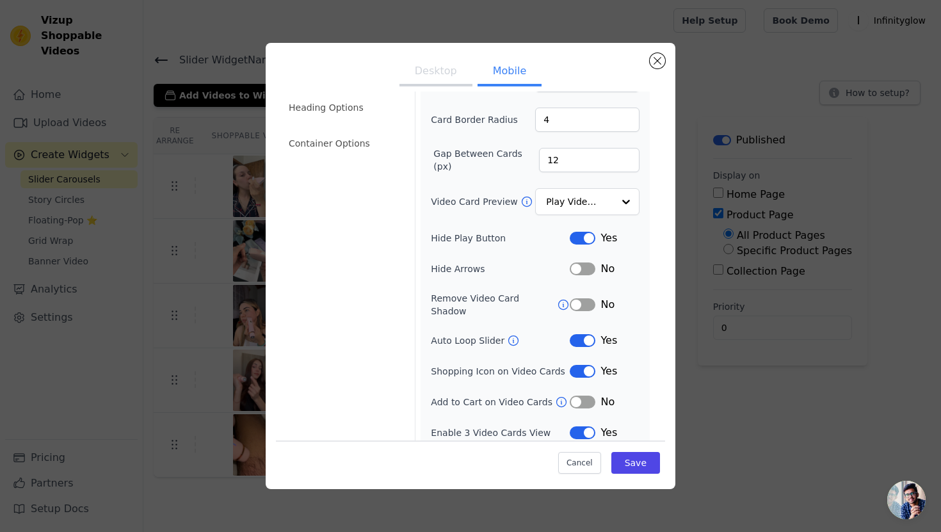
click at [579, 303] on button "Label" at bounding box center [583, 304] width 26 height 13
click at [636, 462] on button "Save" at bounding box center [635, 463] width 49 height 22
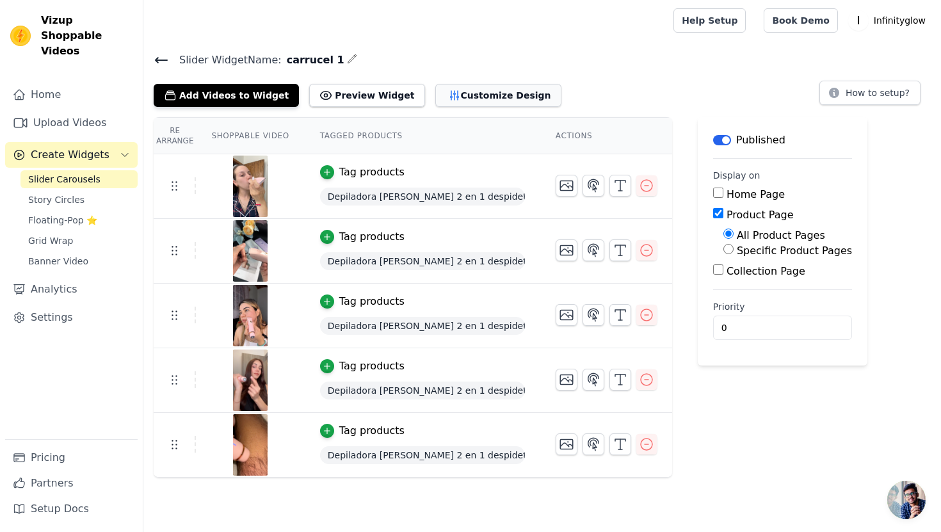
click at [443, 94] on button "Customize Design" at bounding box center [498, 95] width 126 height 23
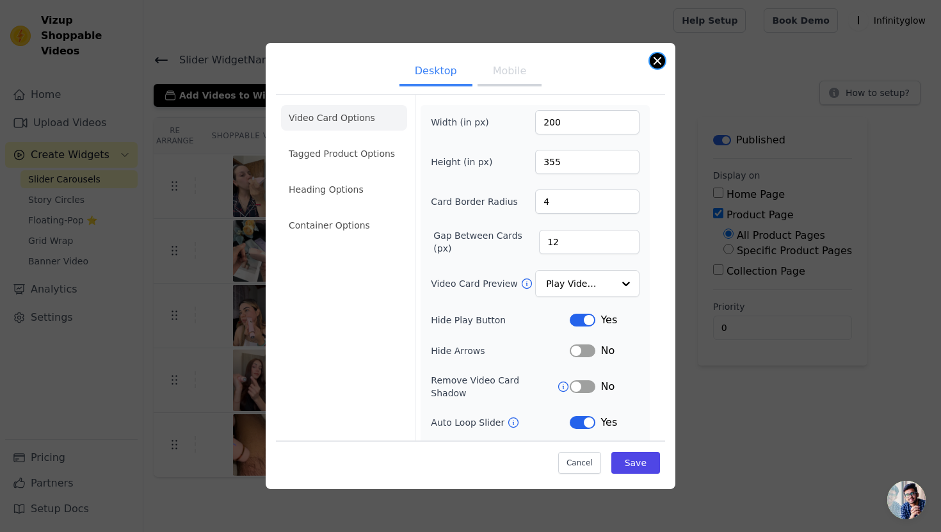
click at [656, 54] on button "Close modal" at bounding box center [657, 60] width 15 height 15
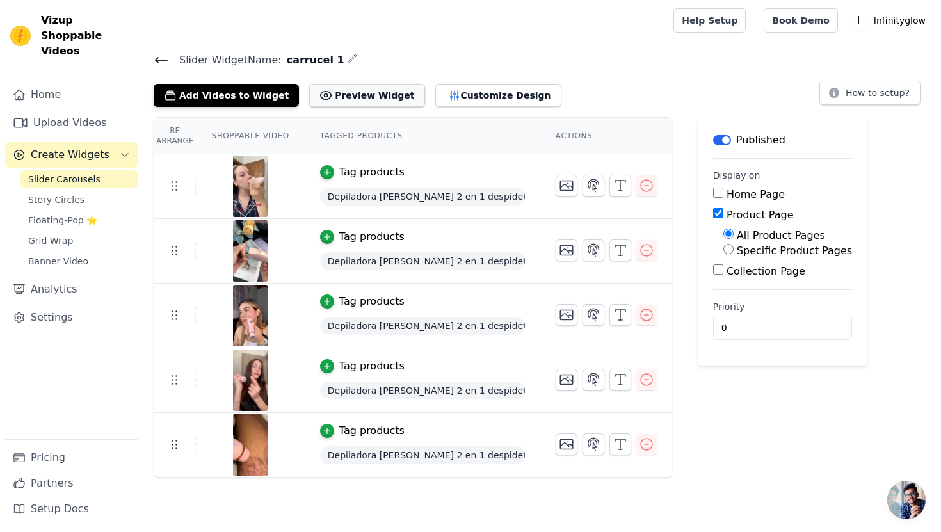
click at [364, 95] on button "Preview Widget" at bounding box center [366, 95] width 115 height 23
click at [458, 99] on button "Customize Design" at bounding box center [498, 95] width 126 height 23
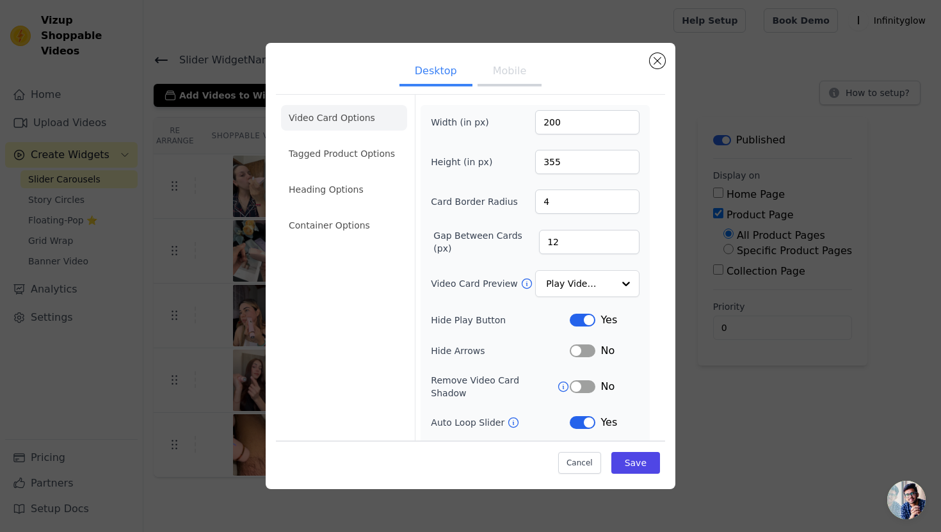
click at [499, 72] on button "Mobile" at bounding box center [510, 72] width 64 height 28
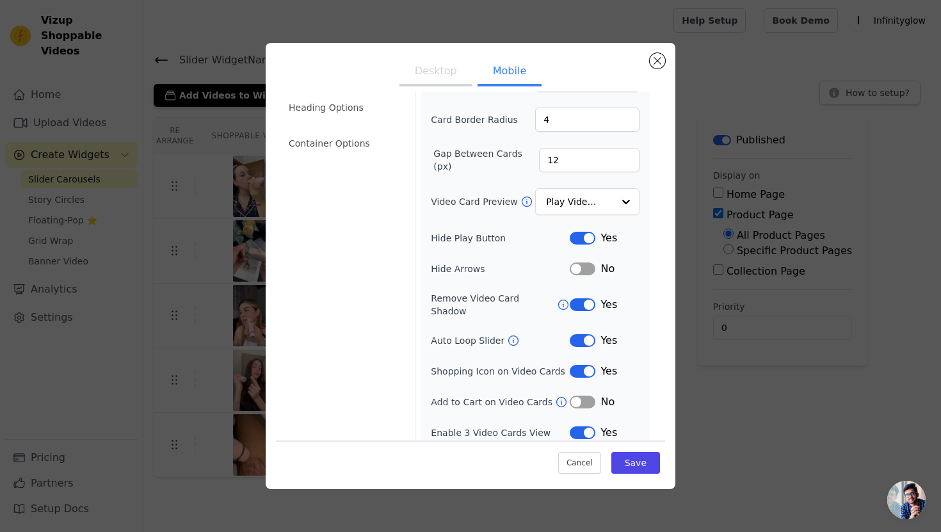
click at [583, 307] on div "Yes" at bounding box center [605, 304] width 70 height 15
click at [583, 303] on button "Label" at bounding box center [583, 304] width 26 height 13
click at [634, 472] on button "Save" at bounding box center [635, 463] width 49 height 22
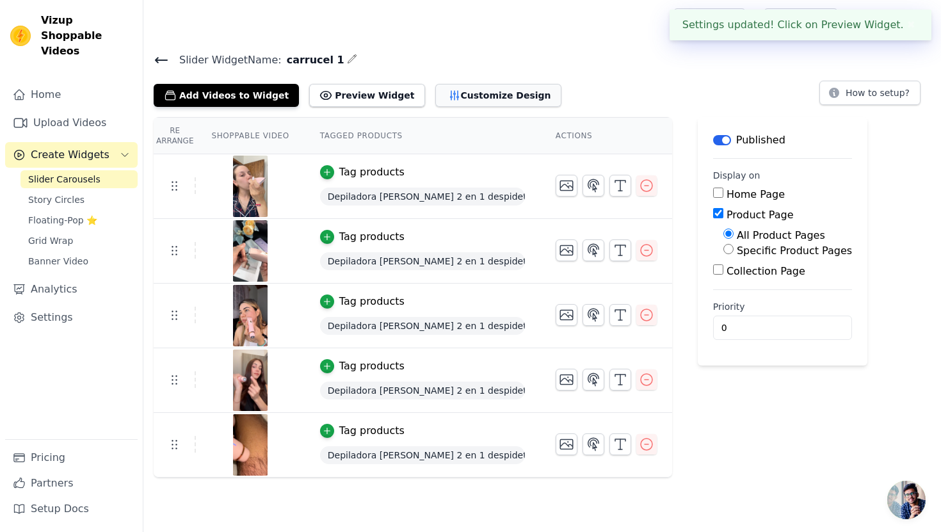
click at [448, 95] on icon "button" at bounding box center [454, 95] width 13 height 13
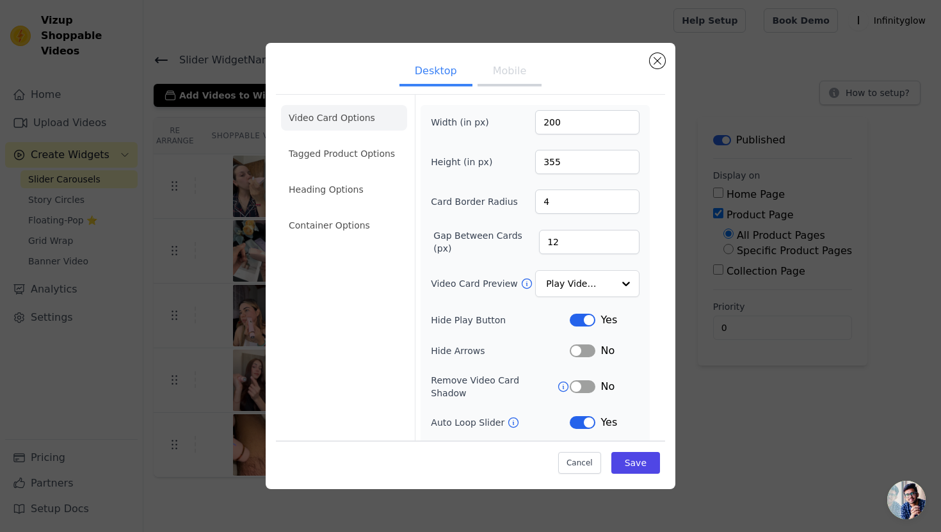
scroll to position [51, 0]
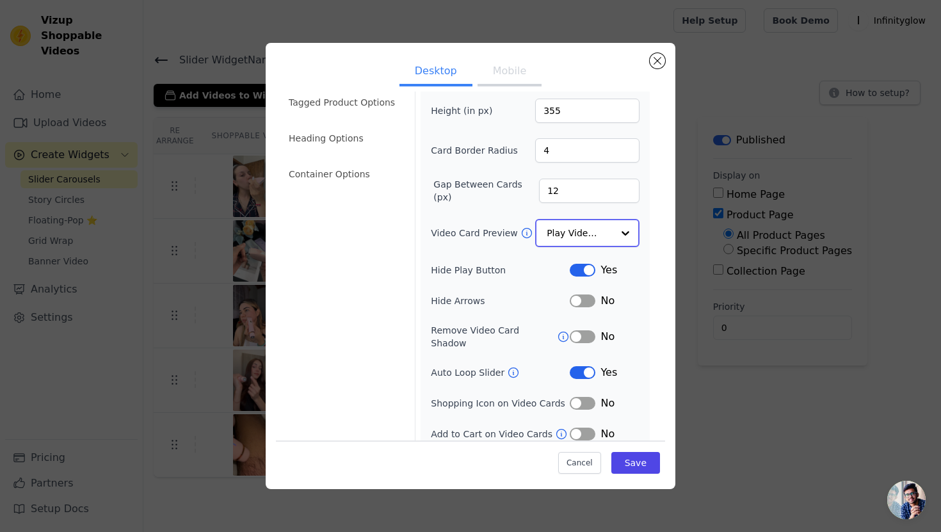
click at [574, 234] on input "Video Card Preview" at bounding box center [580, 233] width 66 height 26
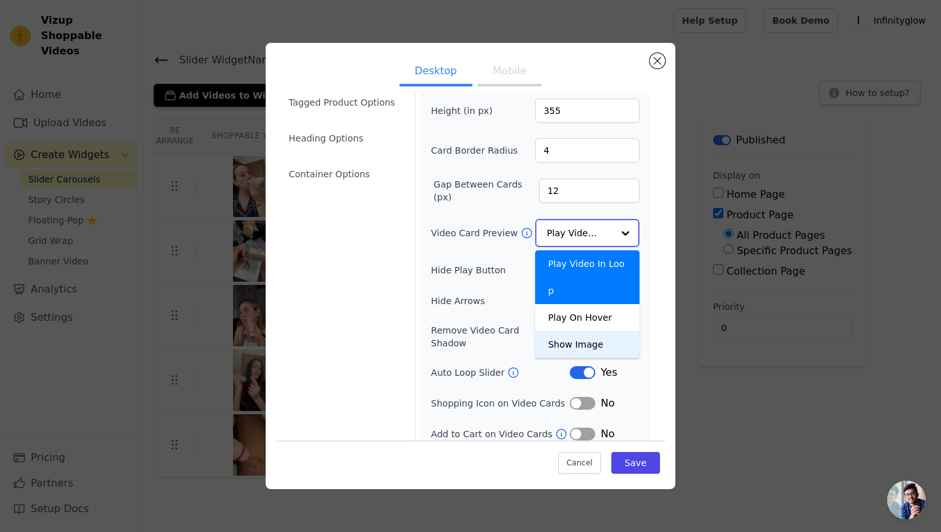
click at [589, 331] on div "Show Image" at bounding box center [587, 344] width 104 height 27
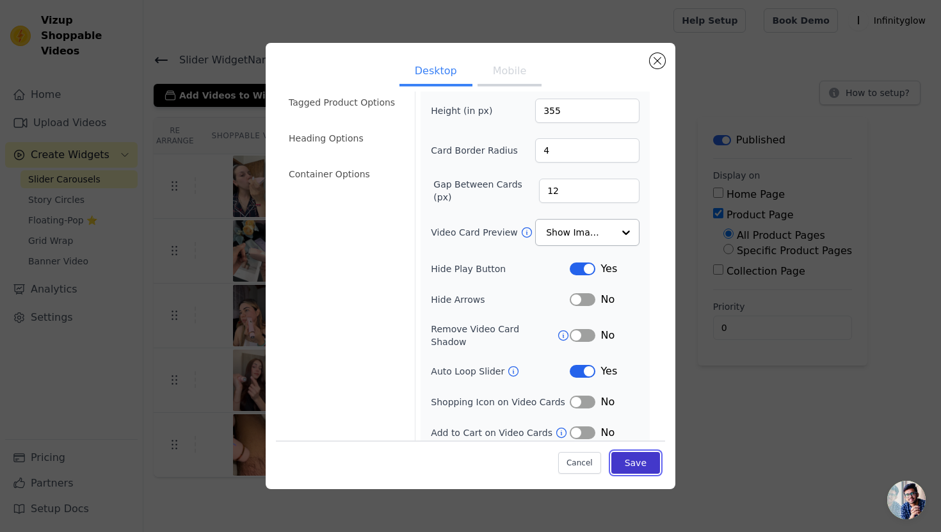
click at [627, 460] on button "Save" at bounding box center [635, 463] width 49 height 22
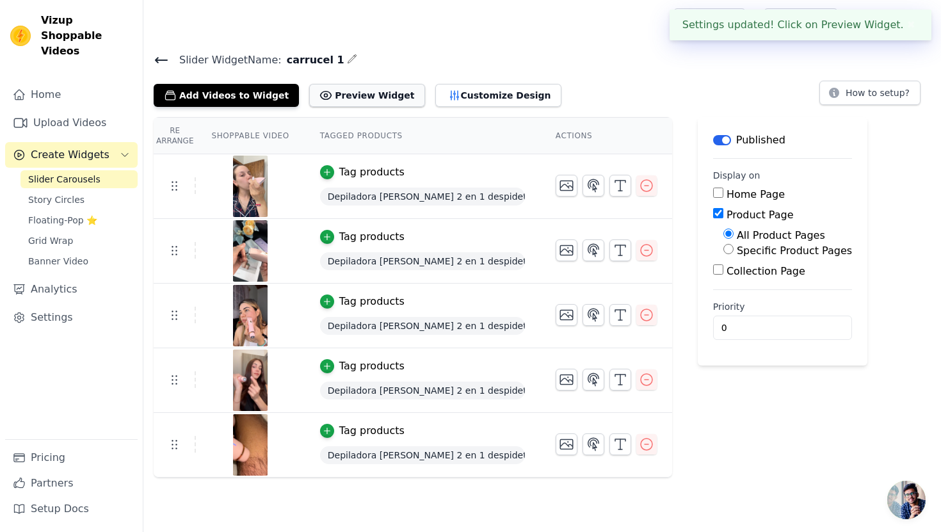
click at [374, 95] on button "Preview Widget" at bounding box center [366, 95] width 115 height 23
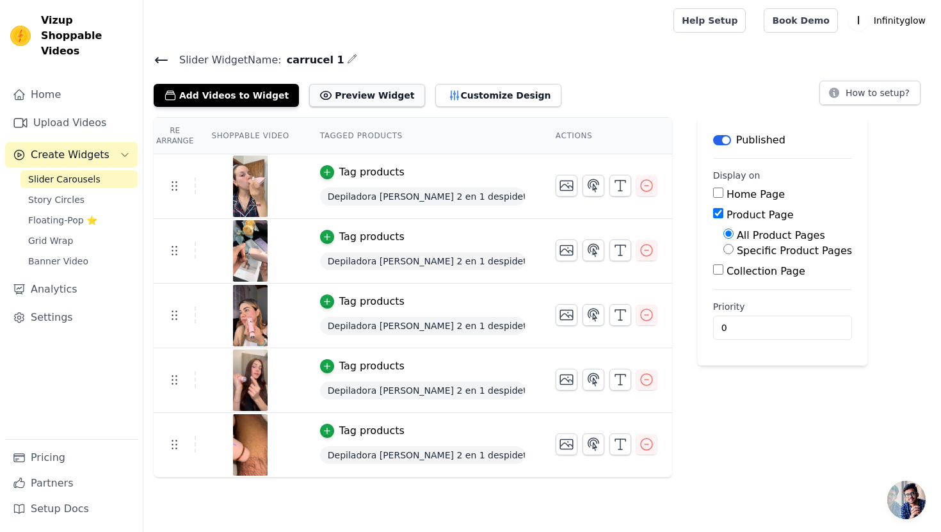
click at [359, 99] on button "Preview Widget" at bounding box center [366, 95] width 115 height 23
click at [459, 89] on button "Customize Design" at bounding box center [498, 95] width 126 height 23
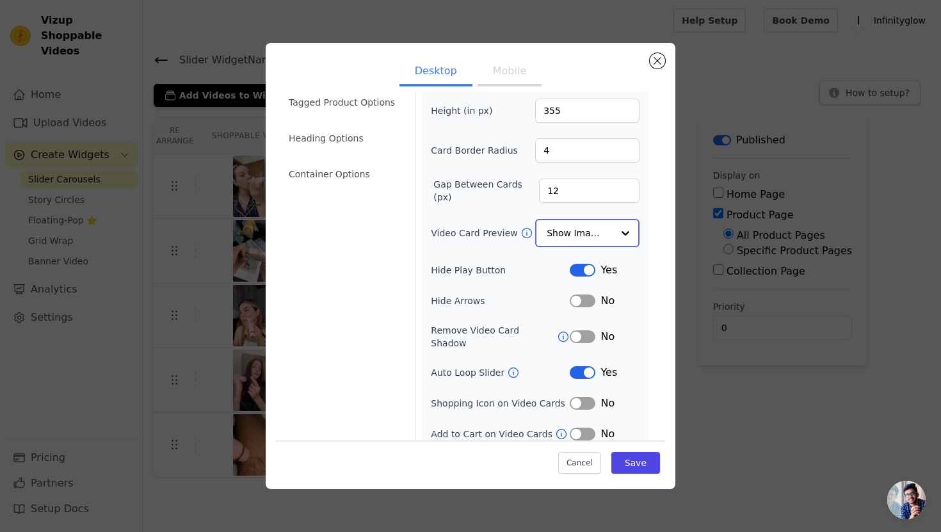
click at [561, 224] on input "Video Card Preview" at bounding box center [580, 233] width 66 height 26
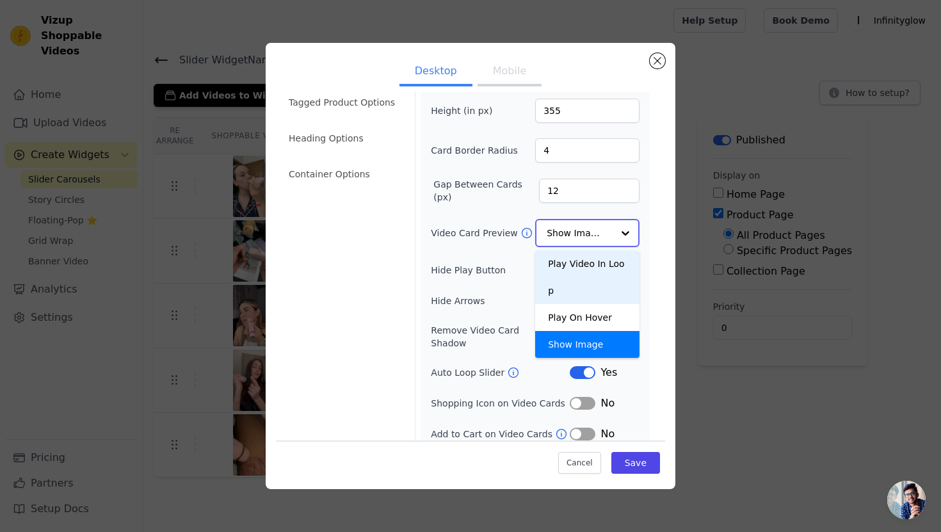
click at [568, 262] on div "Play Video In Loop" at bounding box center [587, 277] width 104 height 54
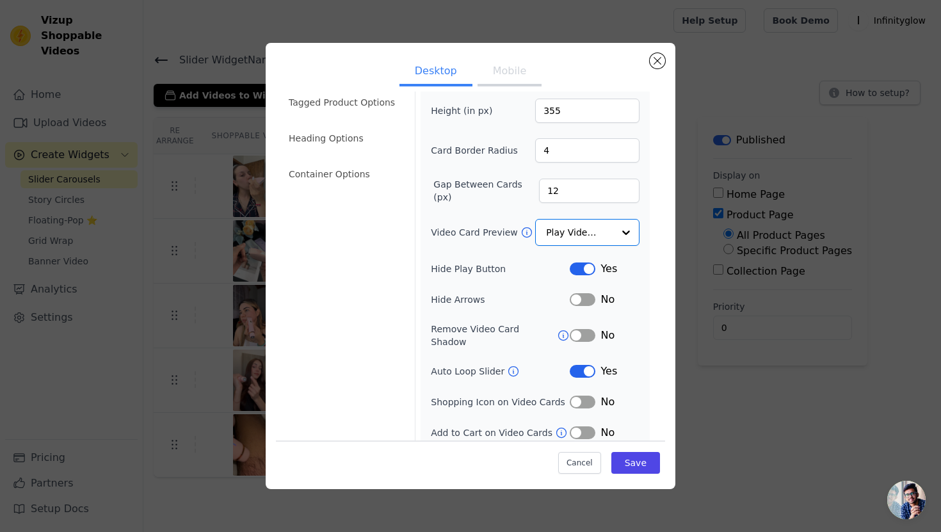
click at [583, 365] on button "Label" at bounding box center [583, 371] width 26 height 13
click at [626, 463] on button "Save" at bounding box center [635, 463] width 49 height 22
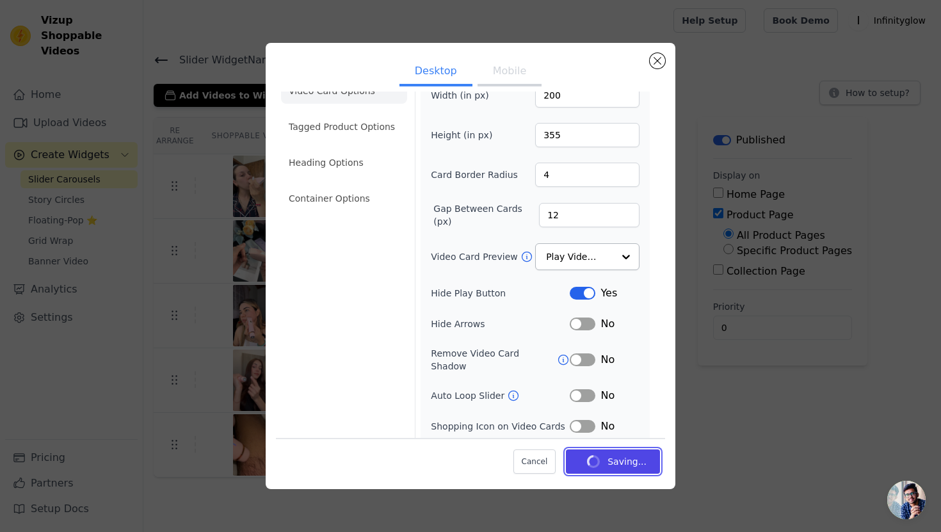
scroll to position [0, 0]
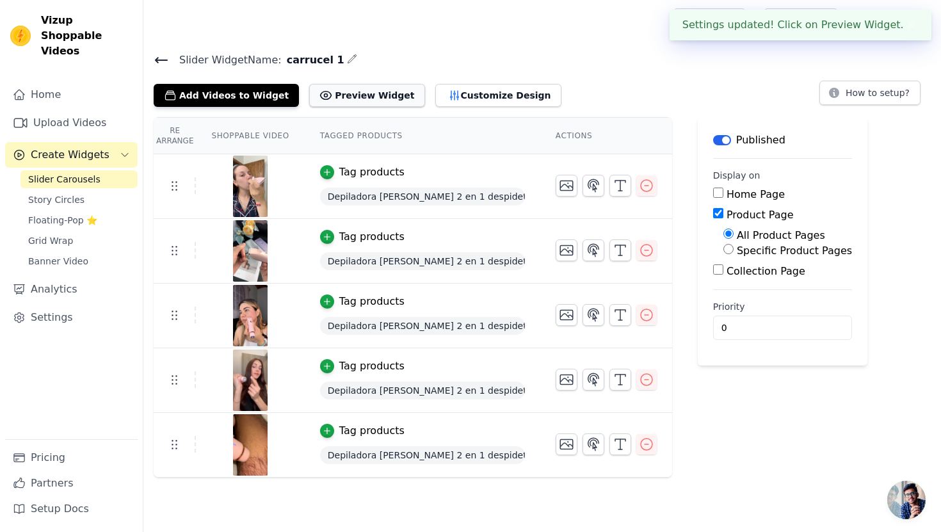
click at [353, 92] on button "Preview Widget" at bounding box center [366, 95] width 115 height 23
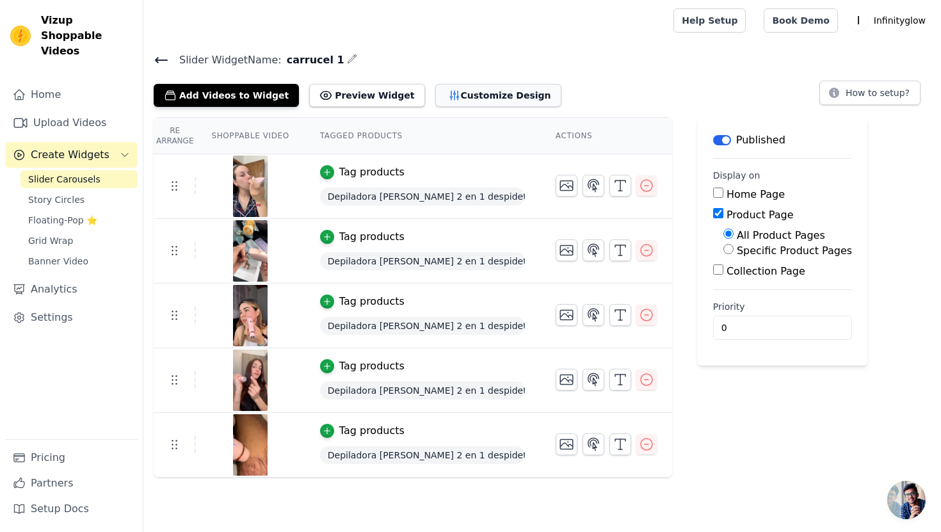
click at [446, 104] on button "Customize Design" at bounding box center [498, 95] width 126 height 23
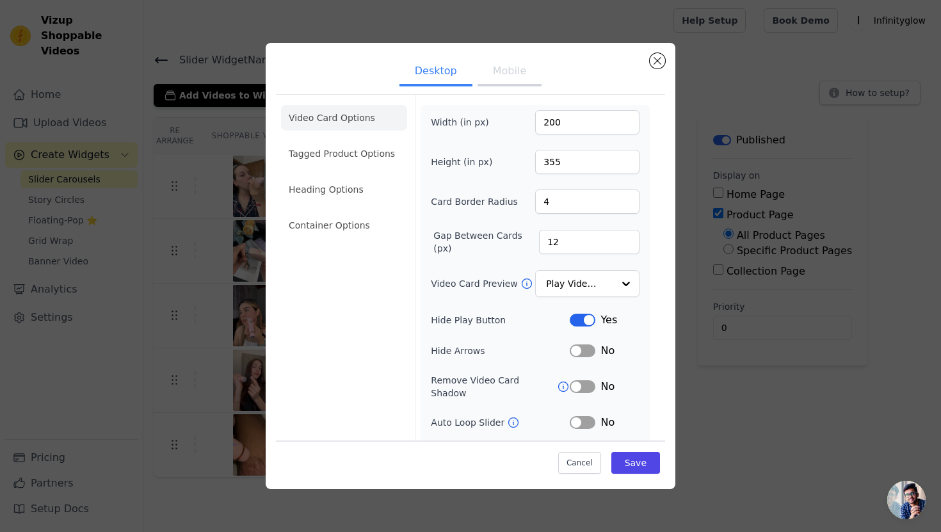
scroll to position [51, 0]
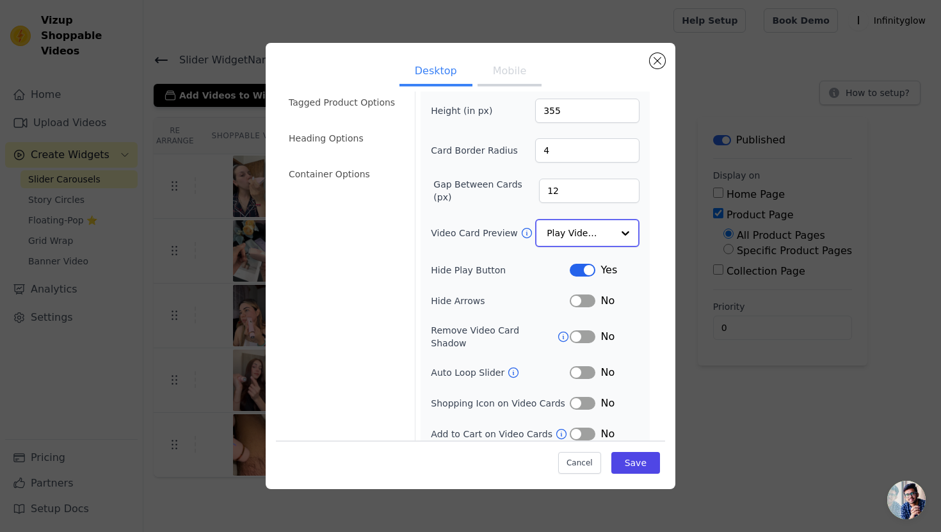
click at [591, 239] on input "Video Card Preview" at bounding box center [580, 233] width 66 height 26
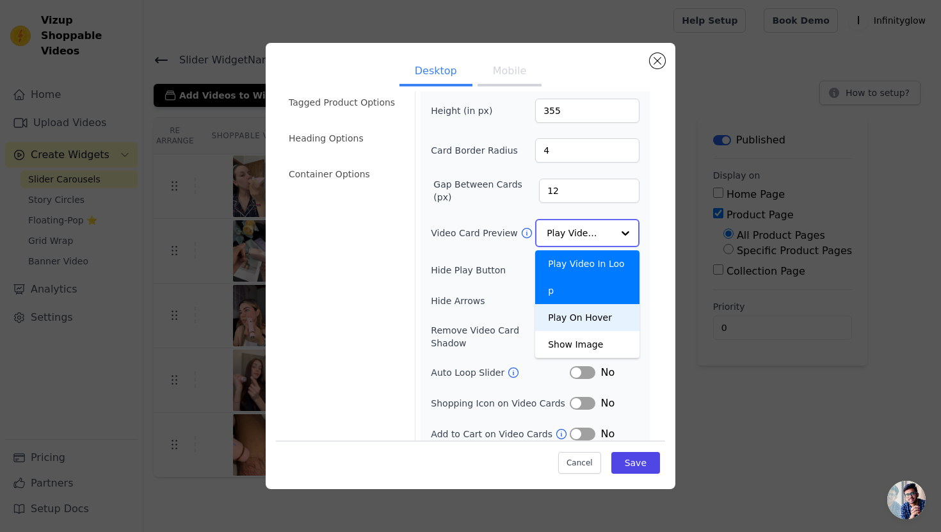
click at [594, 304] on div "Play On Hover" at bounding box center [587, 317] width 104 height 27
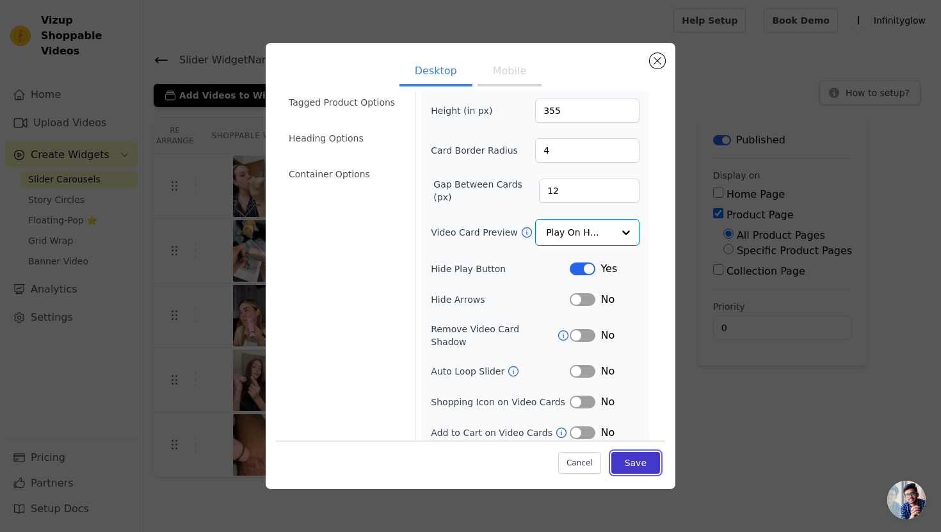
click at [634, 467] on button "Save" at bounding box center [635, 463] width 49 height 22
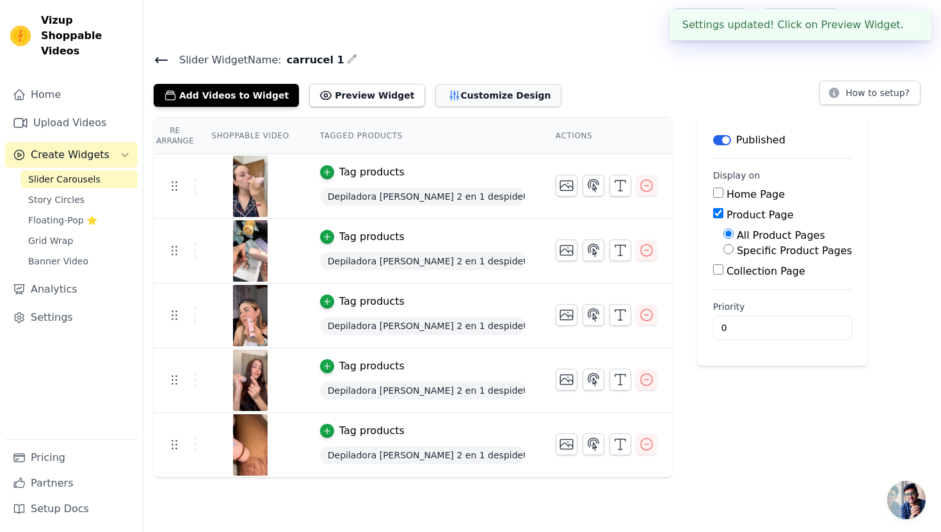
click at [483, 97] on button "Customize Design" at bounding box center [498, 95] width 126 height 23
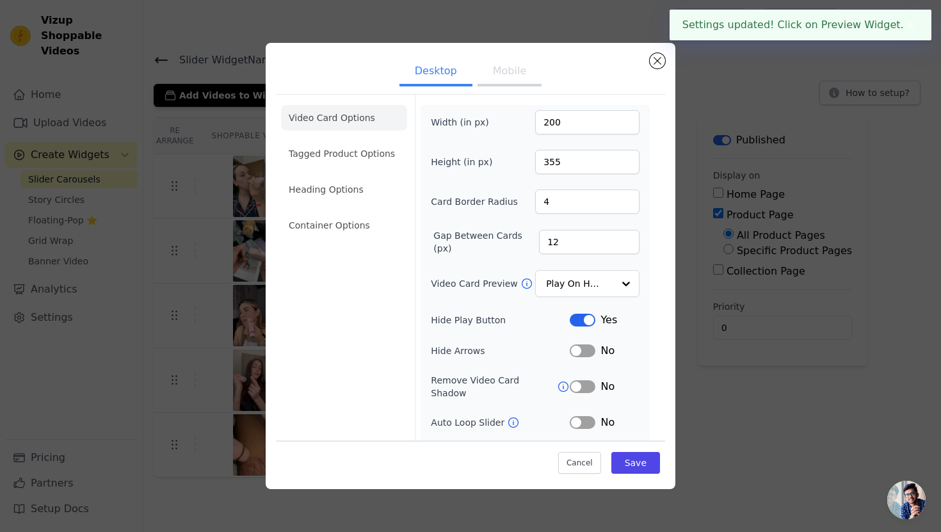
click at [523, 60] on button "Mobile" at bounding box center [510, 72] width 64 height 28
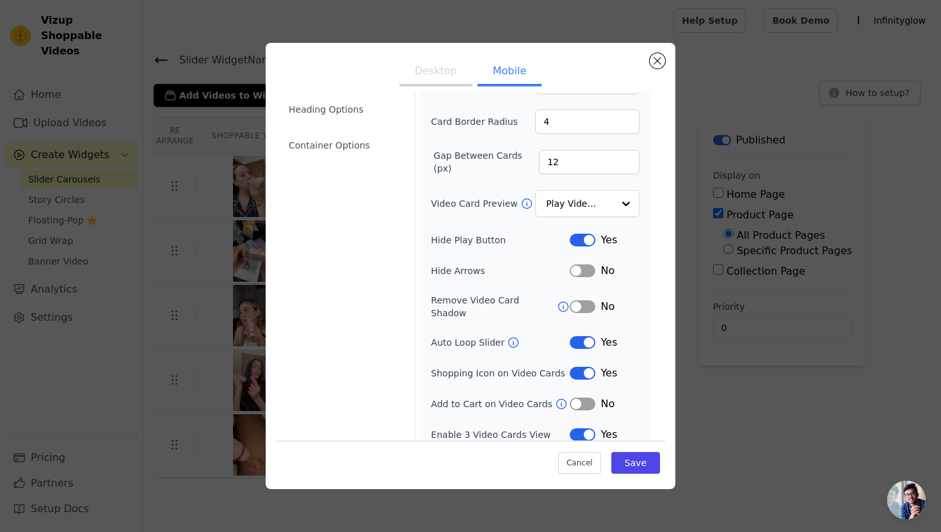
scroll to position [82, 0]
click at [577, 334] on button "Label" at bounding box center [583, 340] width 26 height 13
click at [617, 458] on button "Save" at bounding box center [635, 463] width 49 height 22
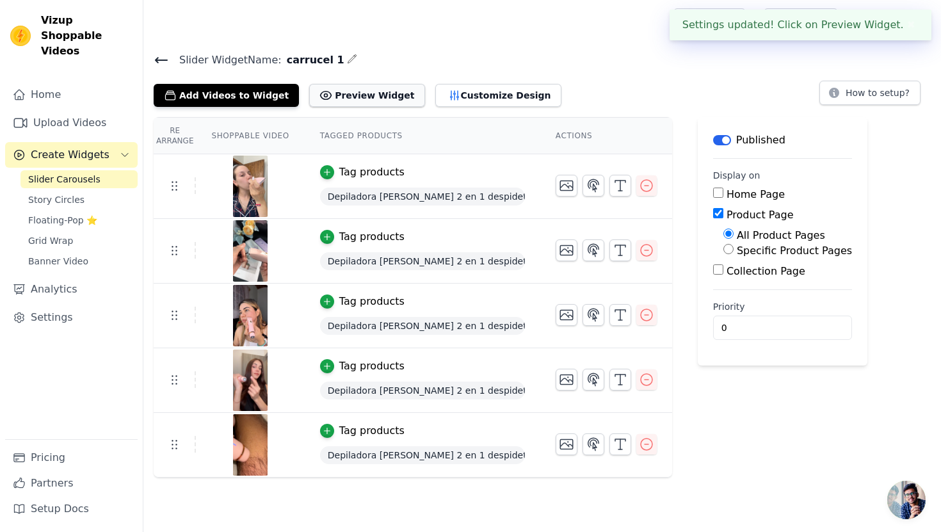
click at [344, 90] on button "Preview Widget" at bounding box center [366, 95] width 115 height 23
